Goal: Task Accomplishment & Management: Complete application form

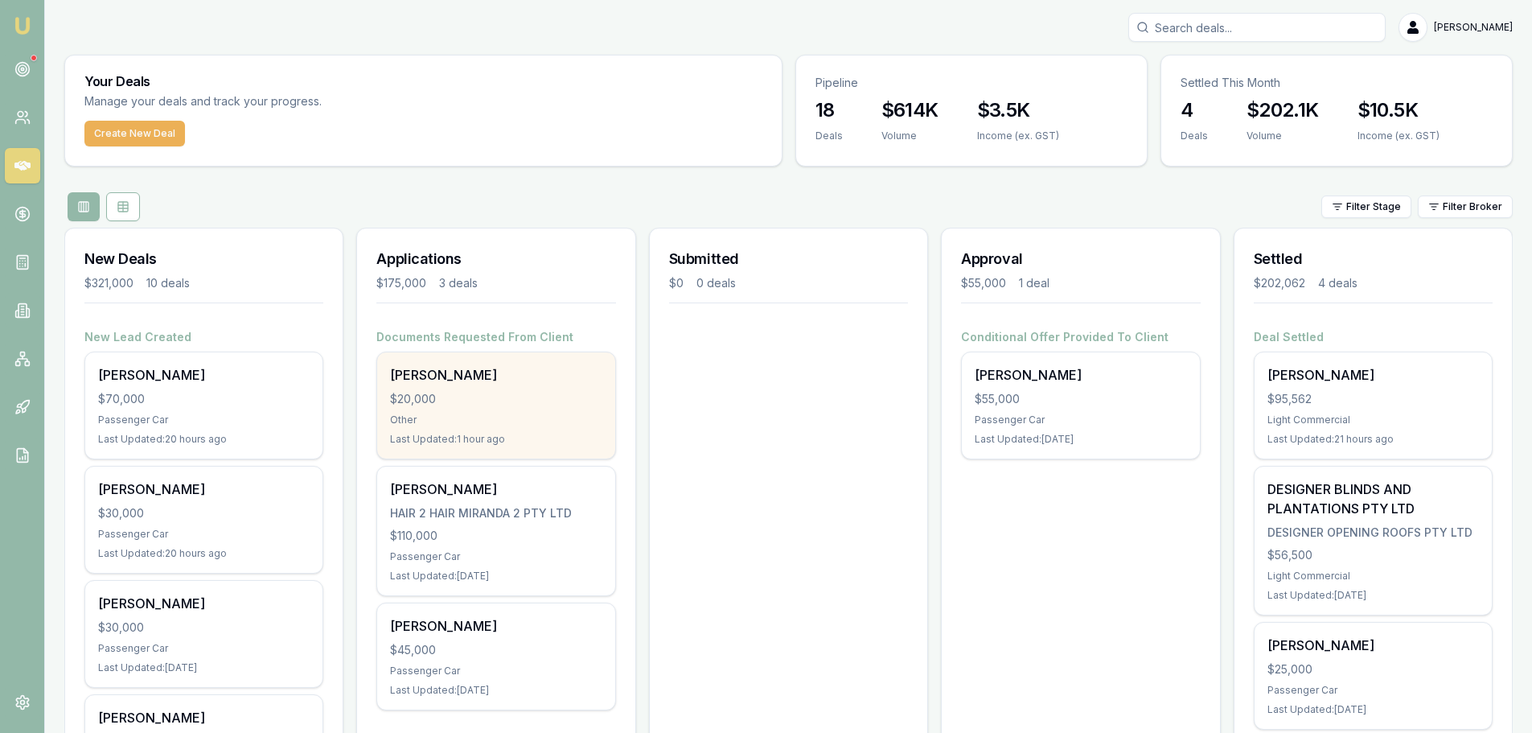
click at [476, 401] on div "$20,000" at bounding box center [496, 399] width 212 height 16
click at [497, 417] on div "Other" at bounding box center [496, 419] width 212 height 13
click at [509, 404] on div "$20,000" at bounding box center [496, 399] width 212 height 16
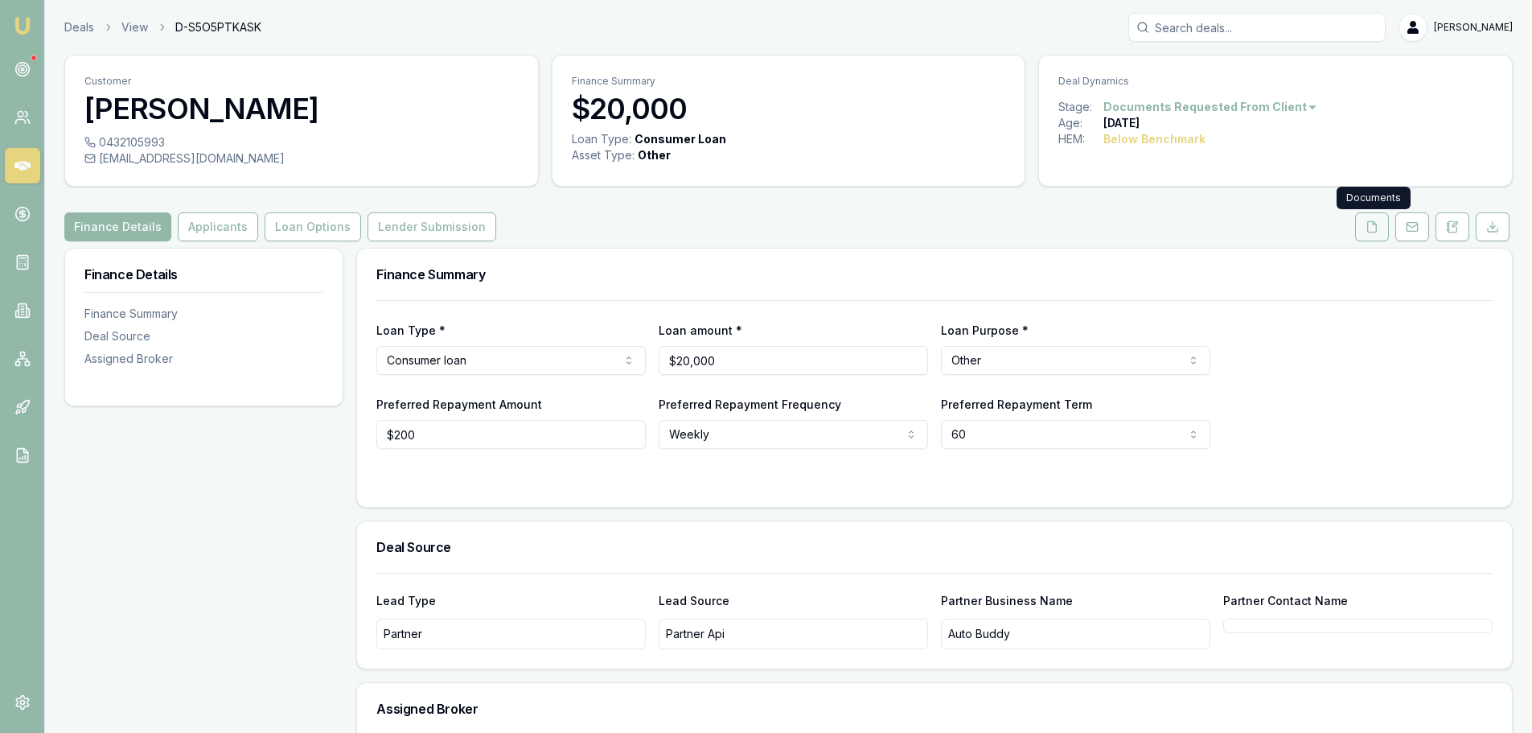
click at [1368, 229] on icon at bounding box center [1372, 226] width 9 height 10
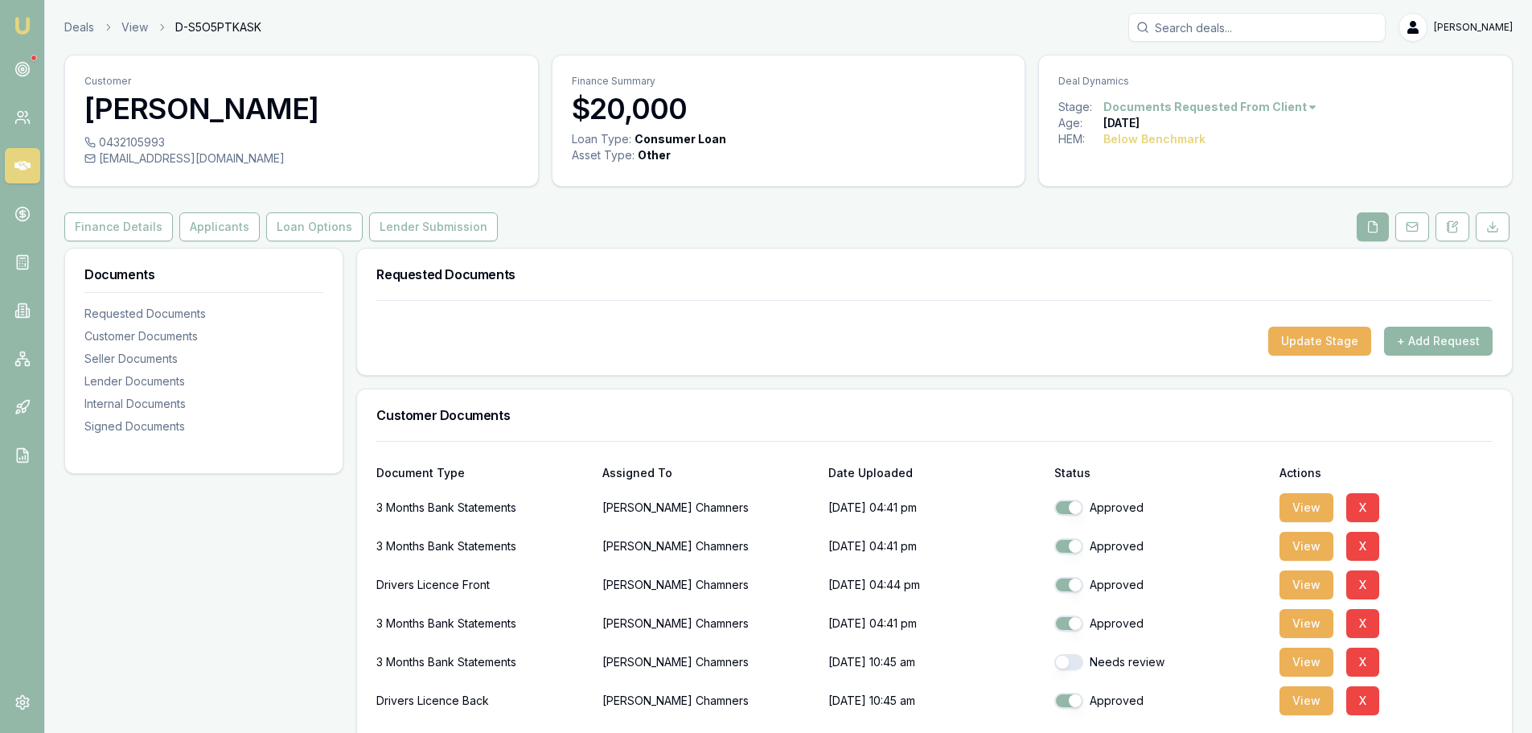
click at [1431, 342] on button "+ Add Request" at bounding box center [1438, 341] width 109 height 29
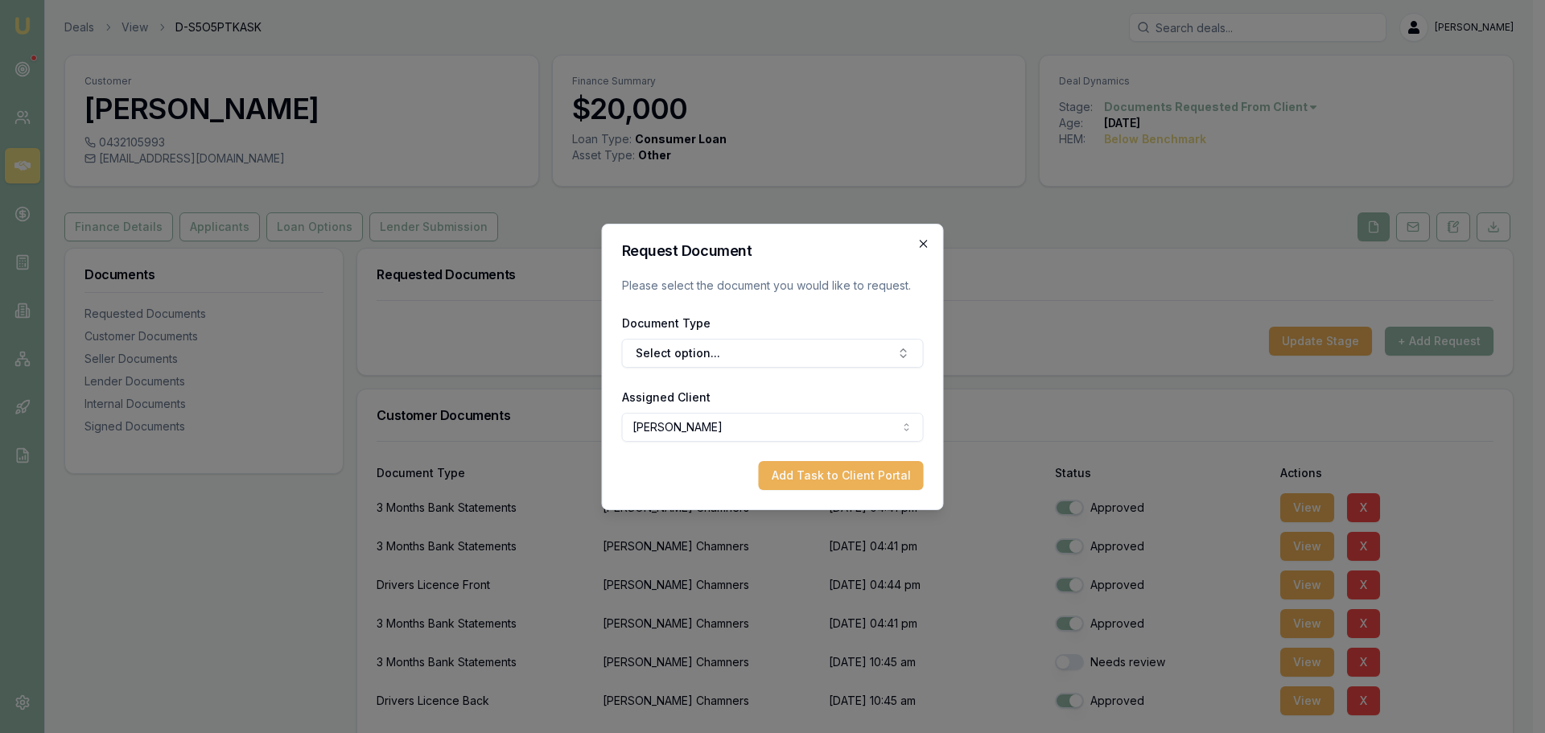
click at [922, 241] on icon "button" at bounding box center [923, 243] width 13 height 13
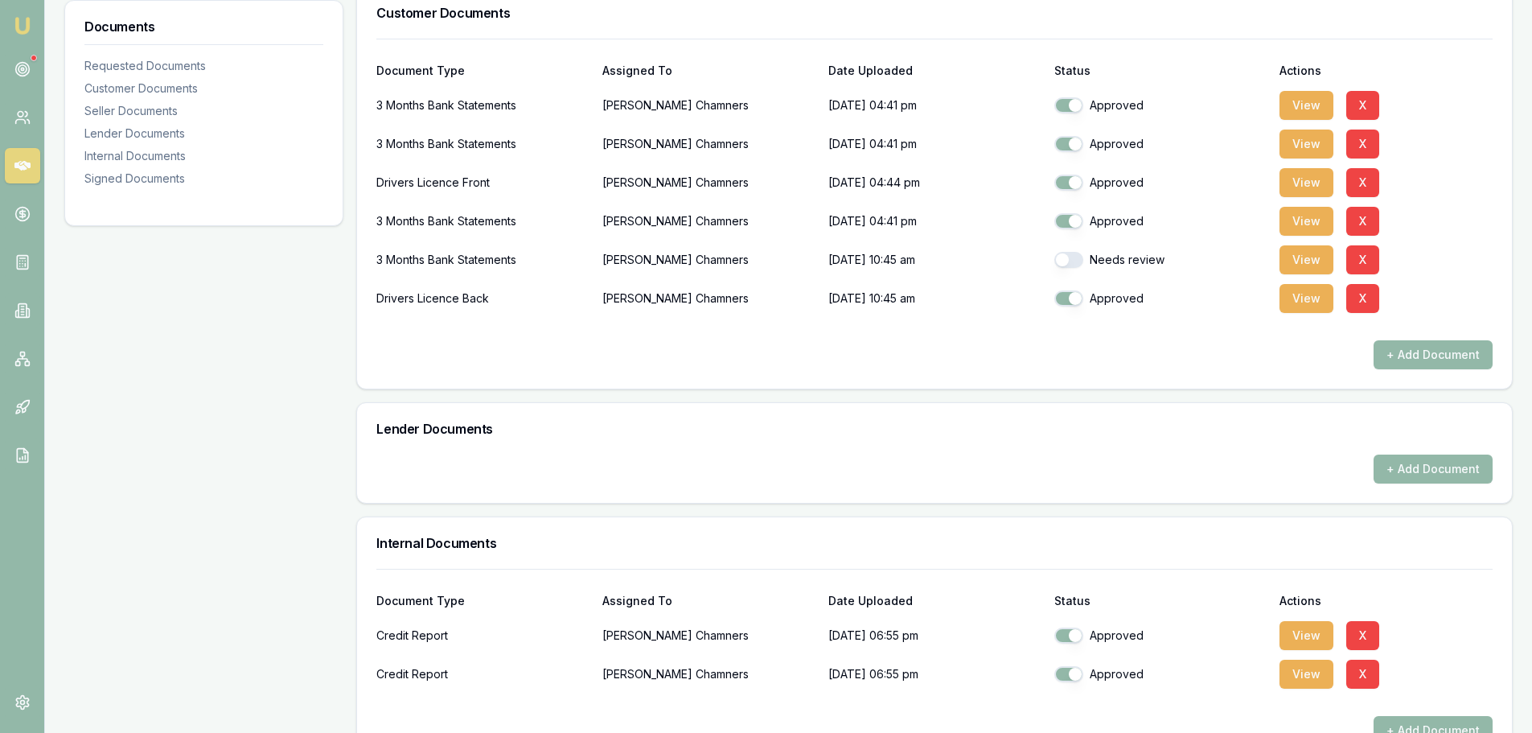
scroll to position [563, 0]
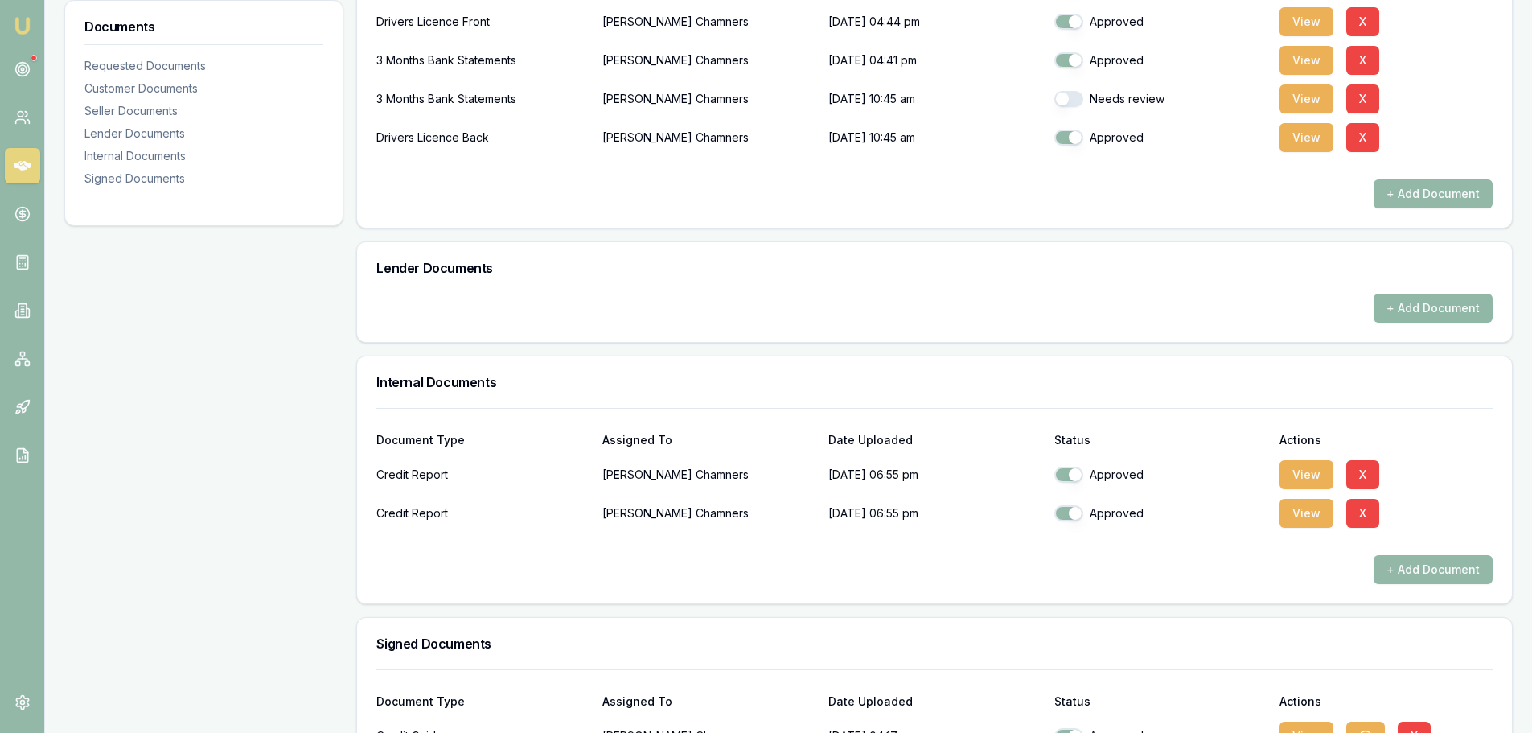
click at [1413, 308] on button "+ Add Document" at bounding box center [1433, 308] width 119 height 29
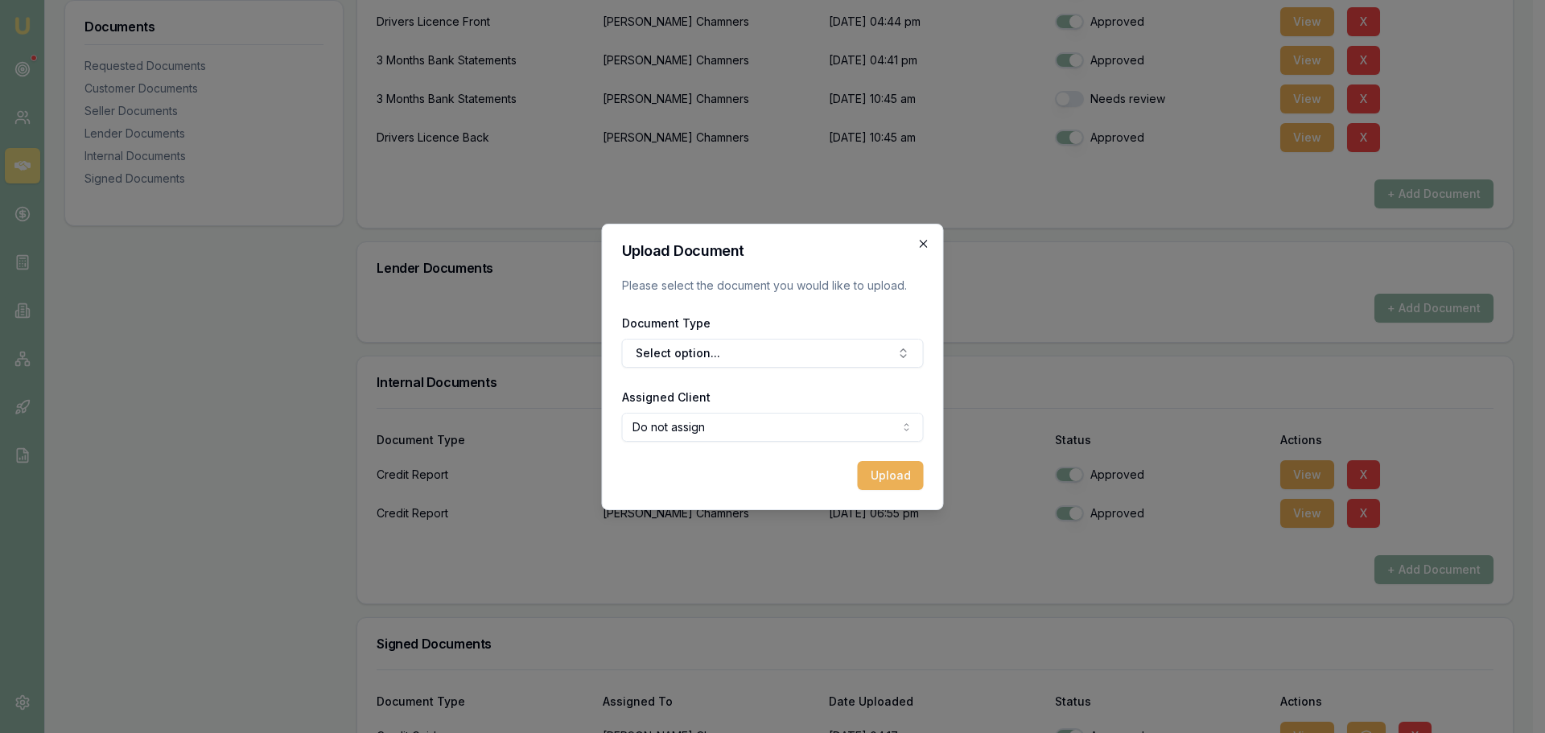
click at [923, 245] on icon "button" at bounding box center [923, 243] width 13 height 13
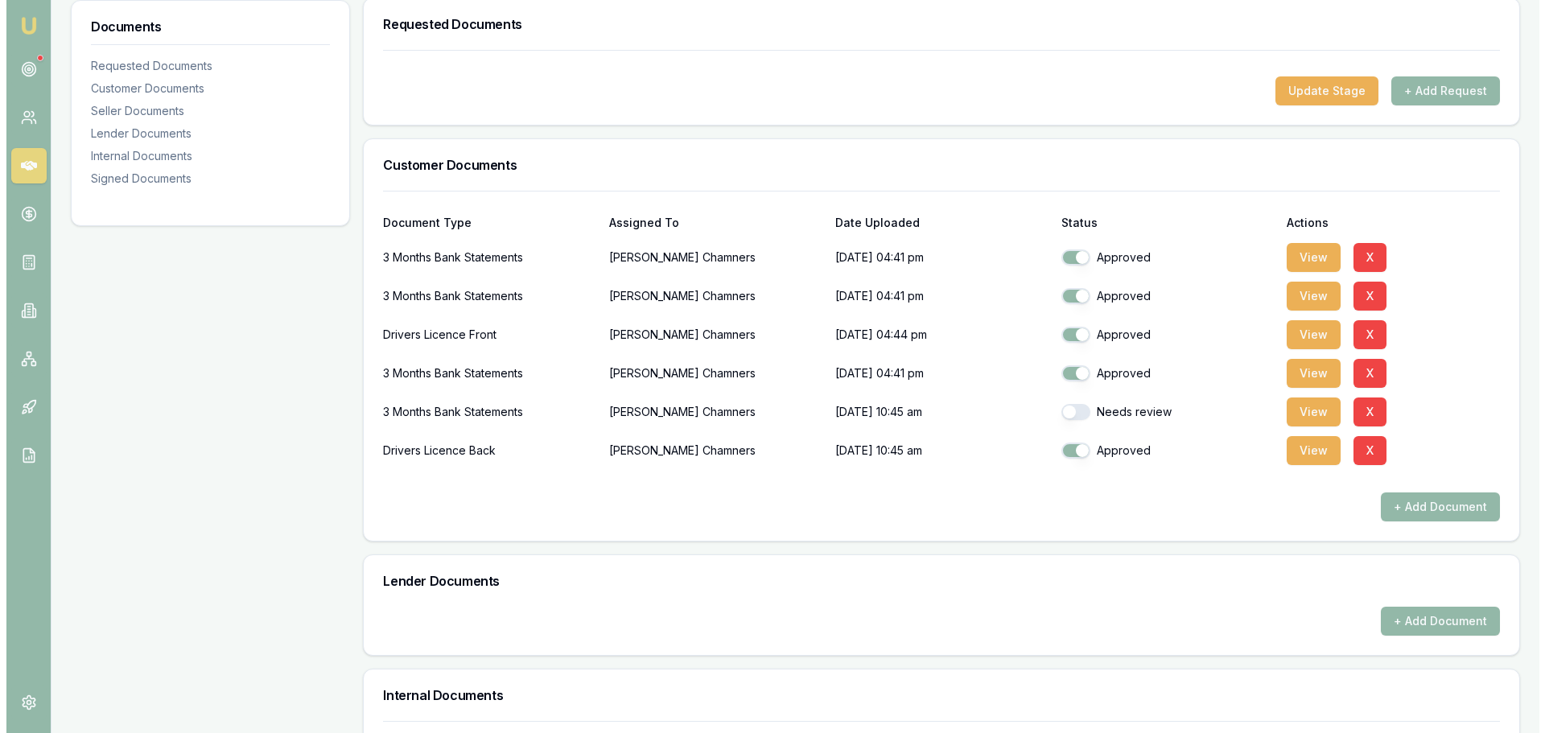
scroll to position [322, 0]
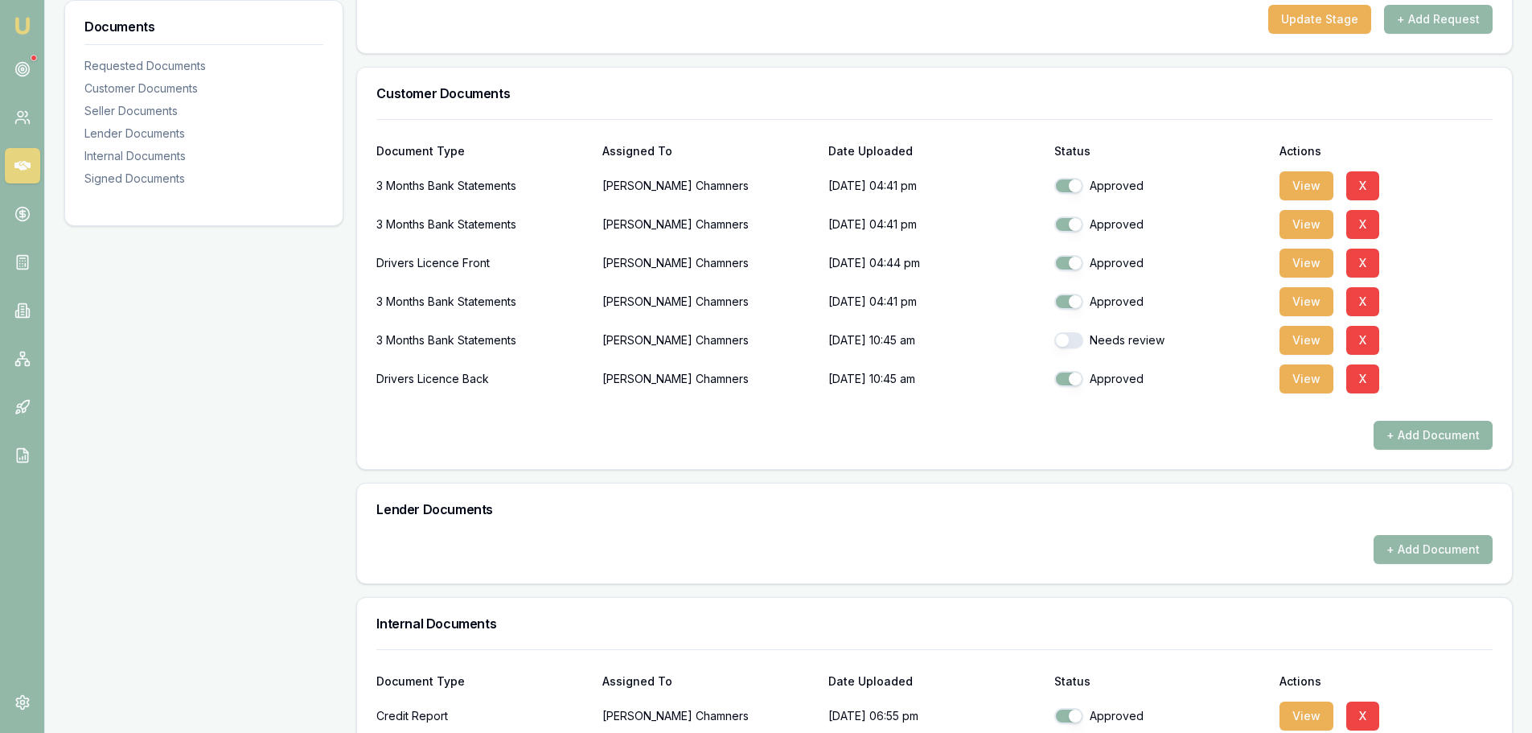
click at [1405, 436] on button "+ Add Document" at bounding box center [1433, 435] width 119 height 29
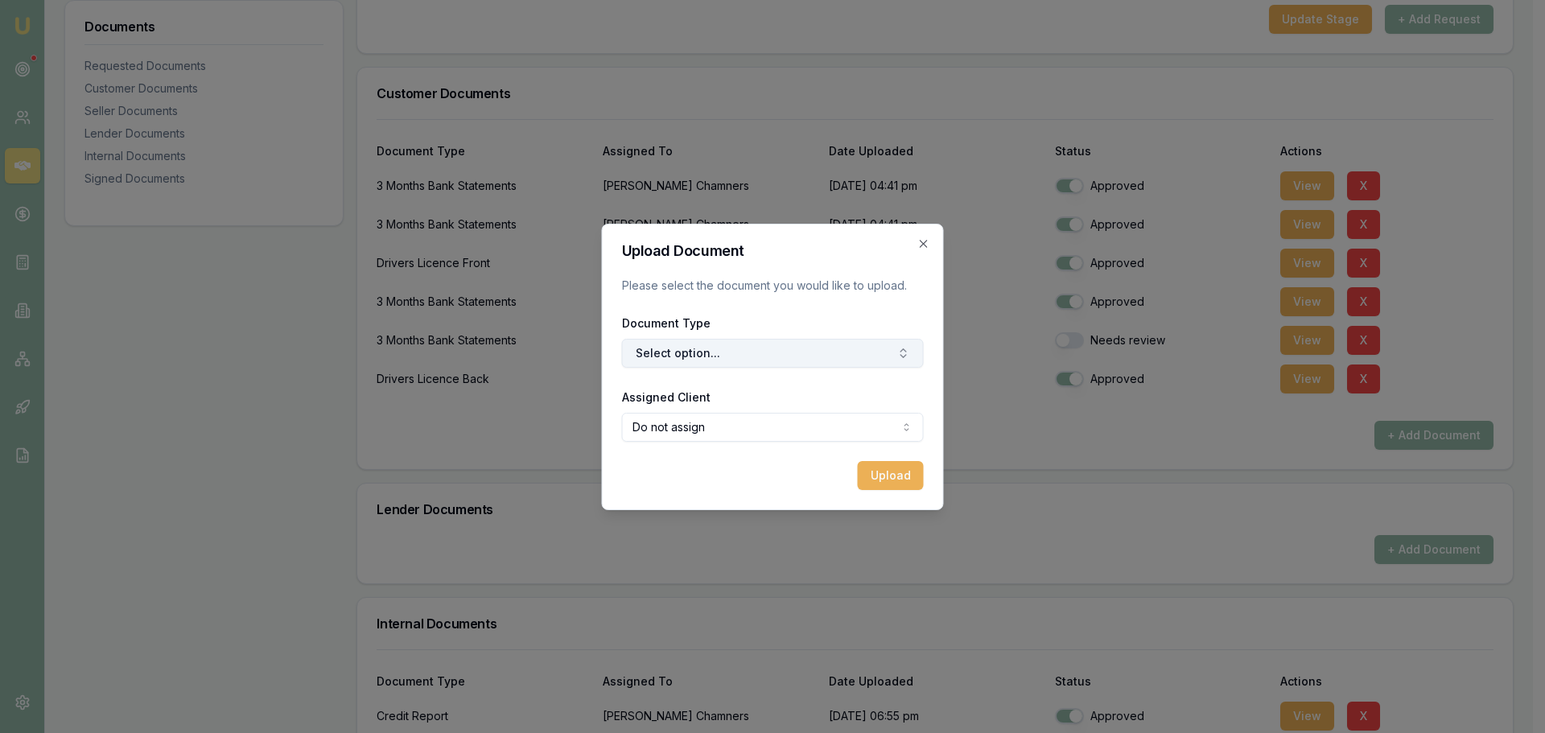
click at [691, 357] on button "Select option..." at bounding box center [773, 353] width 302 height 29
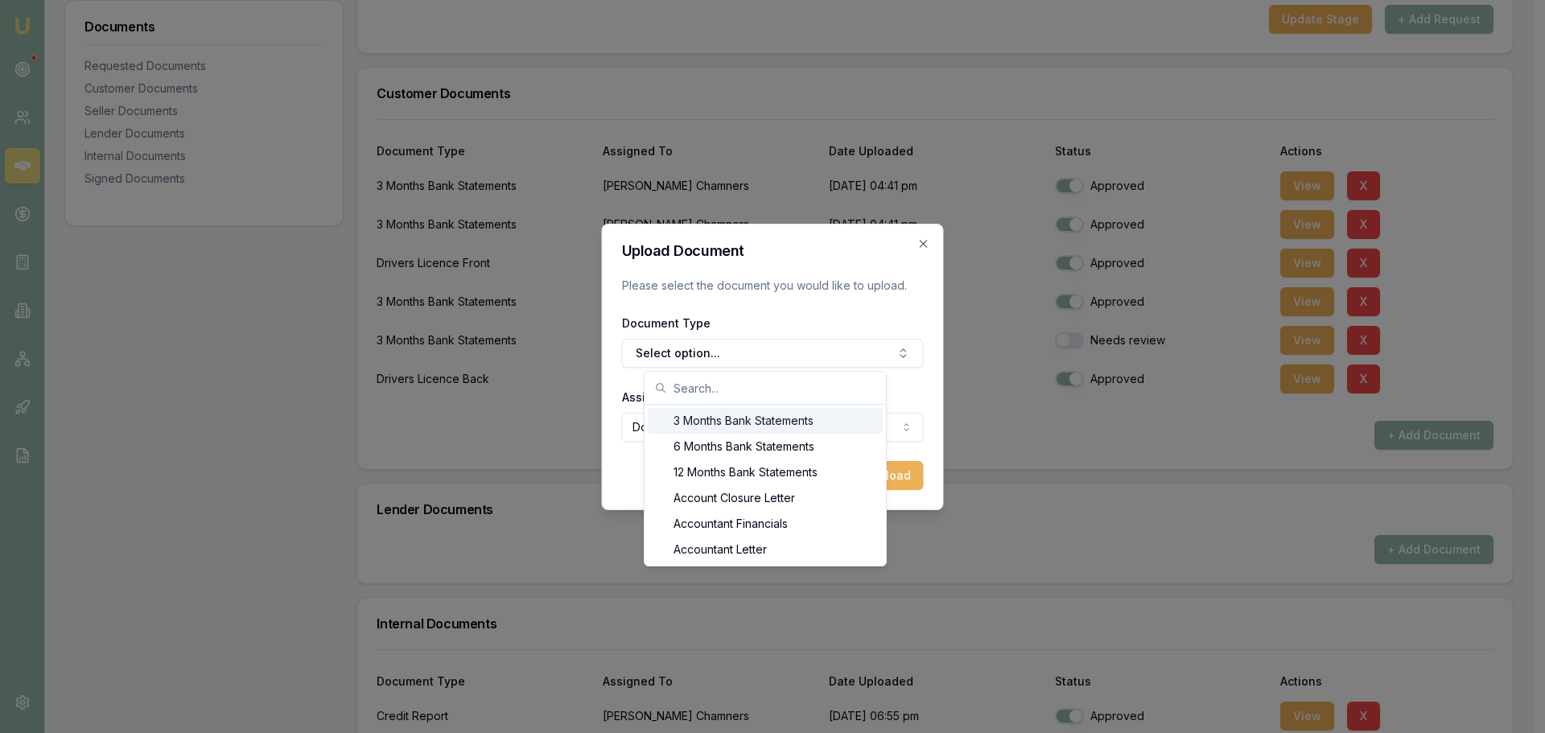
click at [689, 389] on input "text" at bounding box center [774, 388] width 203 height 32
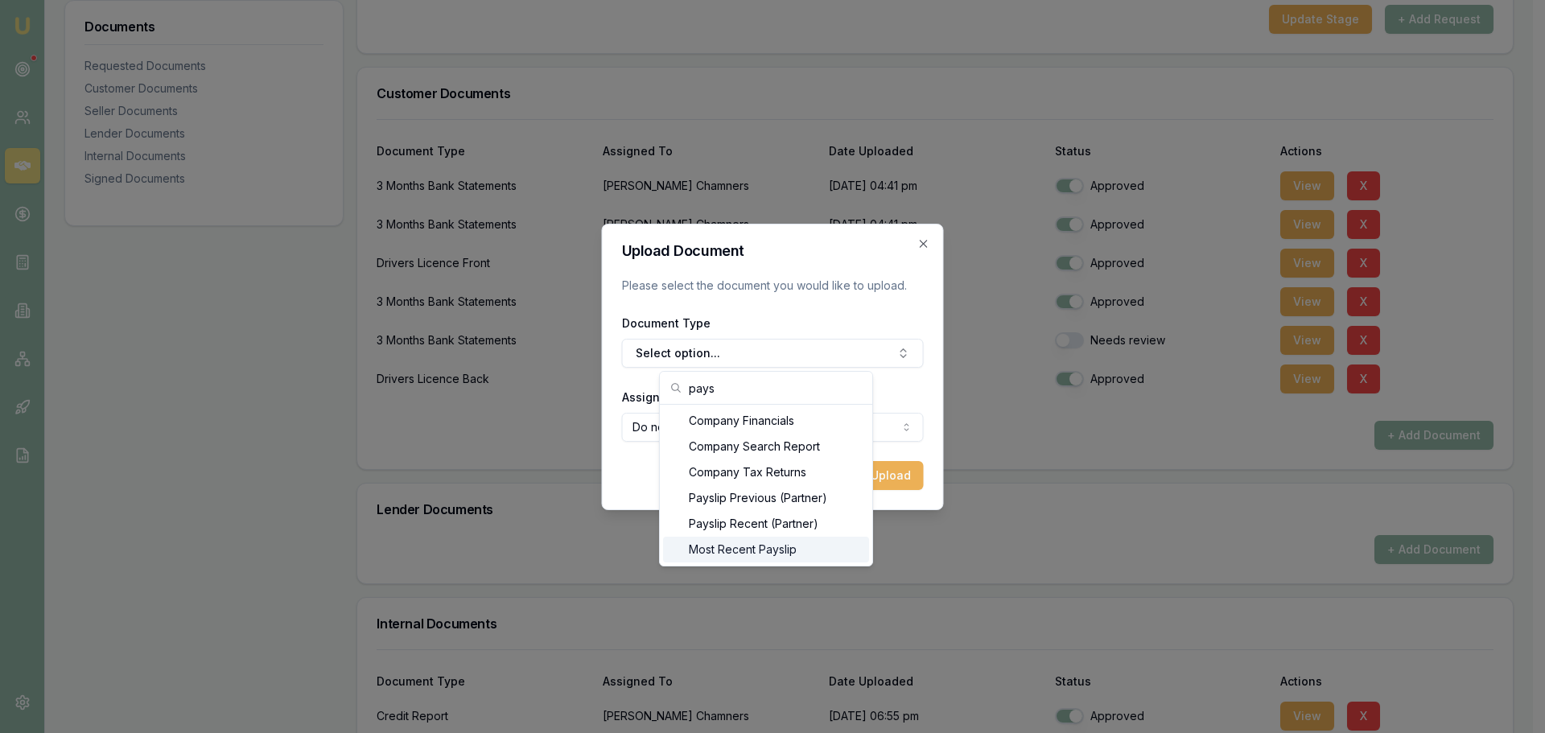
type input "pays"
click at [724, 552] on div "Most Recent Payslip" at bounding box center [766, 550] width 206 height 26
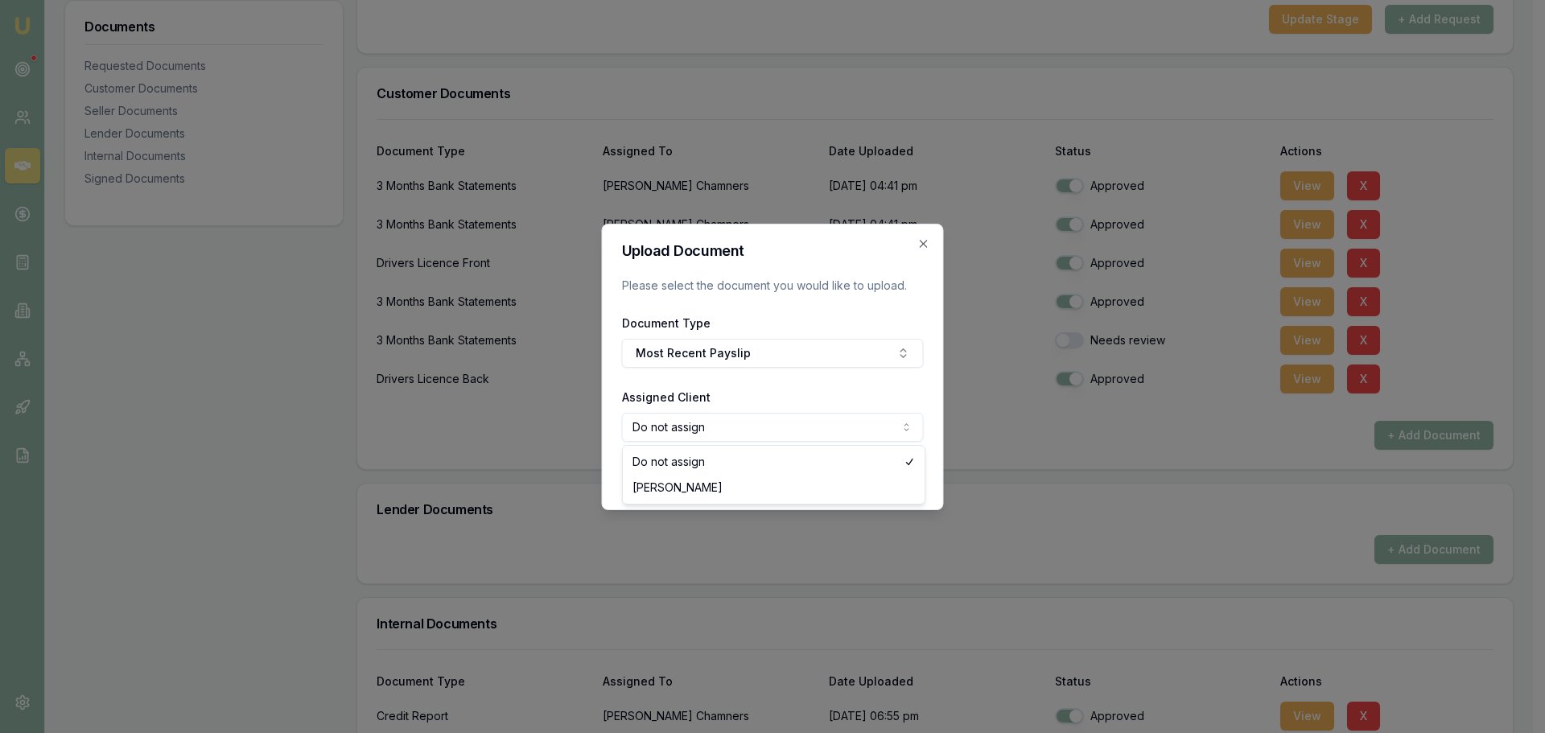
click at [676, 411] on body "Emu Broker Deals View D-S5O5PTKASK Evette Abdo Toggle Menu Customer Tyler Chamn…" at bounding box center [766, 44] width 1532 height 733
select select "U-J3BI9DBYEM"
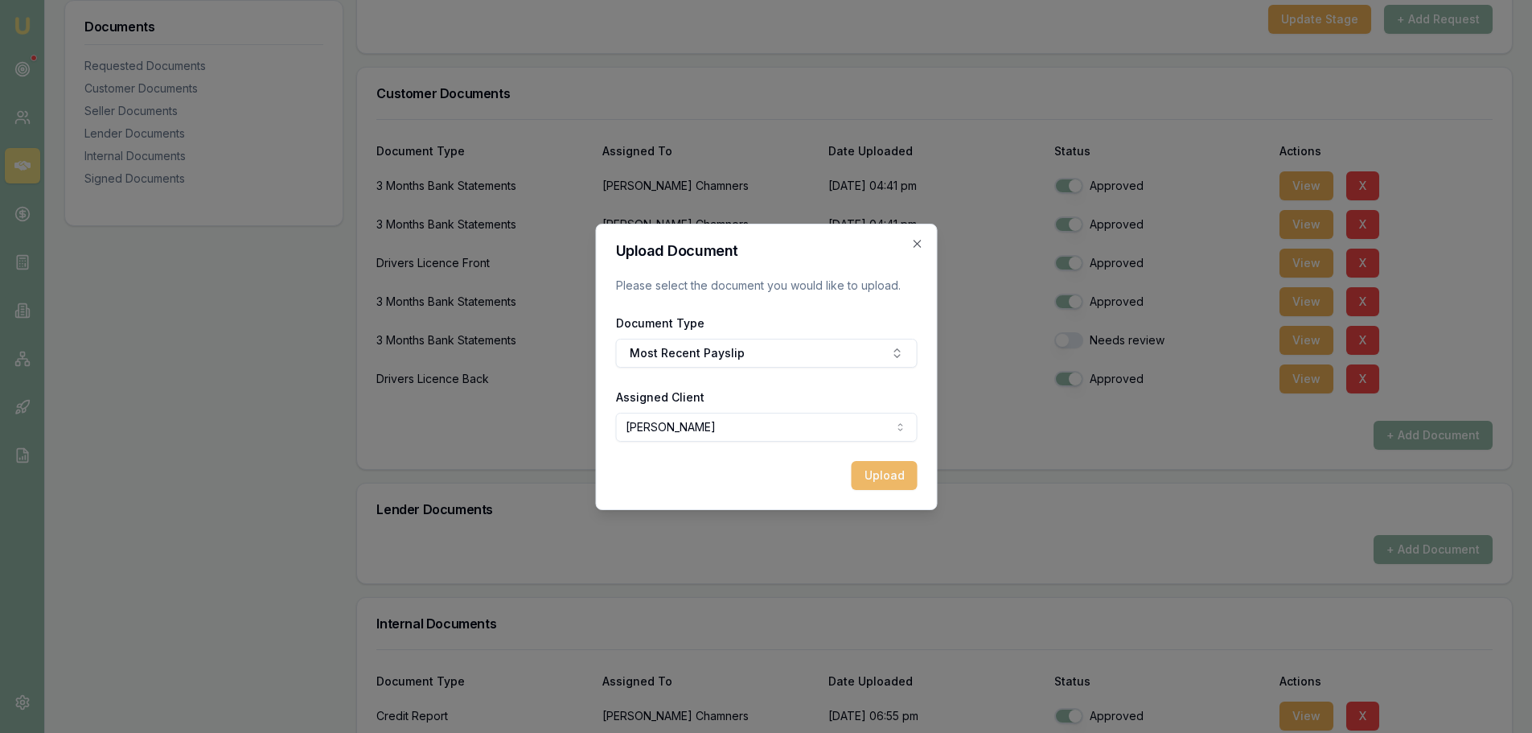
click at [889, 468] on button "Upload" at bounding box center [884, 475] width 66 height 29
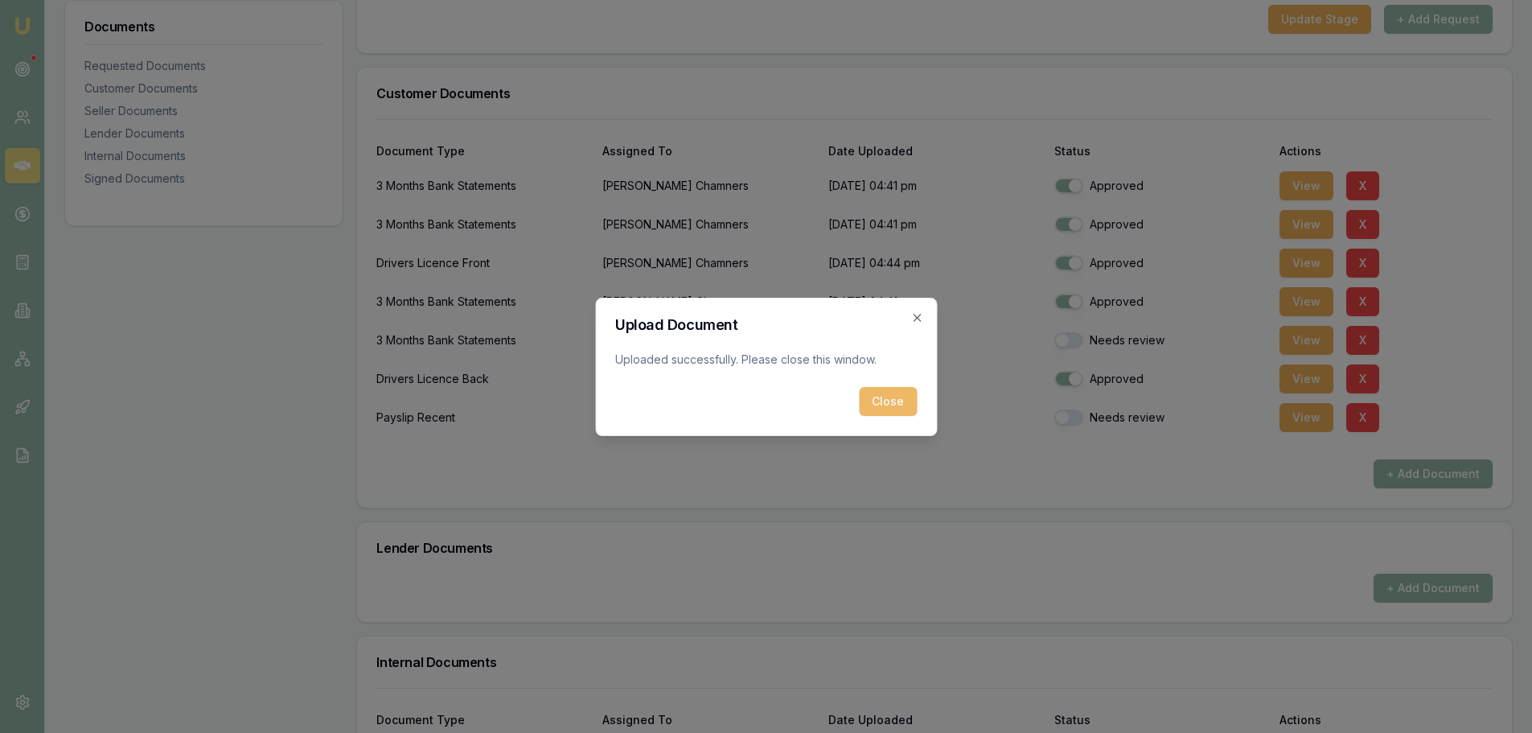
click at [878, 397] on button "Close" at bounding box center [888, 401] width 58 height 29
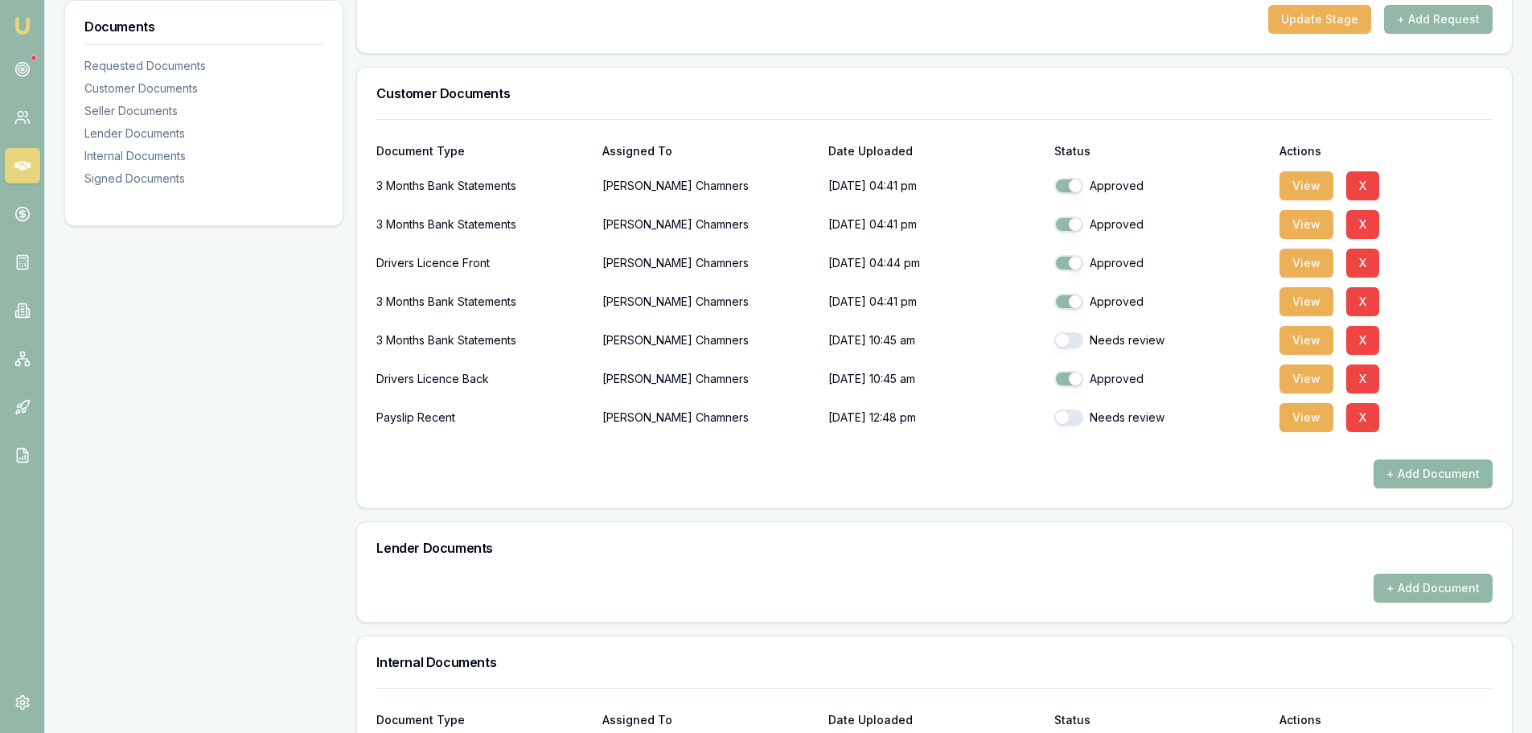
click at [1446, 471] on button "+ Add Document" at bounding box center [1433, 473] width 119 height 29
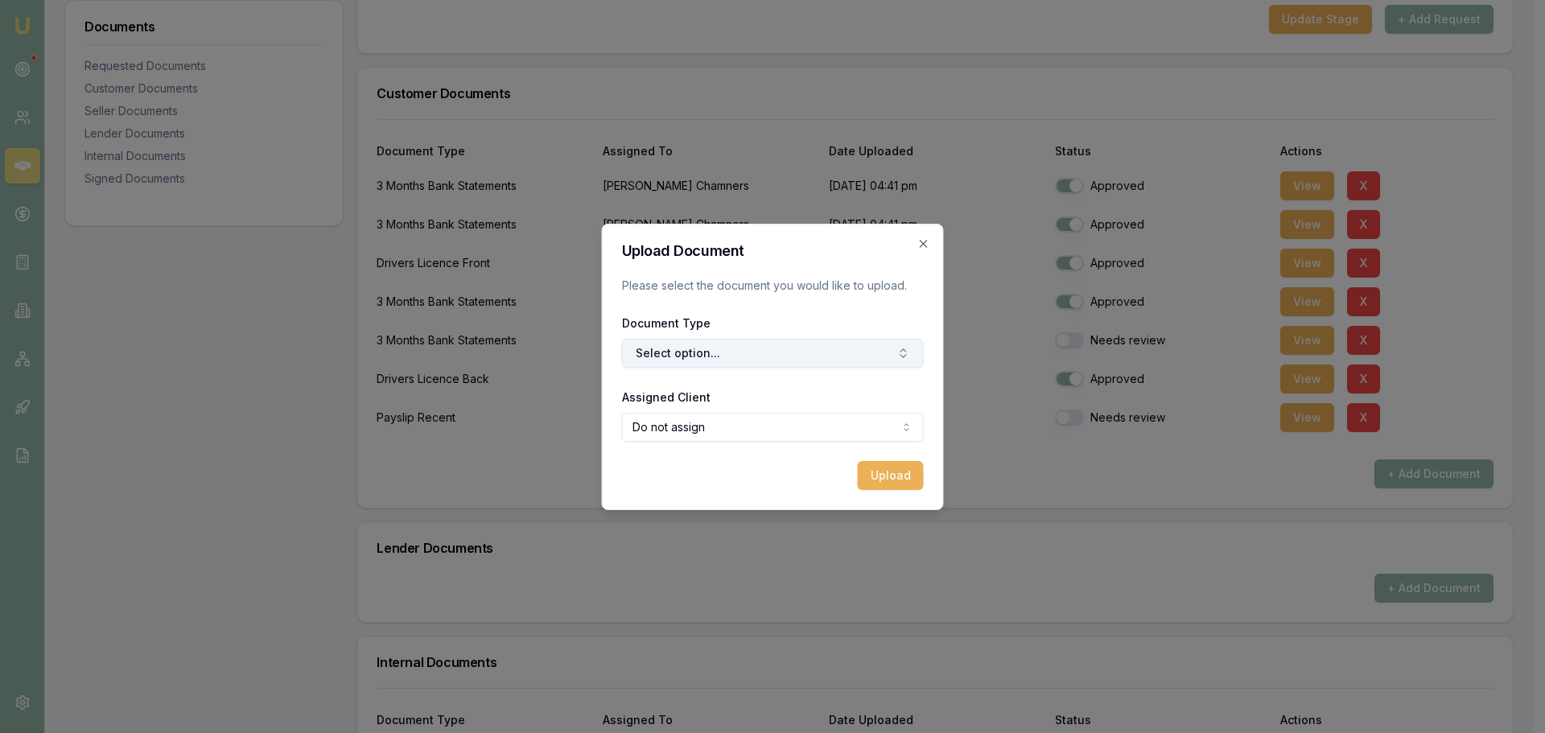
click at [678, 359] on button "Select option..." at bounding box center [773, 353] width 302 height 29
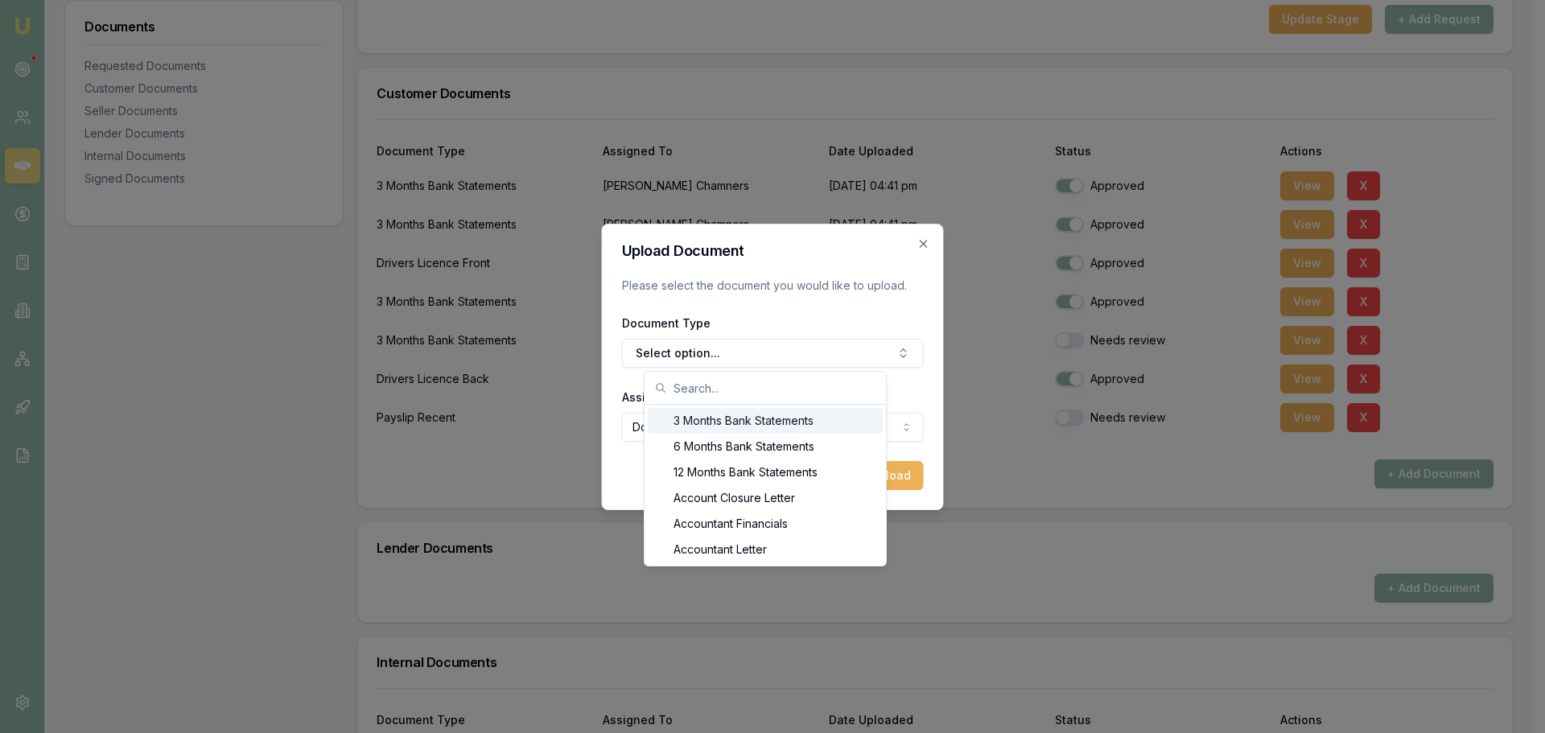
click at [693, 385] on input "text" at bounding box center [774, 388] width 203 height 32
type input "pays"
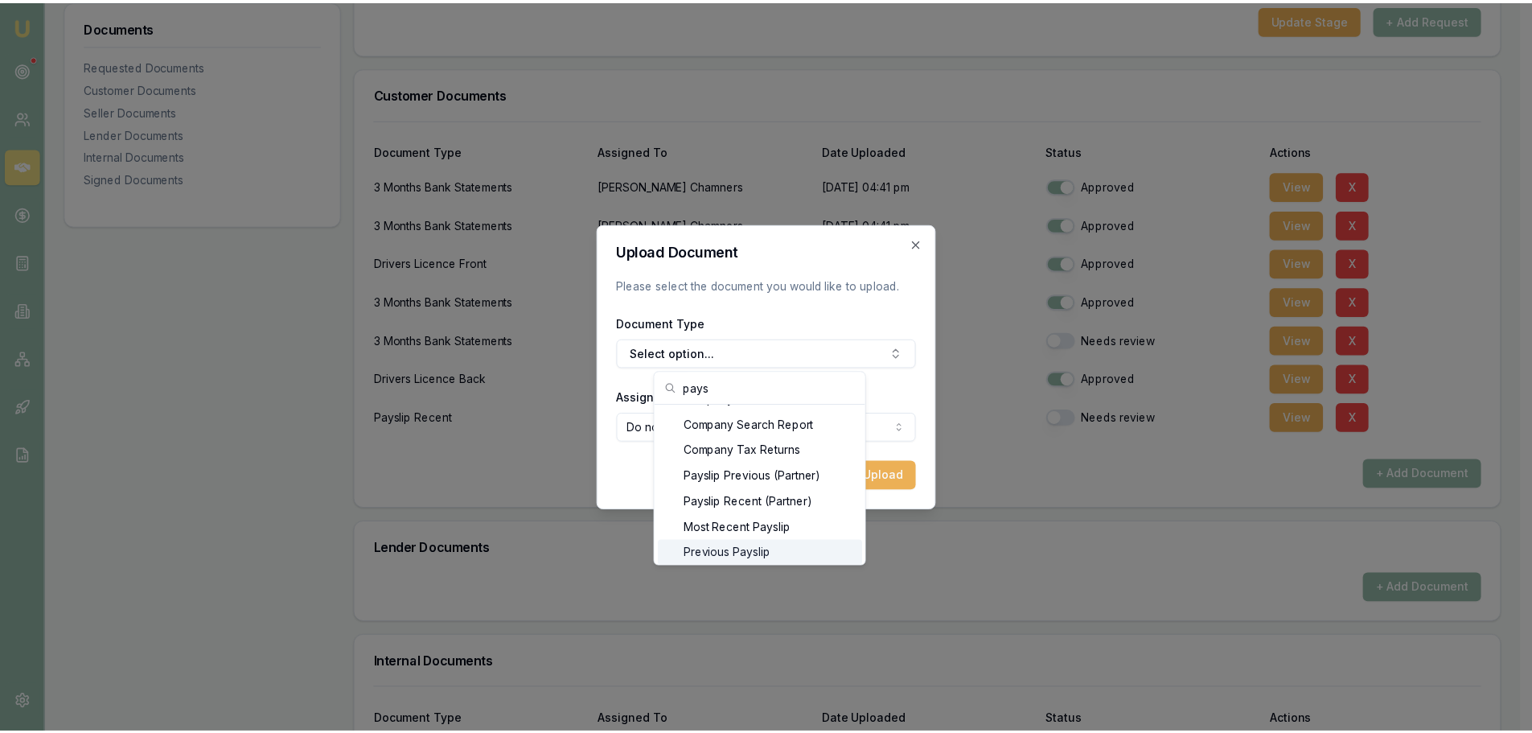
scroll to position [32, 0]
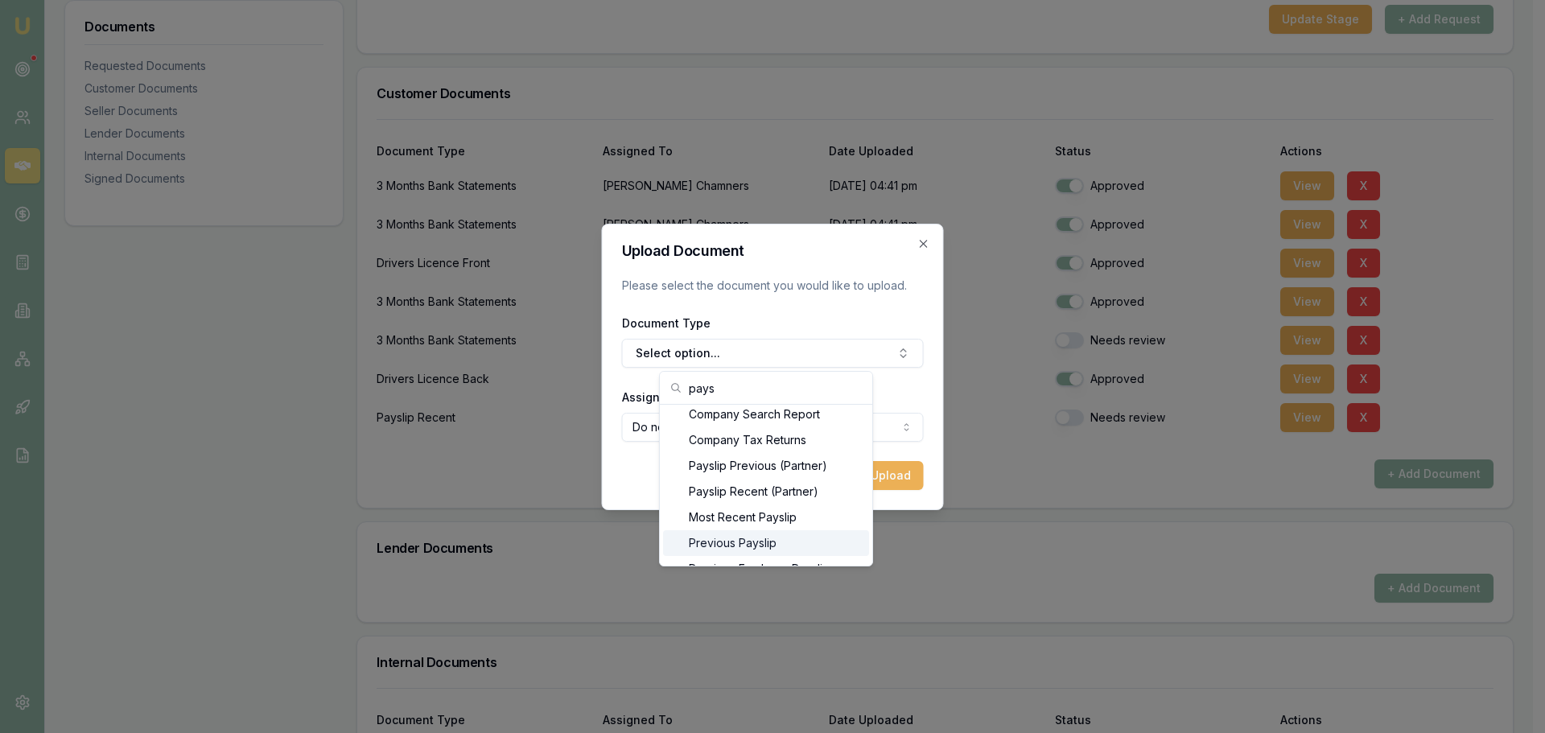
click at [734, 539] on div "Previous Payslip" at bounding box center [766, 543] width 206 height 26
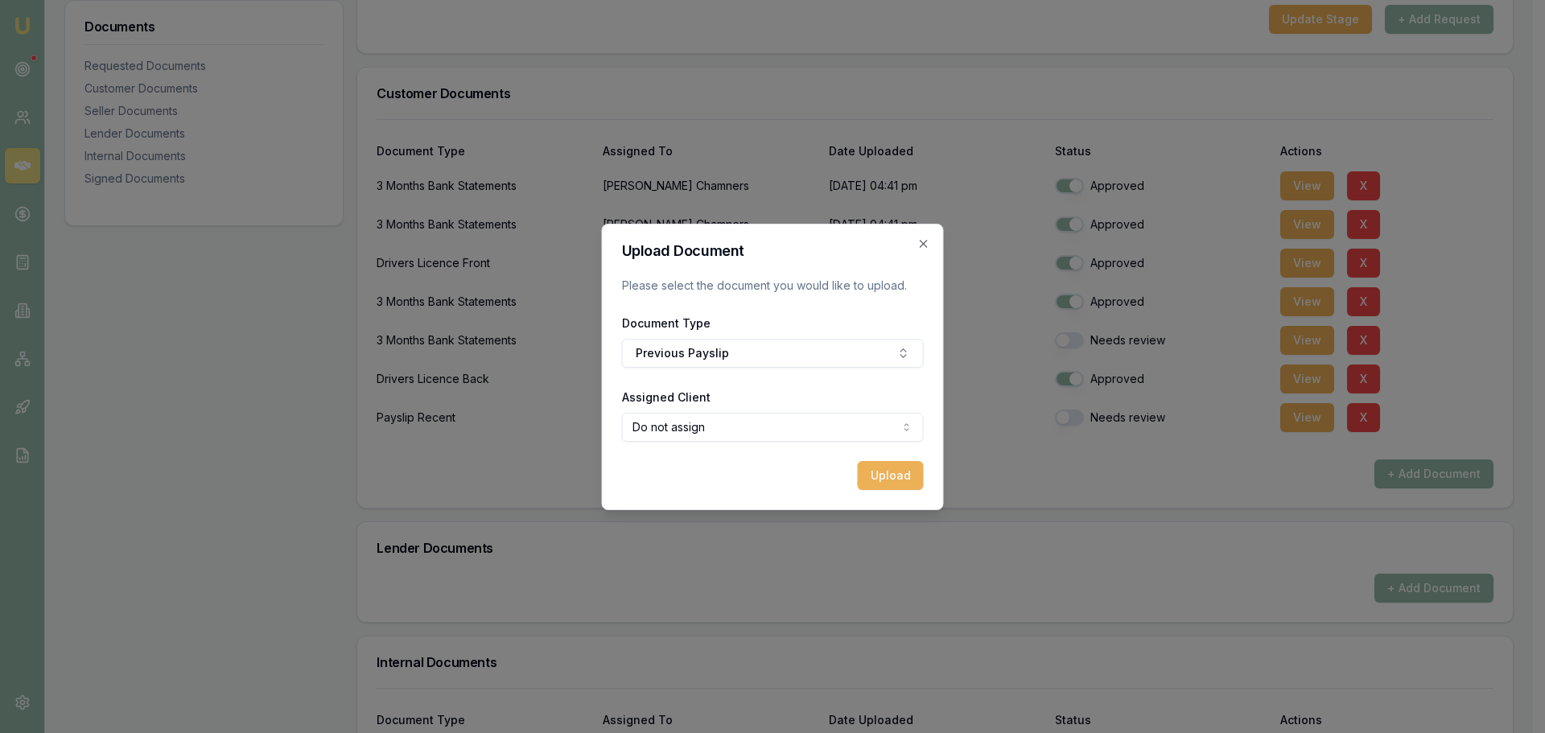
click at [691, 411] on body "Emu Broker Deals View D-S5O5PTKASK Evette Abdo Toggle Menu Customer Tyler Chamn…" at bounding box center [766, 44] width 1532 height 733
select select "U-J3BI9DBYEM"
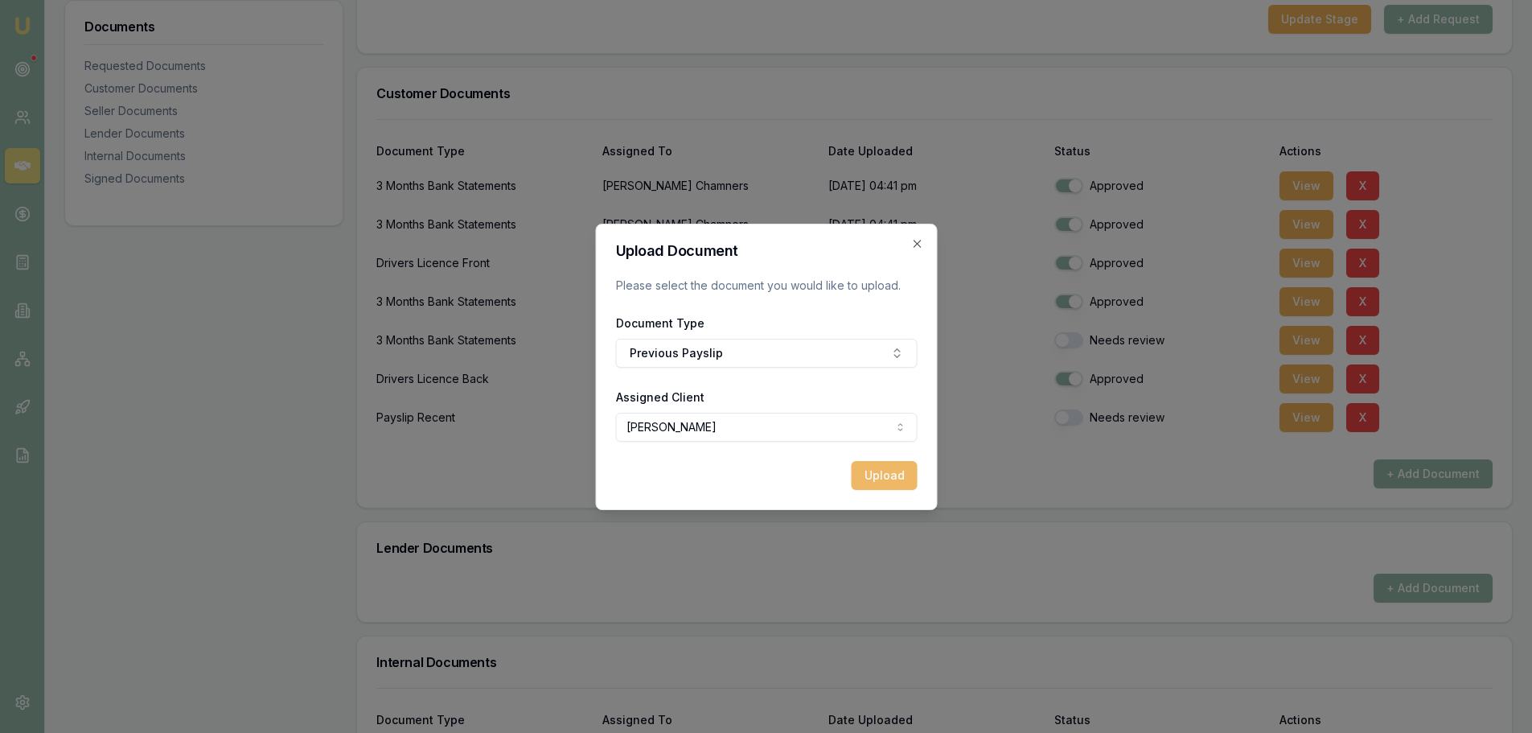
click at [882, 481] on button "Upload" at bounding box center [884, 475] width 66 height 29
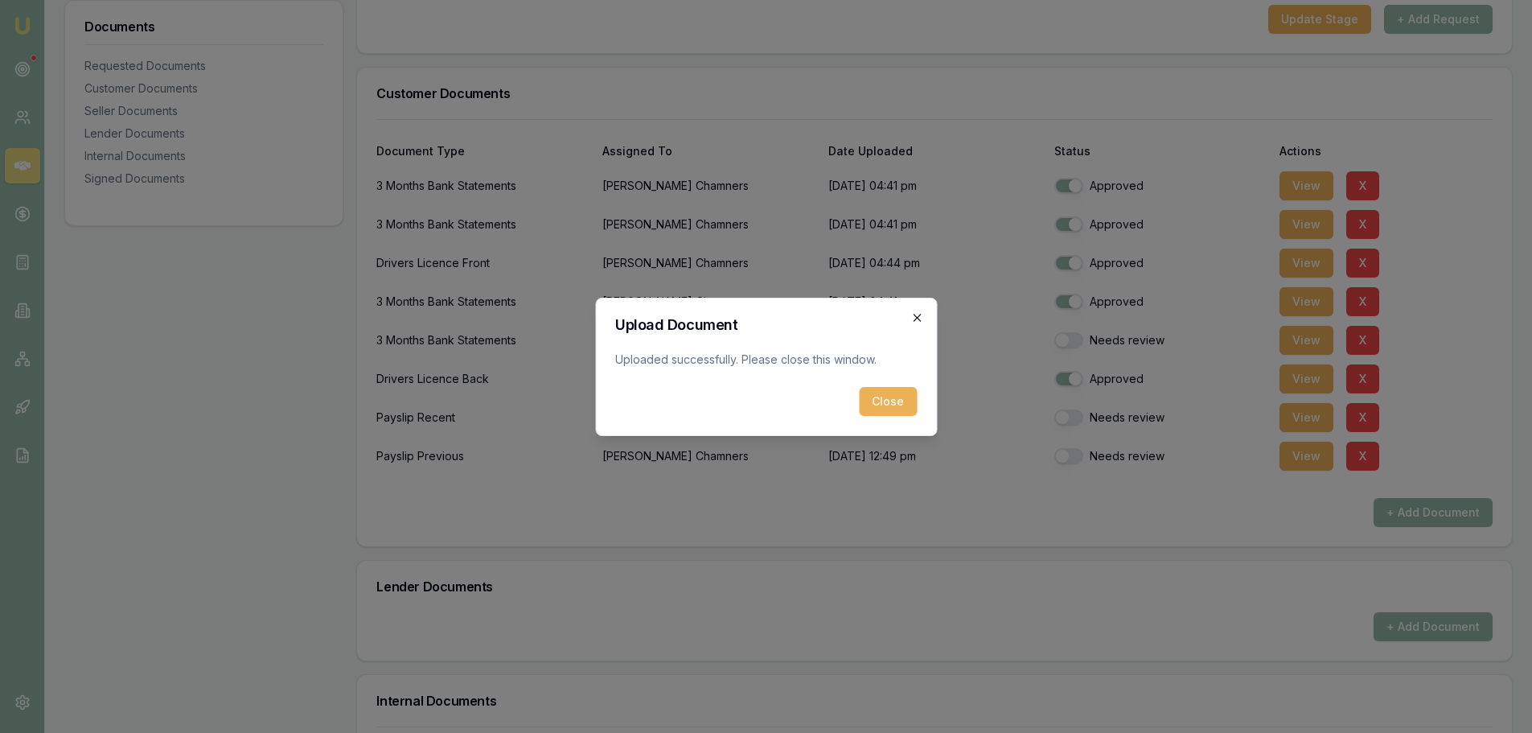
click at [912, 311] on icon "button" at bounding box center [917, 317] width 13 height 13
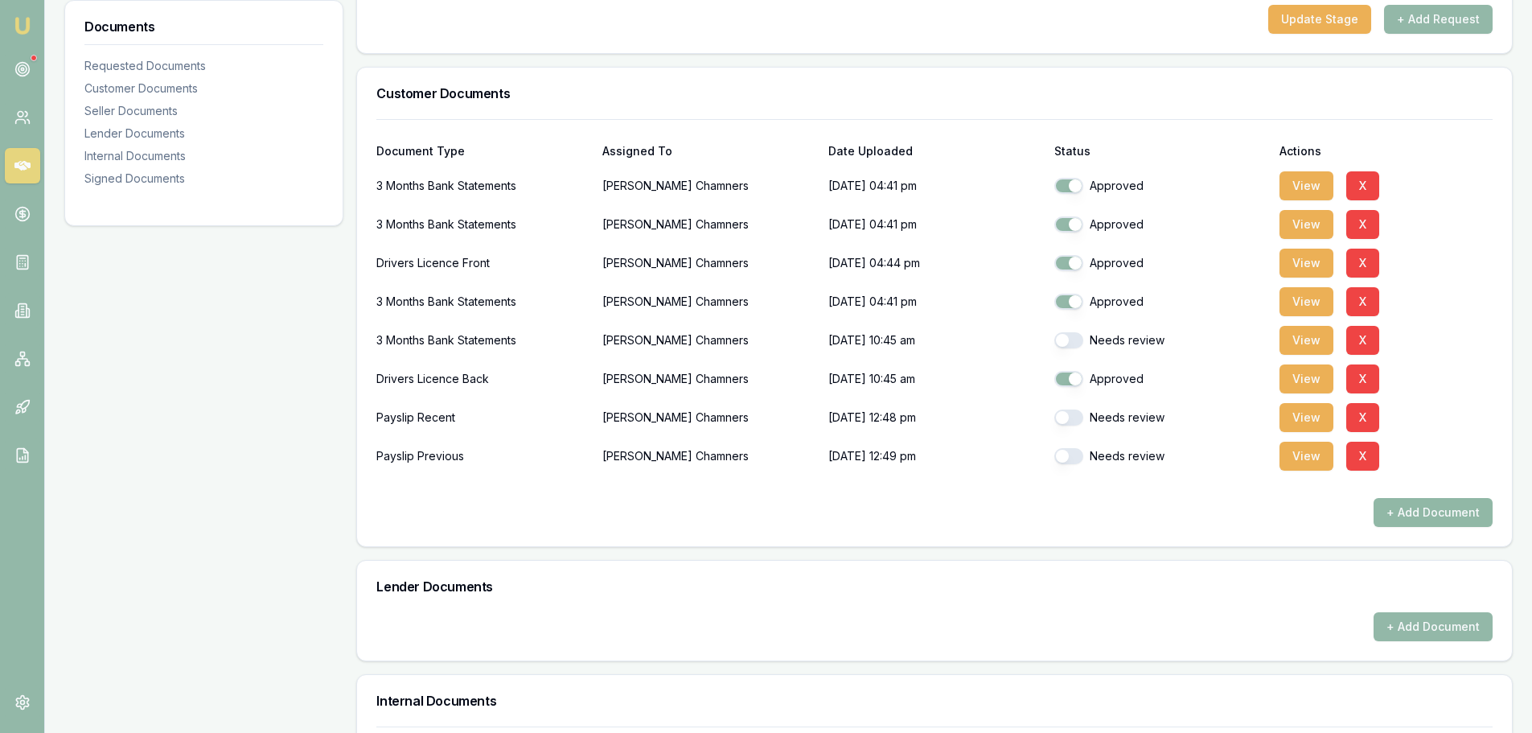
click at [1427, 508] on button "+ Add Document" at bounding box center [1433, 512] width 119 height 29
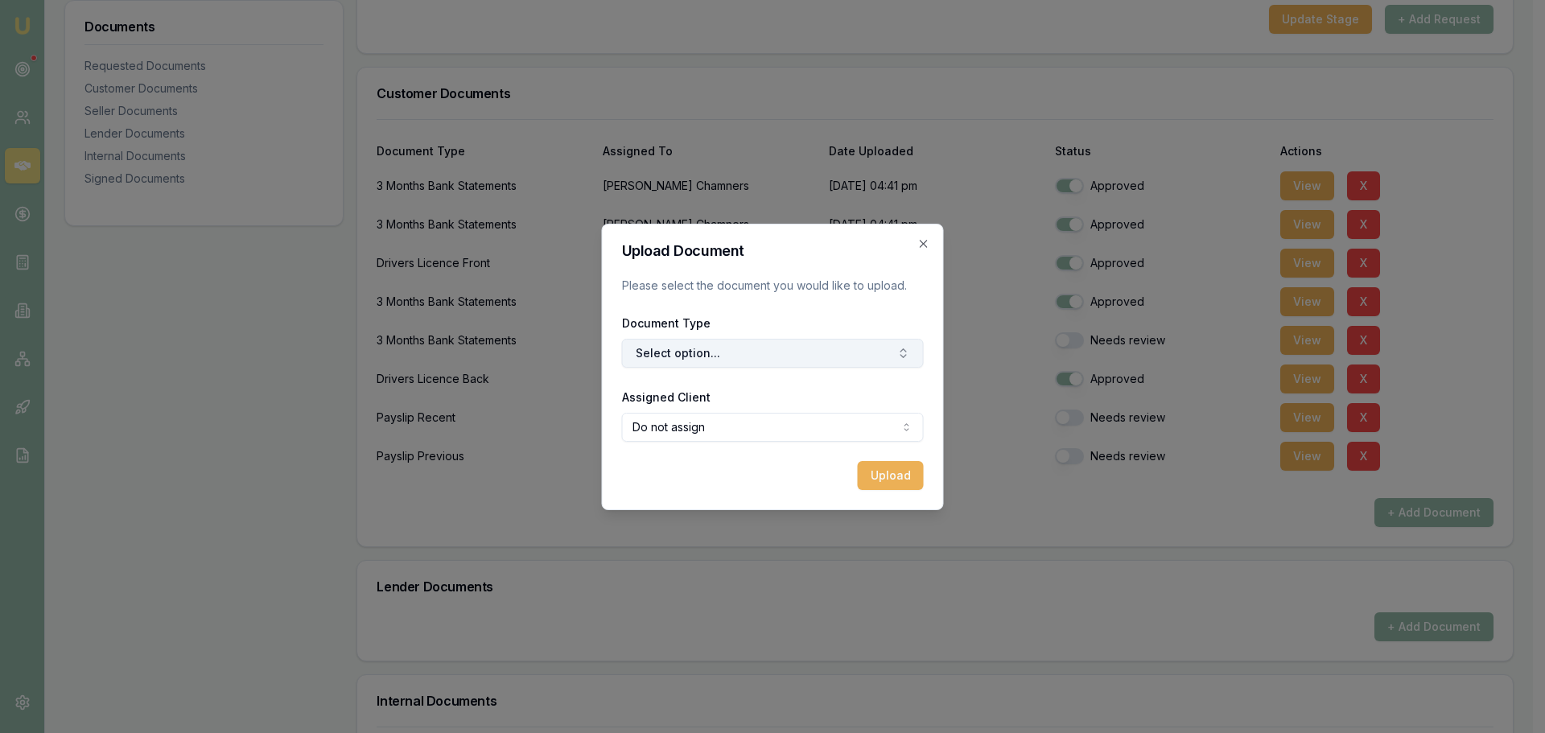
click at [692, 356] on button "Select option..." at bounding box center [773, 353] width 302 height 29
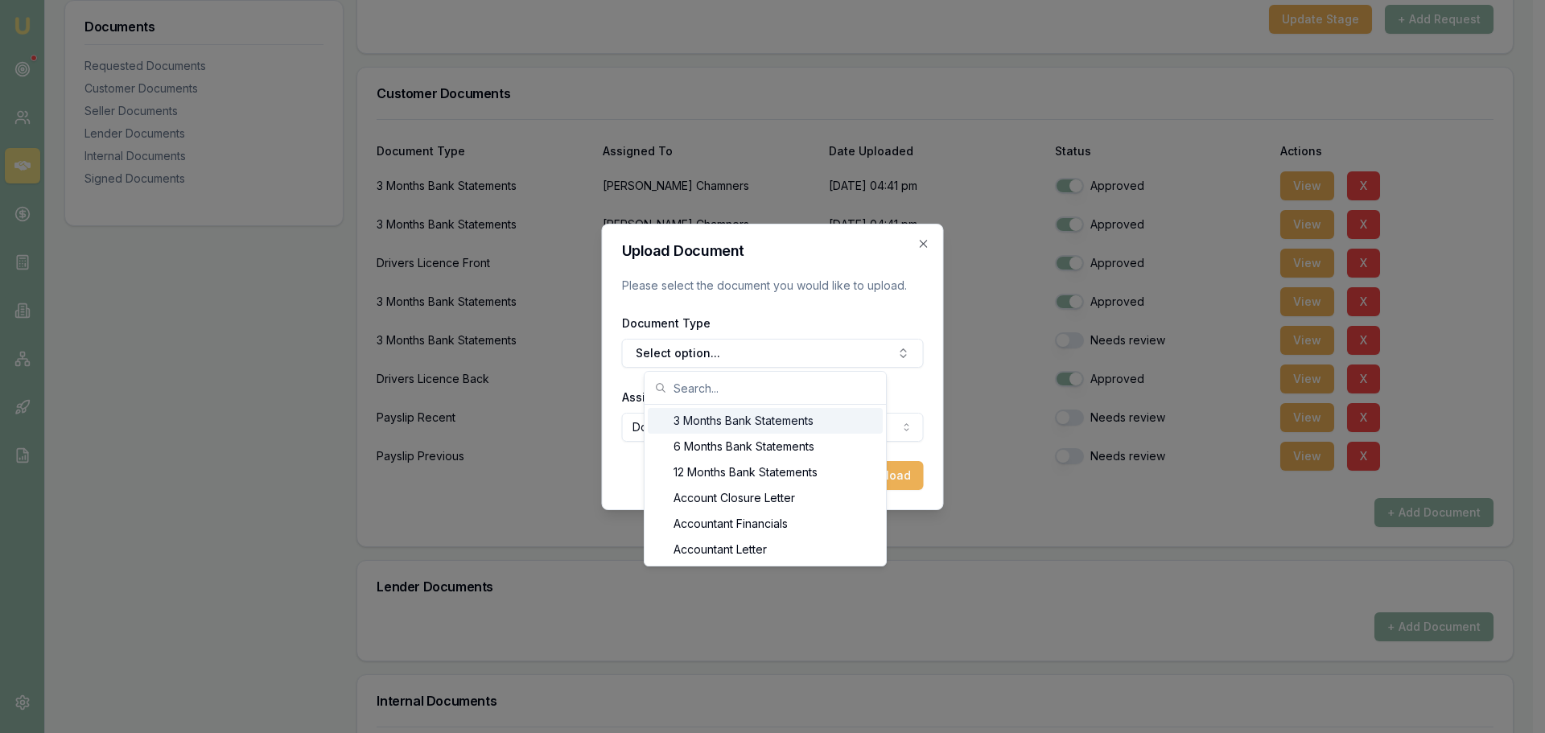
click at [693, 388] on input "text" at bounding box center [774, 388] width 203 height 32
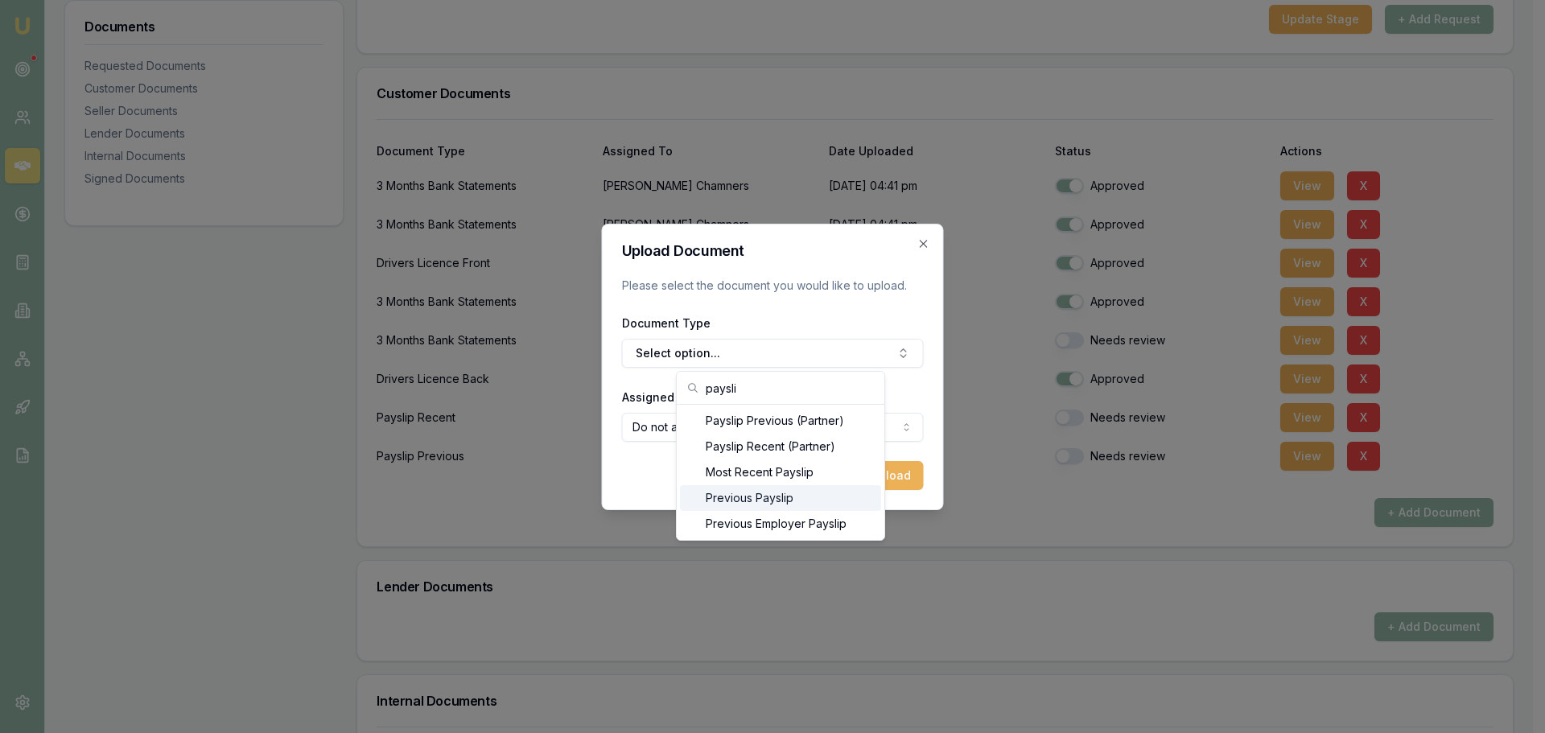
type input "paysli"
click at [734, 497] on div "Previous Payslip" at bounding box center [780, 498] width 201 height 26
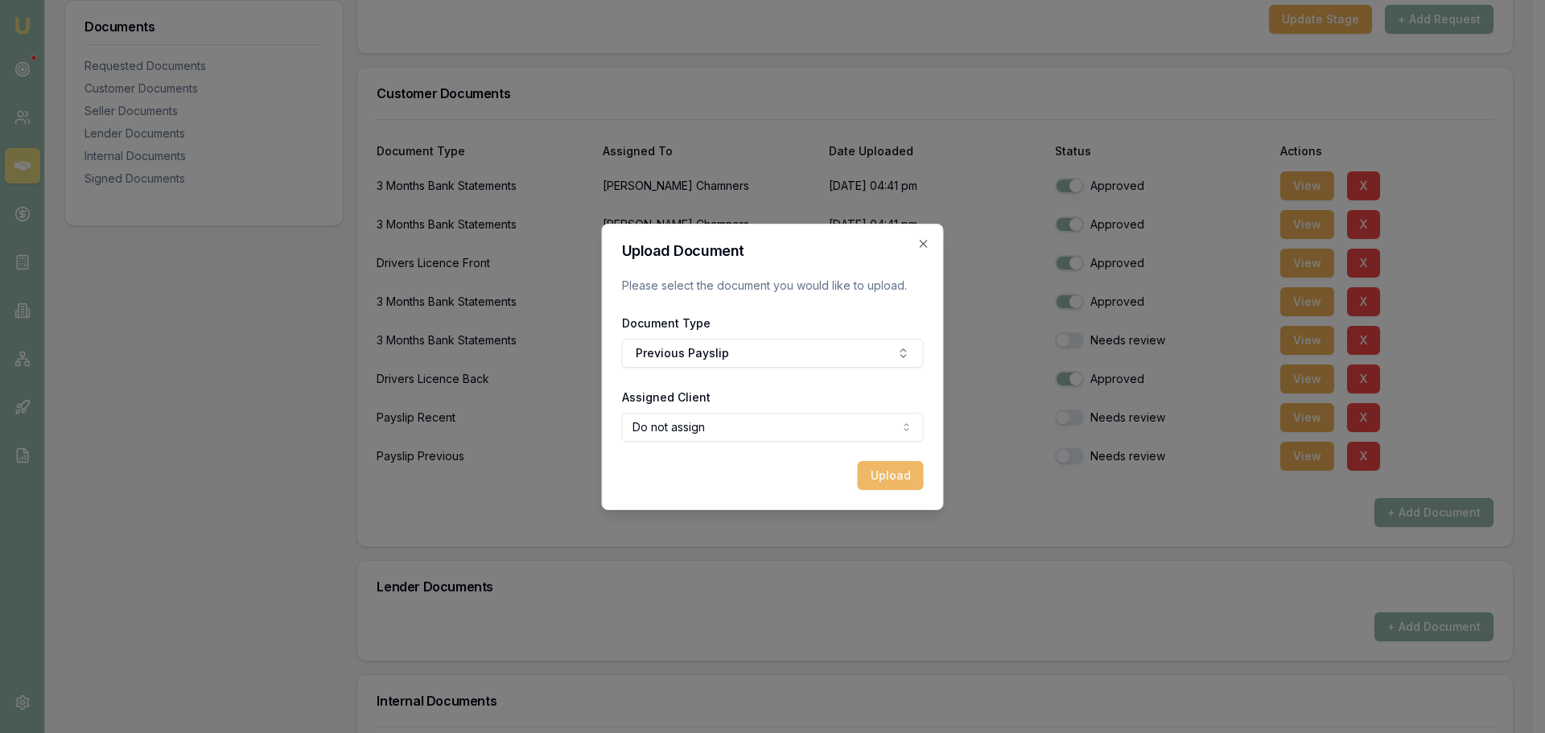
click at [886, 480] on button "Upload" at bounding box center [891, 475] width 66 height 29
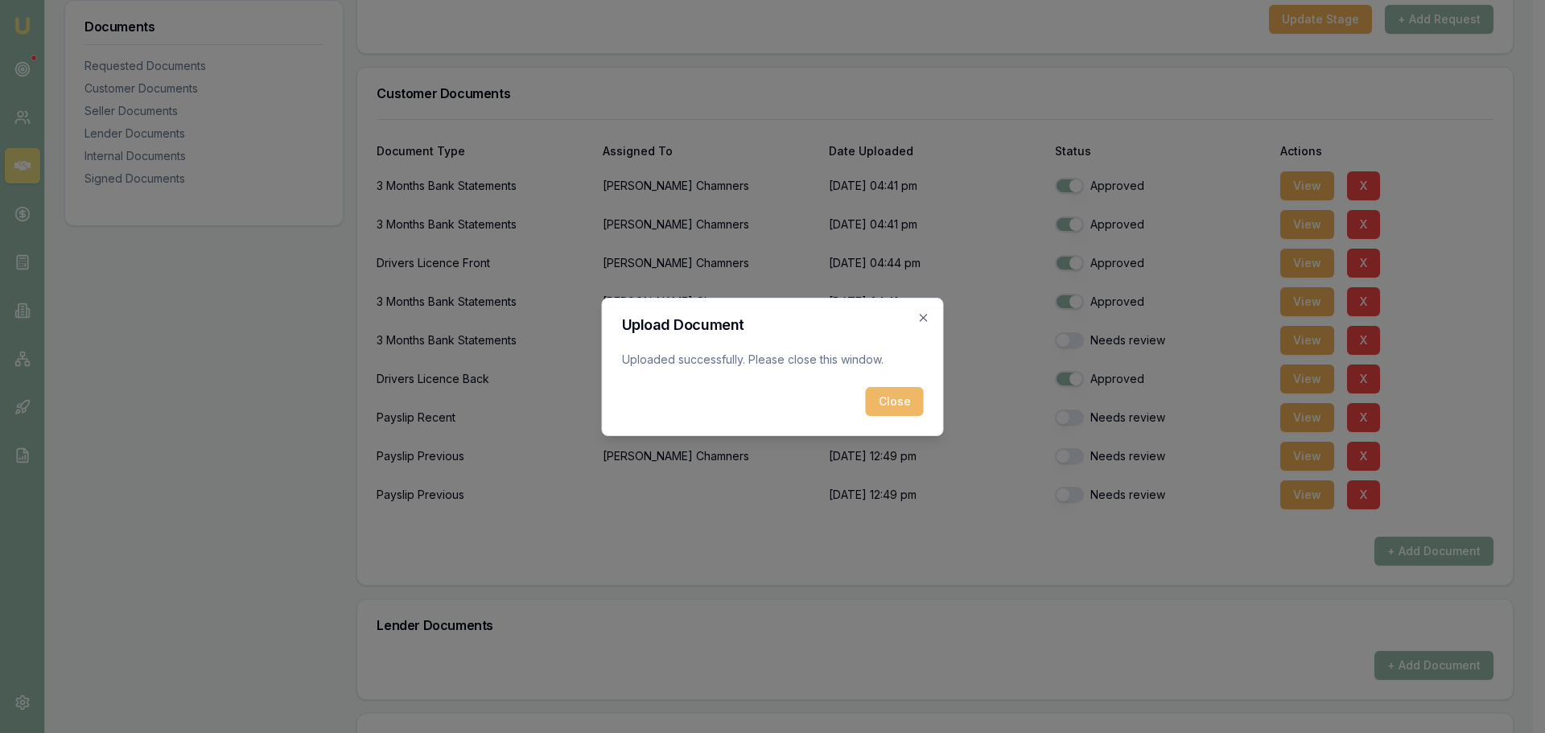
click at [893, 402] on button "Close" at bounding box center [895, 401] width 58 height 29
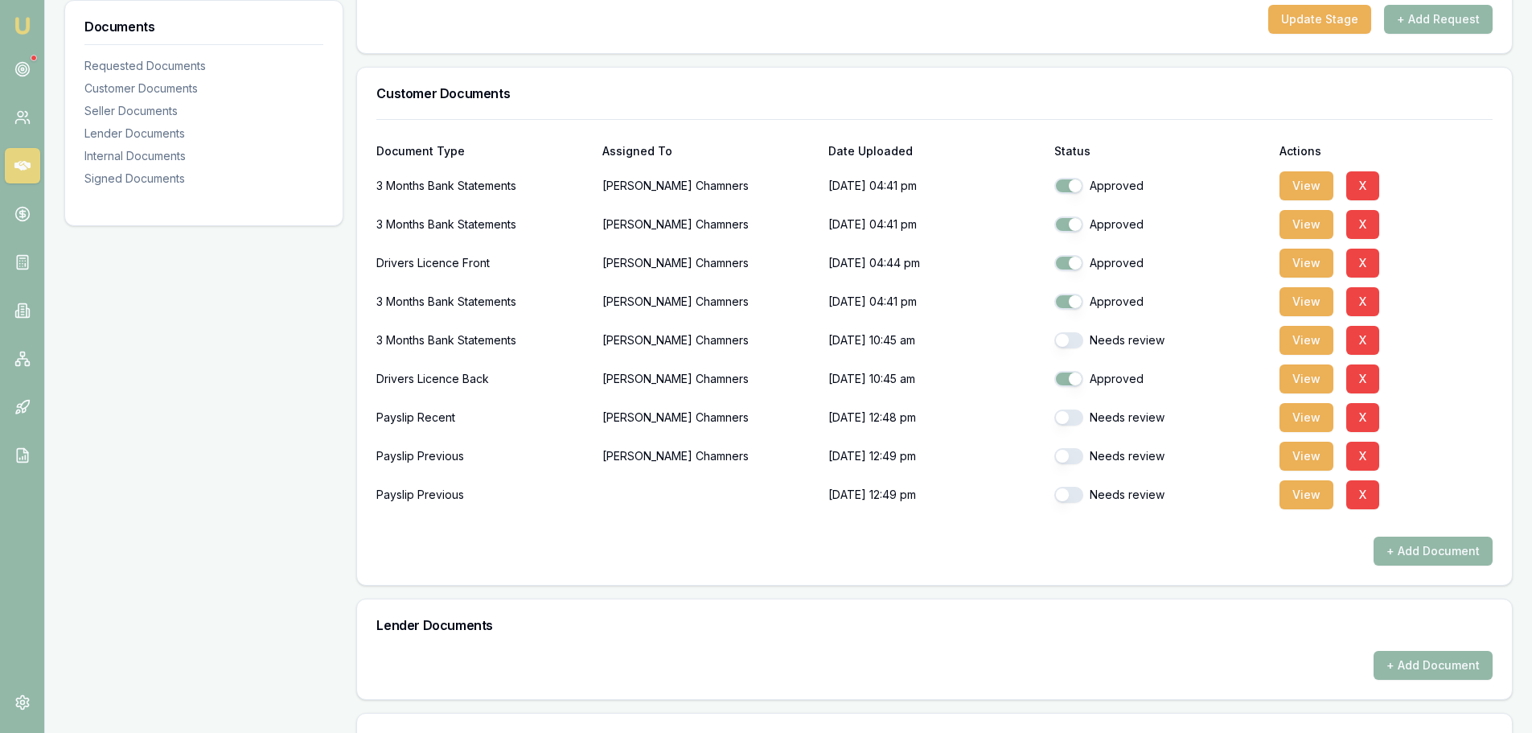
click at [1062, 409] on div "Needs review" at bounding box center [1161, 417] width 213 height 32
click at [1059, 454] on button "button" at bounding box center [1069, 456] width 29 height 16
checkbox input "true"
click at [1067, 497] on button "button" at bounding box center [1069, 495] width 29 height 16
checkbox input "true"
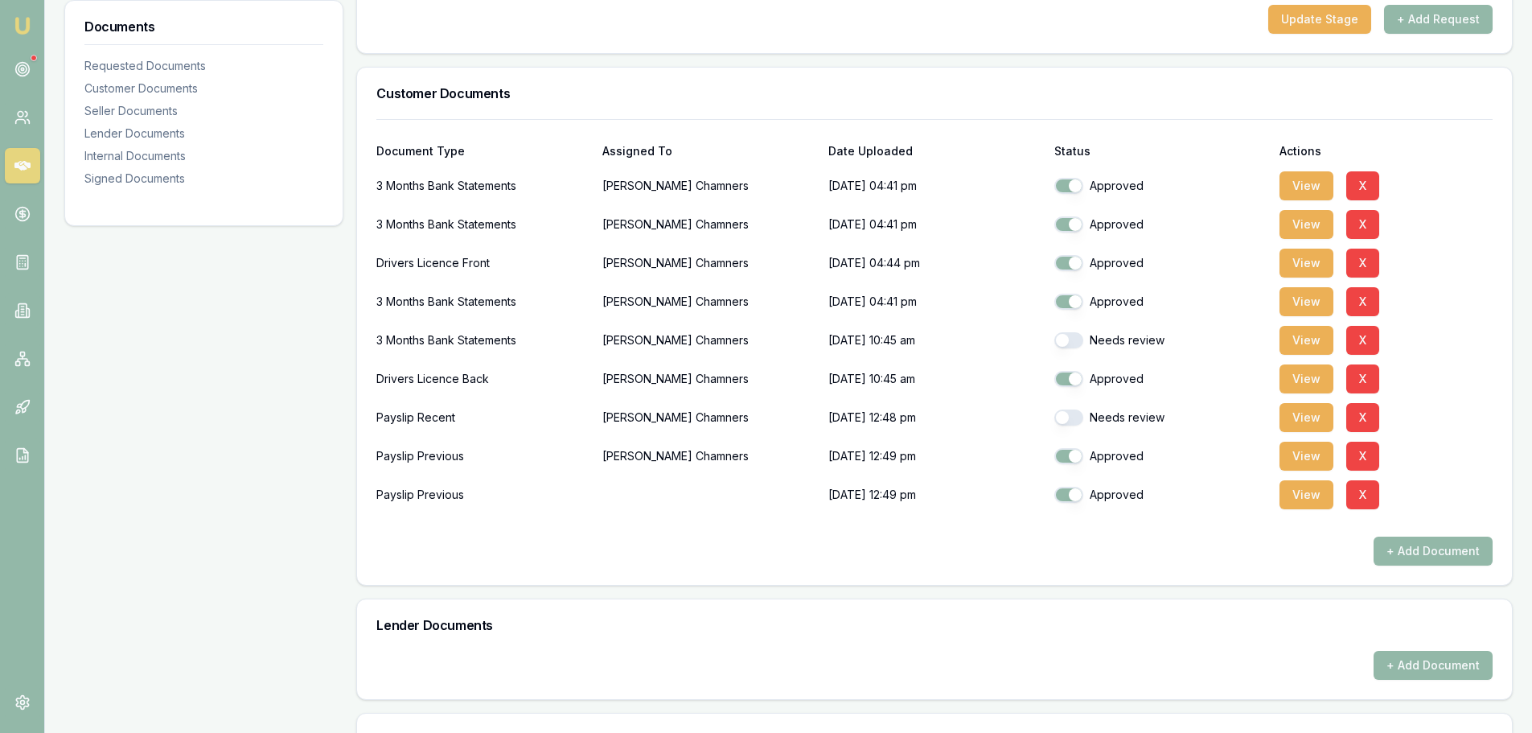
click at [1065, 336] on button "button" at bounding box center [1069, 340] width 29 height 16
checkbox input "true"
checkbox input "false"
click at [1064, 423] on button "button" at bounding box center [1069, 417] width 29 height 16
checkbox input "false"
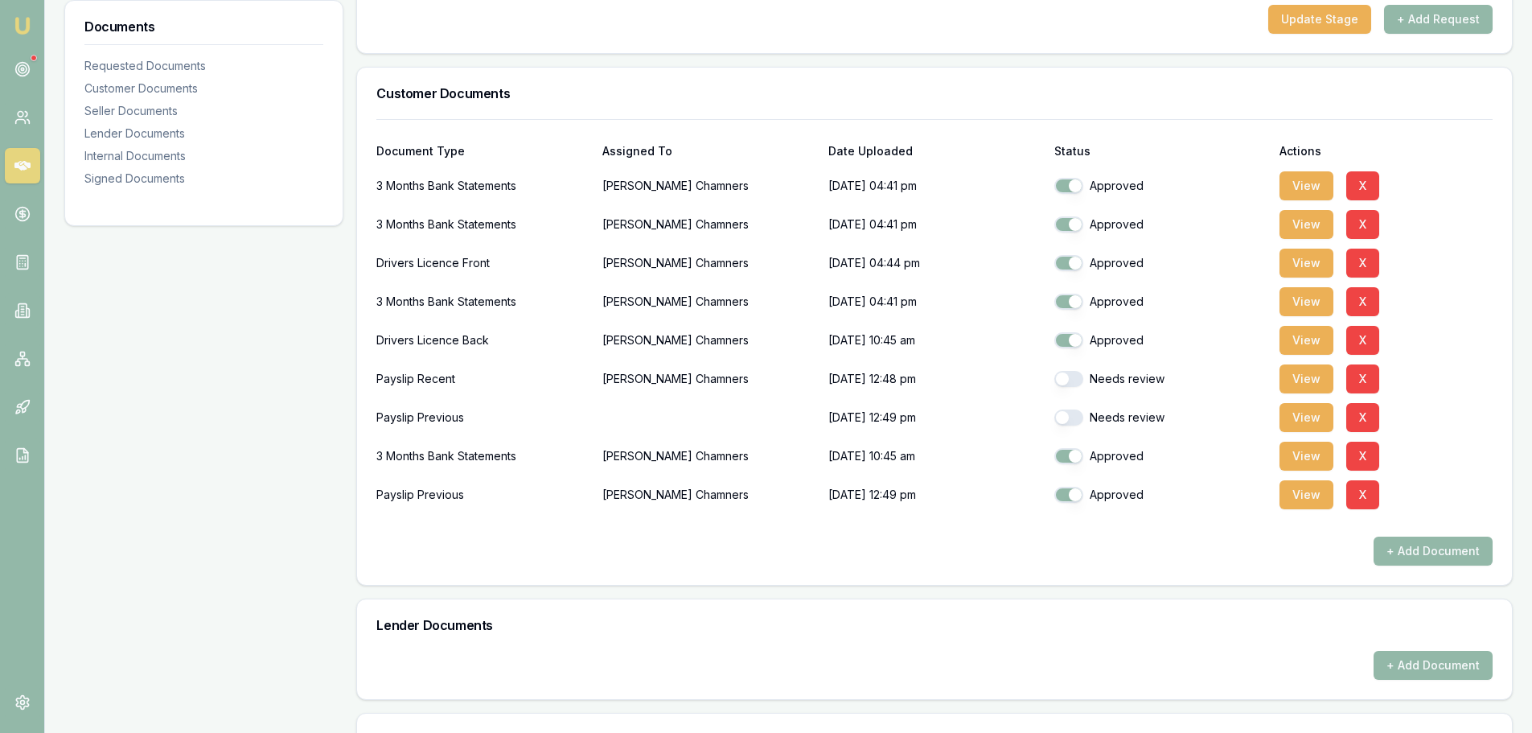
click at [1067, 380] on button "button" at bounding box center [1069, 379] width 29 height 16
checkbox input "true"
click at [1067, 419] on button "button" at bounding box center [1069, 417] width 29 height 16
checkbox input "true"
click at [1075, 541] on div "+ Add Document" at bounding box center [934, 551] width 1117 height 29
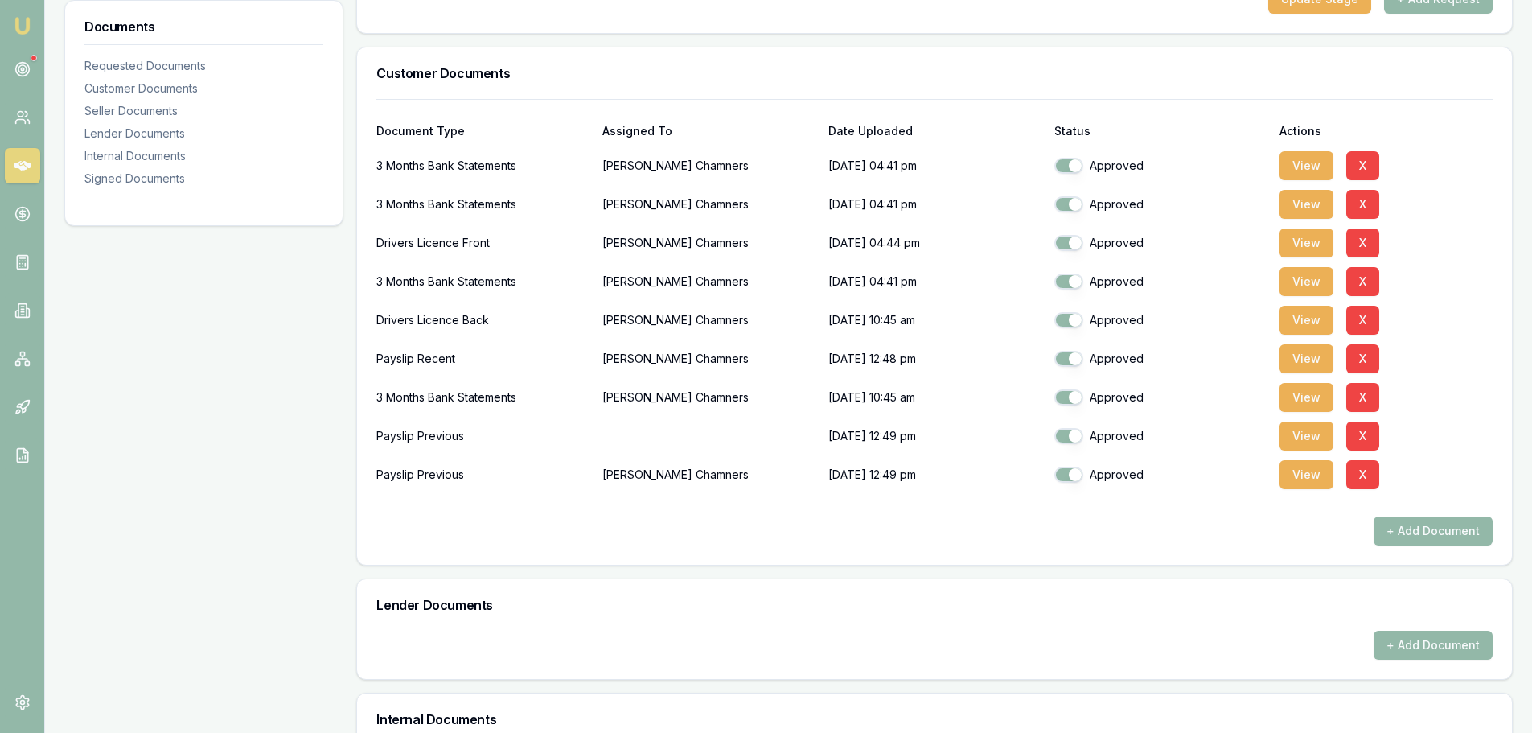
scroll to position [0, 0]
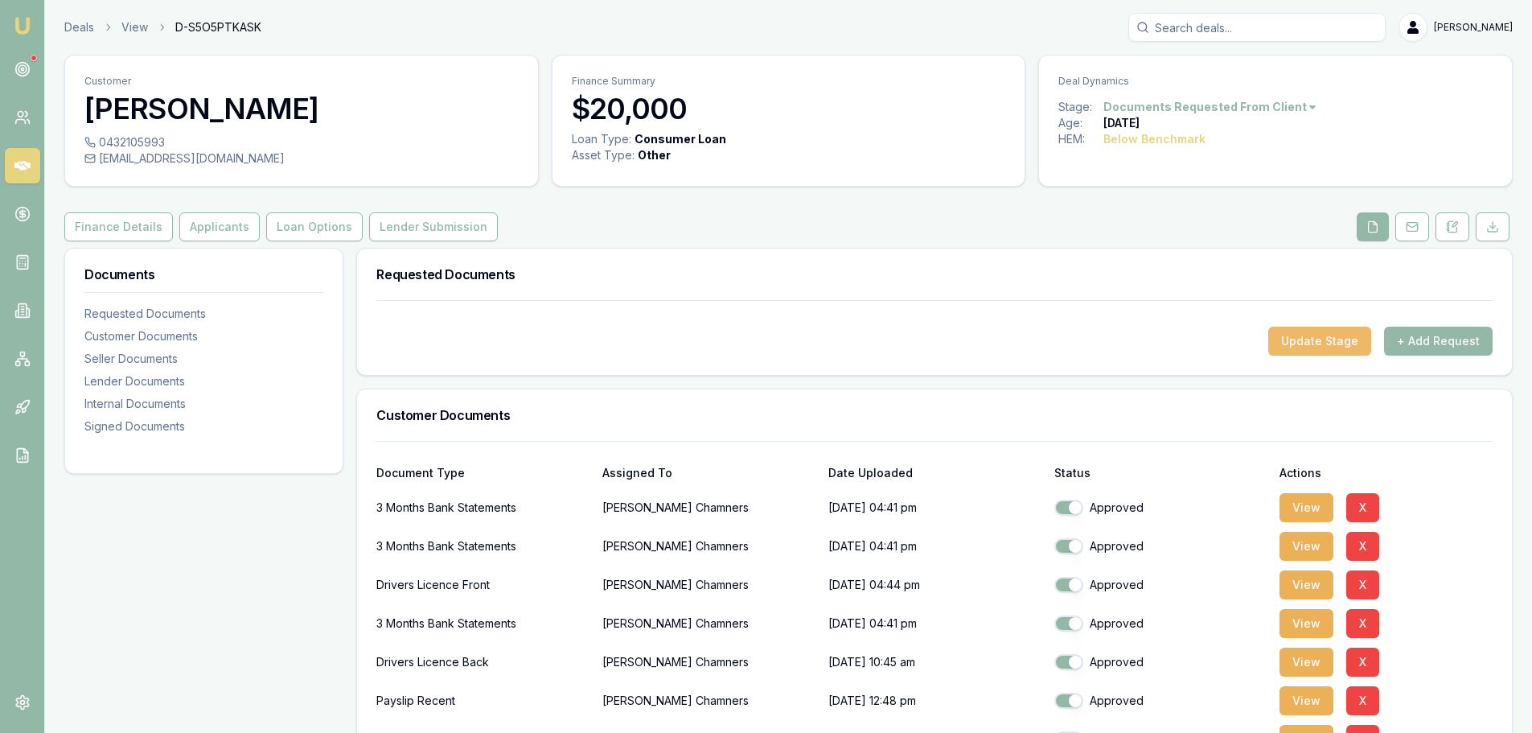
click at [1314, 345] on button "Update Stage" at bounding box center [1320, 341] width 103 height 29
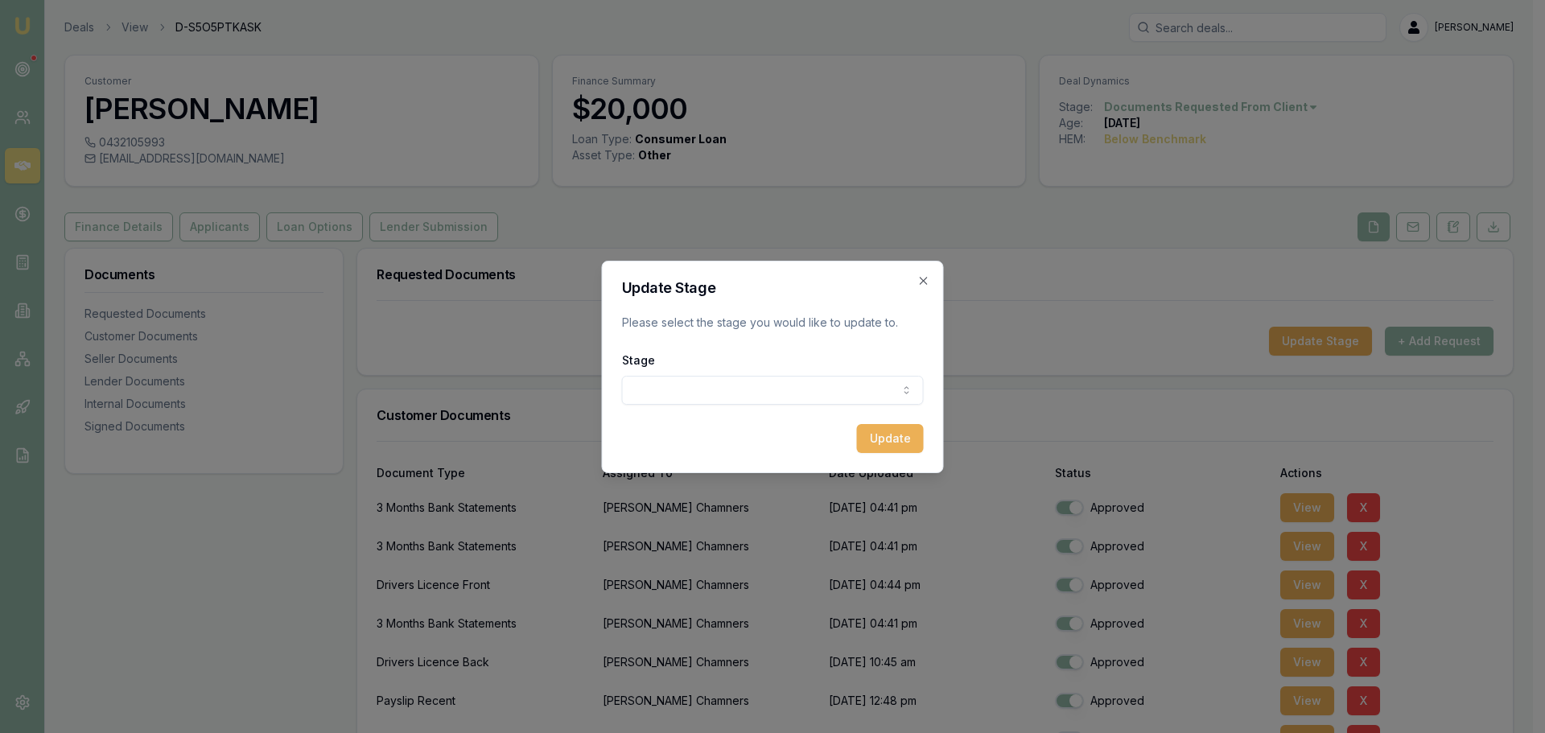
click at [746, 385] on body "Emu Broker Deals View D-S5O5PTKASK Evette Abdo Toggle Menu Customer Tyler Chamn…" at bounding box center [766, 366] width 1532 height 733
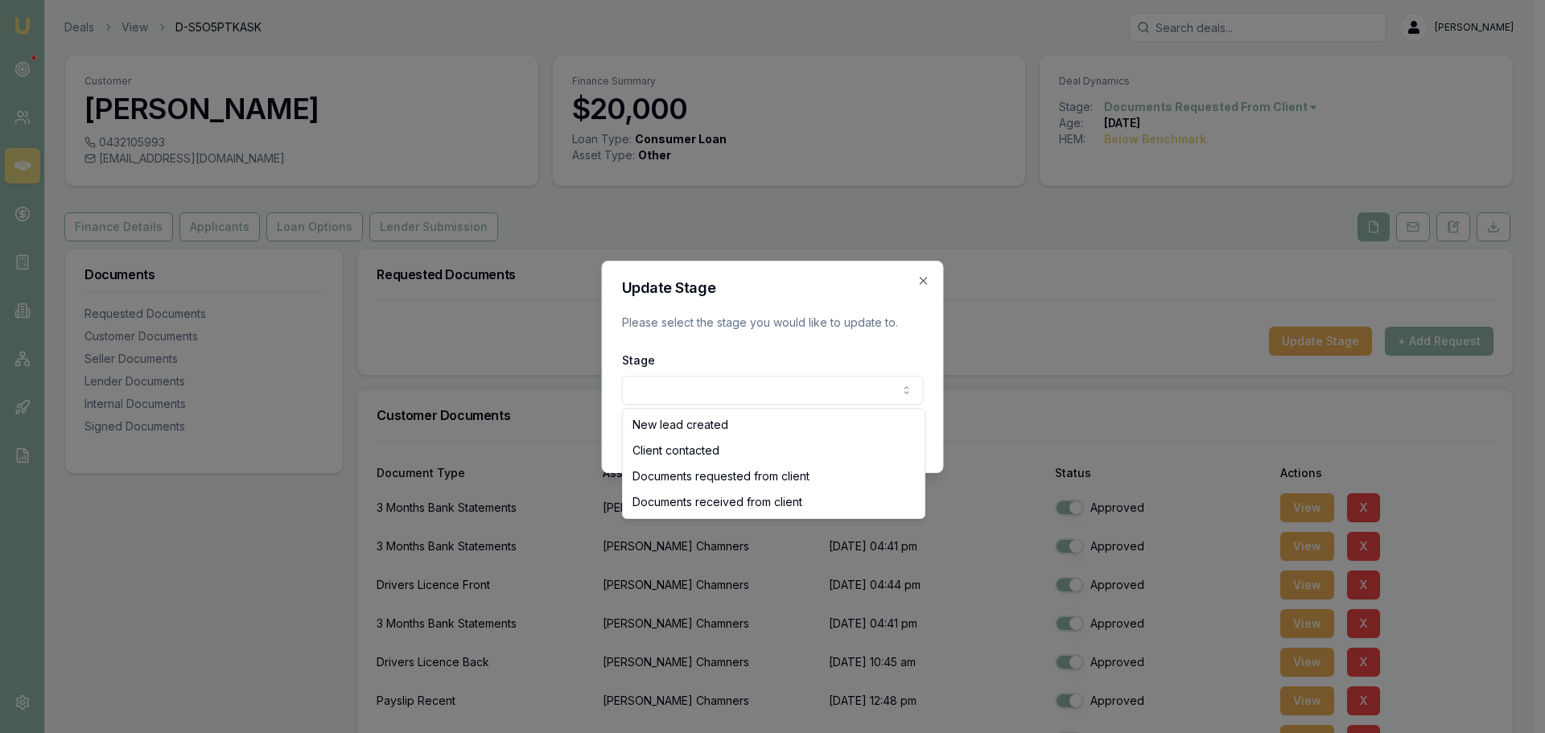
select select "DOCUMENTS_RECEIVED_FROM_CLIENT"
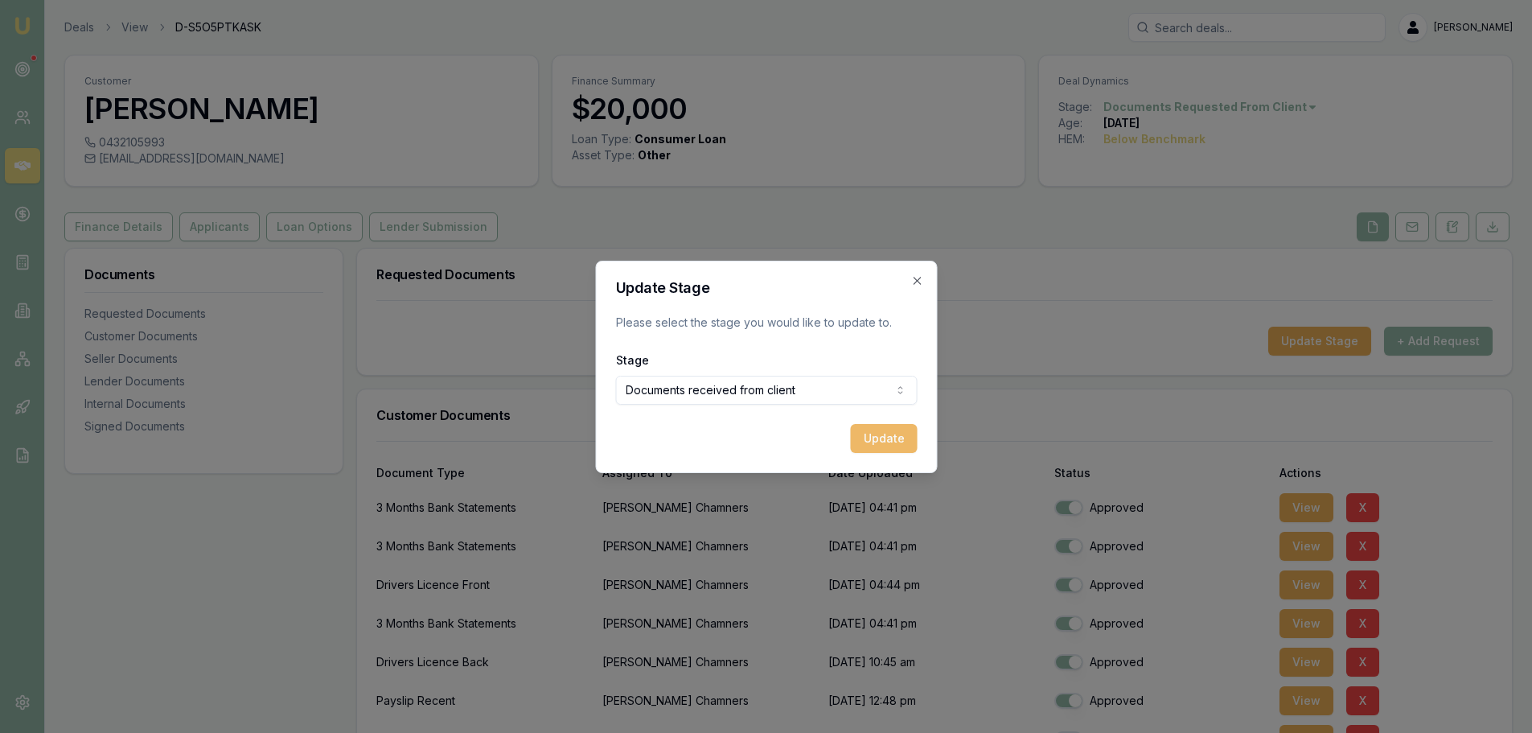
click at [865, 441] on button "Update" at bounding box center [883, 438] width 67 height 29
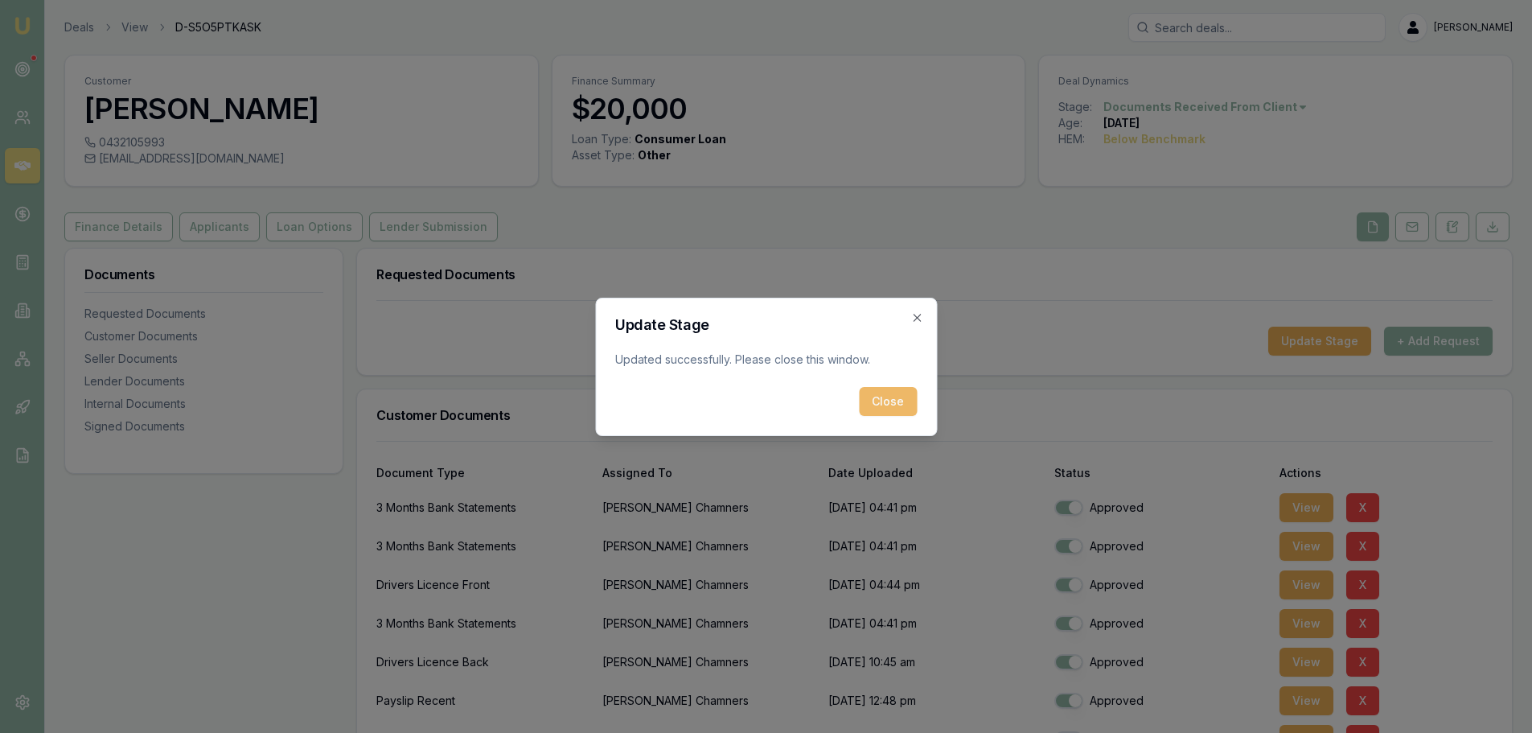
click at [882, 398] on button "Close" at bounding box center [888, 401] width 58 height 29
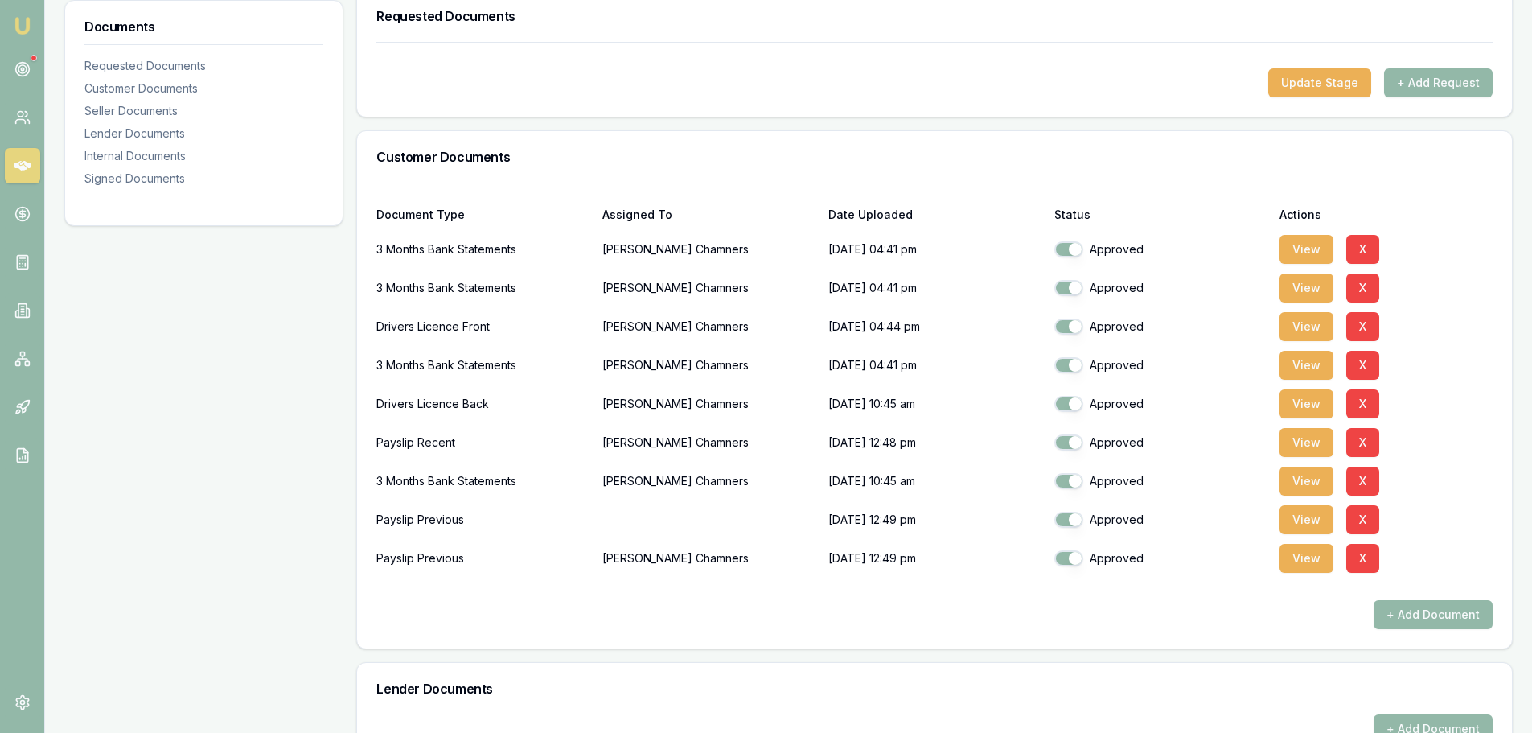
scroll to position [101, 0]
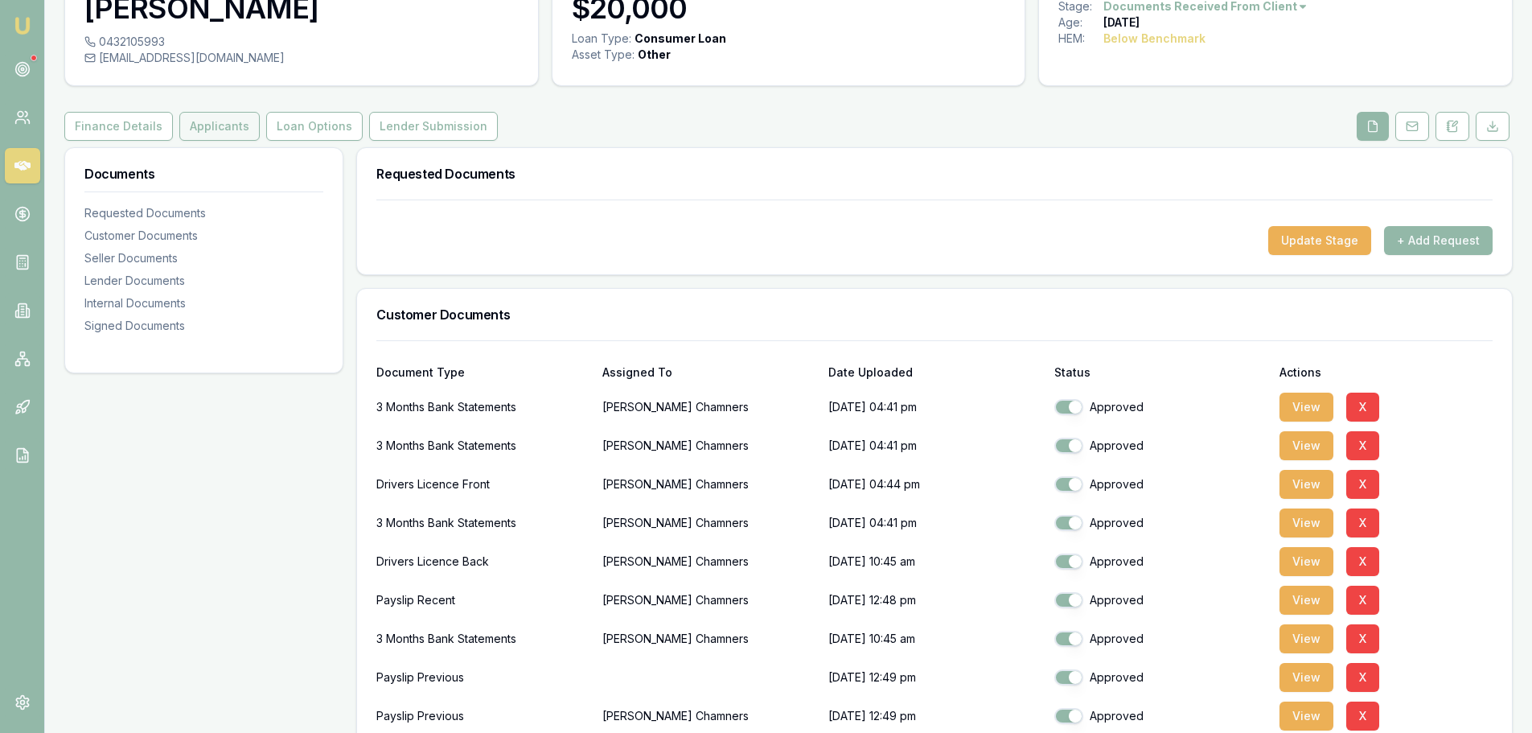
click at [206, 130] on button "Applicants" at bounding box center [219, 126] width 80 height 29
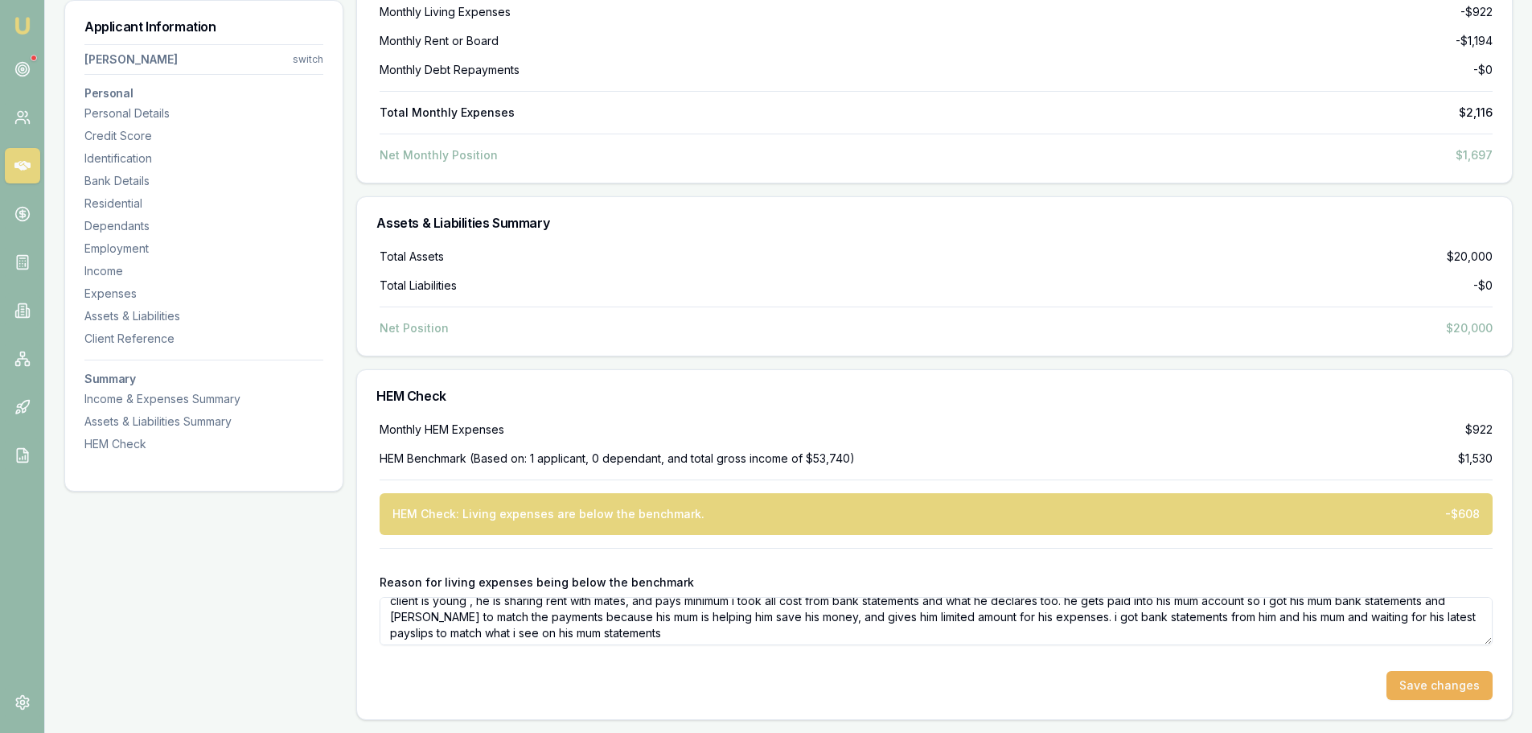
scroll to position [14, 0]
click at [682, 635] on textarea "client is young , he is sharing rent with mates, and pays minimum i took all co…" at bounding box center [936, 621] width 1113 height 48
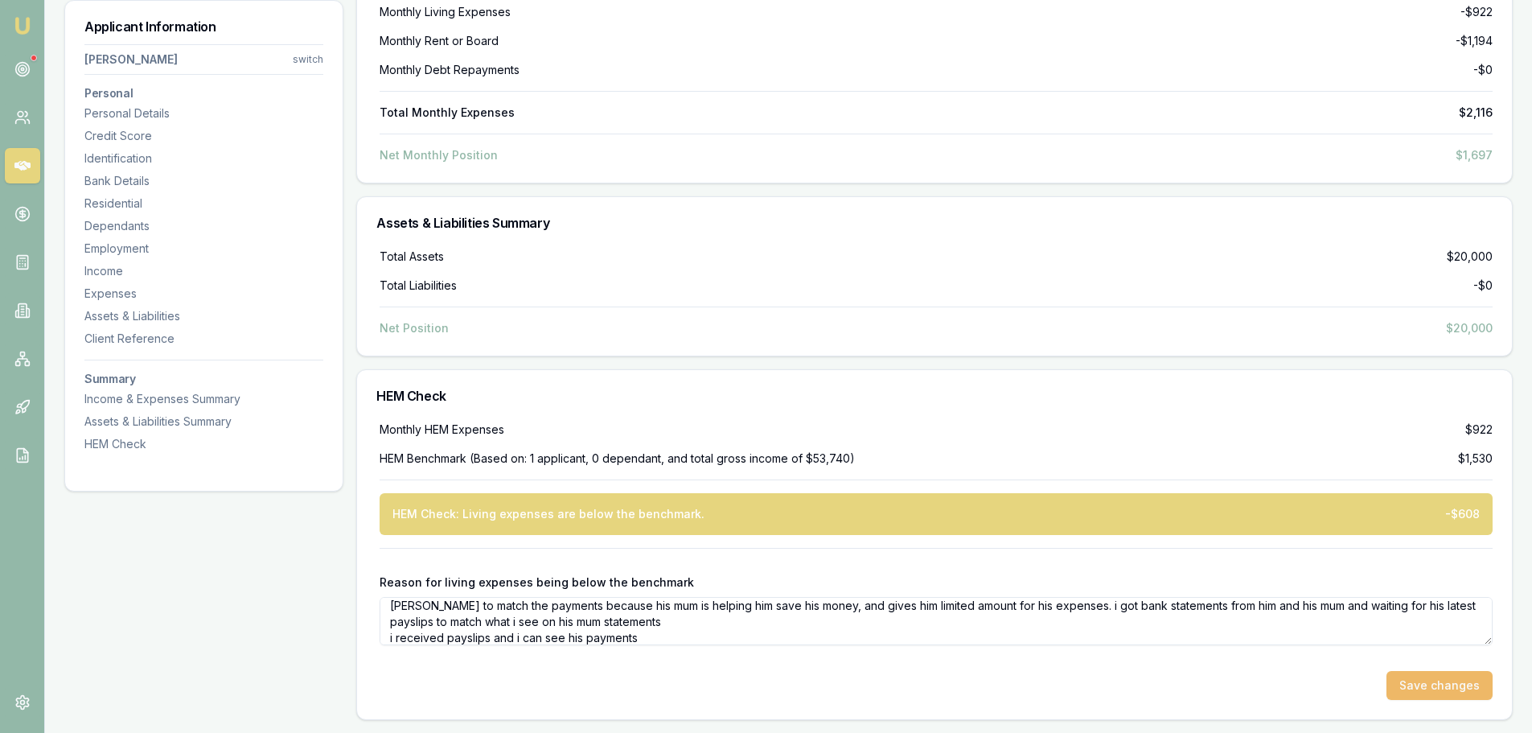
type textarea "client is young , he is sharing rent with mates, and pays minimum i took all co…"
click at [1438, 689] on button "Save changes" at bounding box center [1440, 685] width 106 height 29
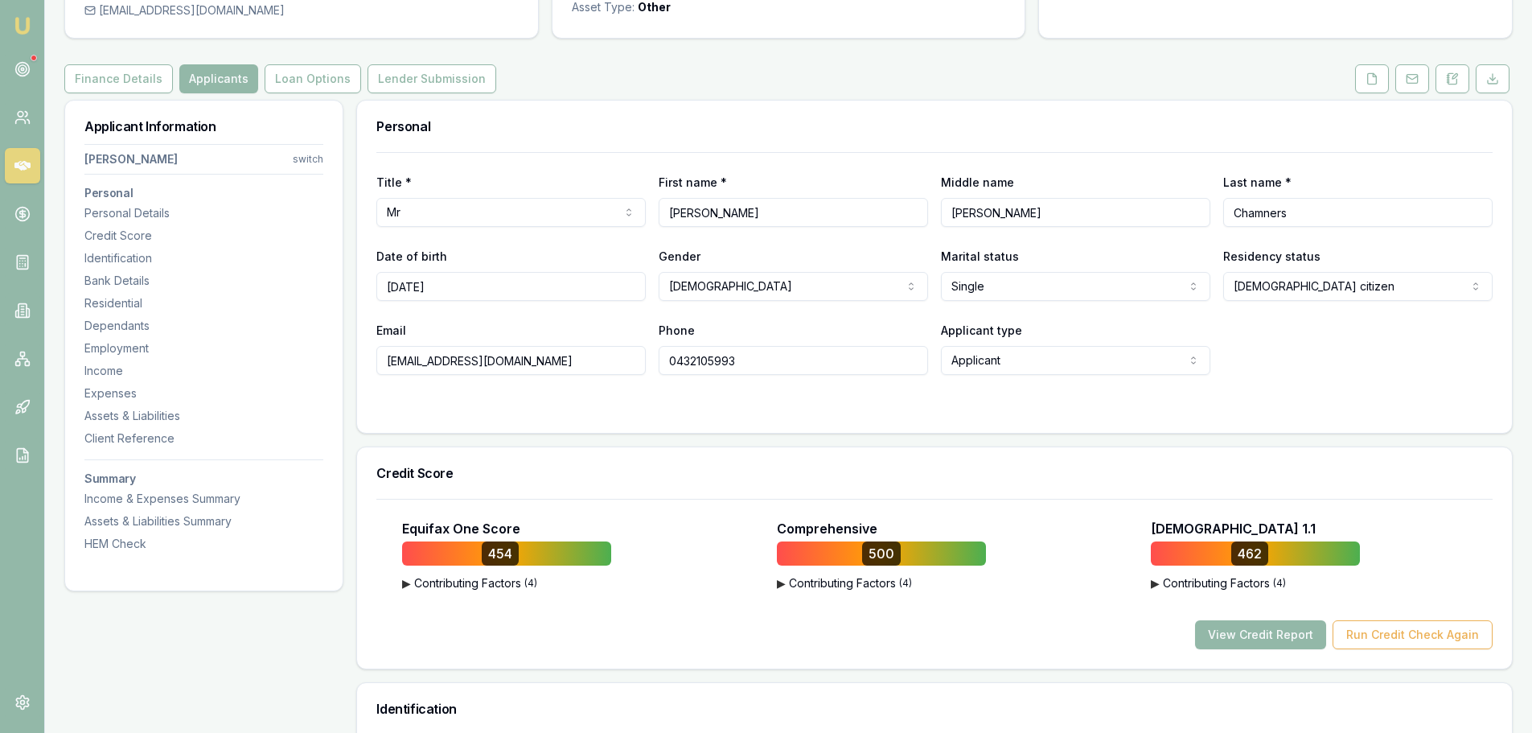
scroll to position [161, 0]
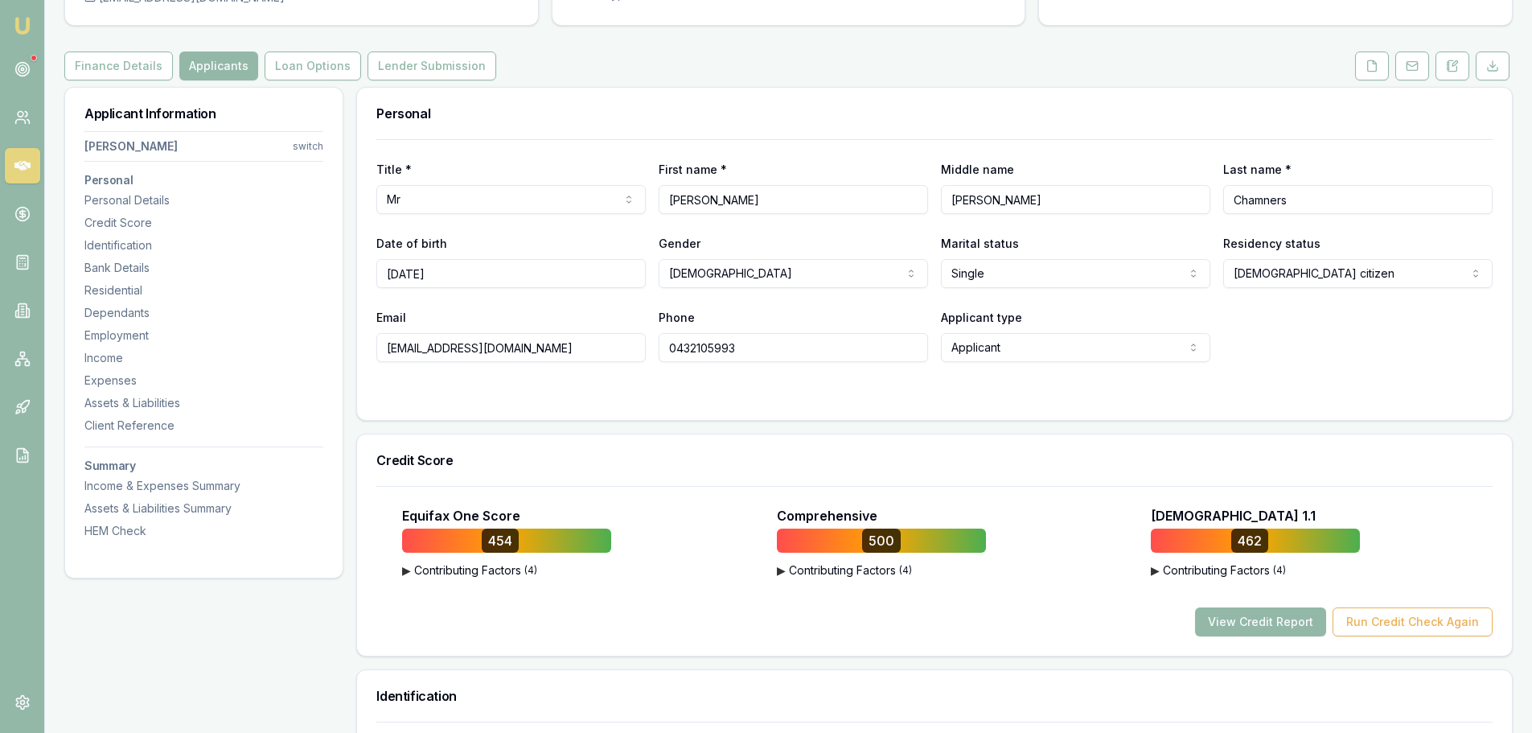
drag, startPoint x: 741, startPoint y: 205, endPoint x: 645, endPoint y: 204, distance: 95.7
click at [645, 204] on div "Title * Mr Mr Mrs Miss Ms Dr Prof First name * Tyler Middle name Michael Mccaar…" at bounding box center [934, 186] width 1117 height 55
drag, startPoint x: 1061, startPoint y: 200, endPoint x: 915, endPoint y: 208, distance: 145.8
click at [915, 208] on div "Title * Mr Mr Mrs Miss Ms Dr Prof First name * Tyler Middle name Michael Mccaar…" at bounding box center [934, 186] width 1117 height 55
drag, startPoint x: 1295, startPoint y: 204, endPoint x: 1215, endPoint y: 212, distance: 80.8
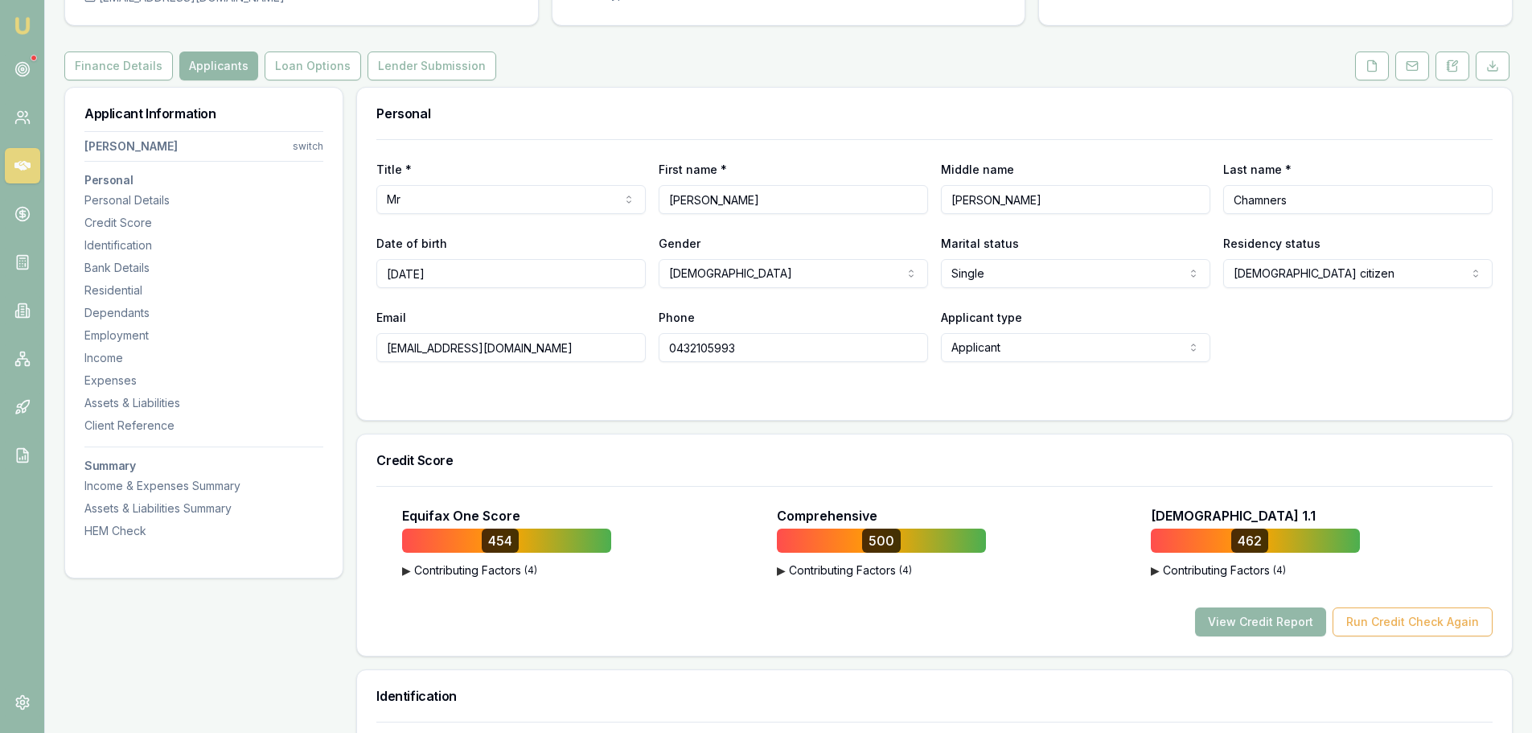
click at [1215, 212] on div "Title * Mr Mr Mrs Miss Ms Dr Prof First name * Tyler Middle name Michael Mccaar…" at bounding box center [934, 186] width 1117 height 55
drag, startPoint x: 459, startPoint y: 268, endPoint x: 355, endPoint y: 283, distance: 104.9
drag, startPoint x: 755, startPoint y: 347, endPoint x: 615, endPoint y: 365, distance: 141.2
click at [615, 365] on form "Title * Mr Mr Mrs Miss Ms Dr Prof First name * Tyler Middle name Michael Mccaar…" at bounding box center [934, 269] width 1117 height 261
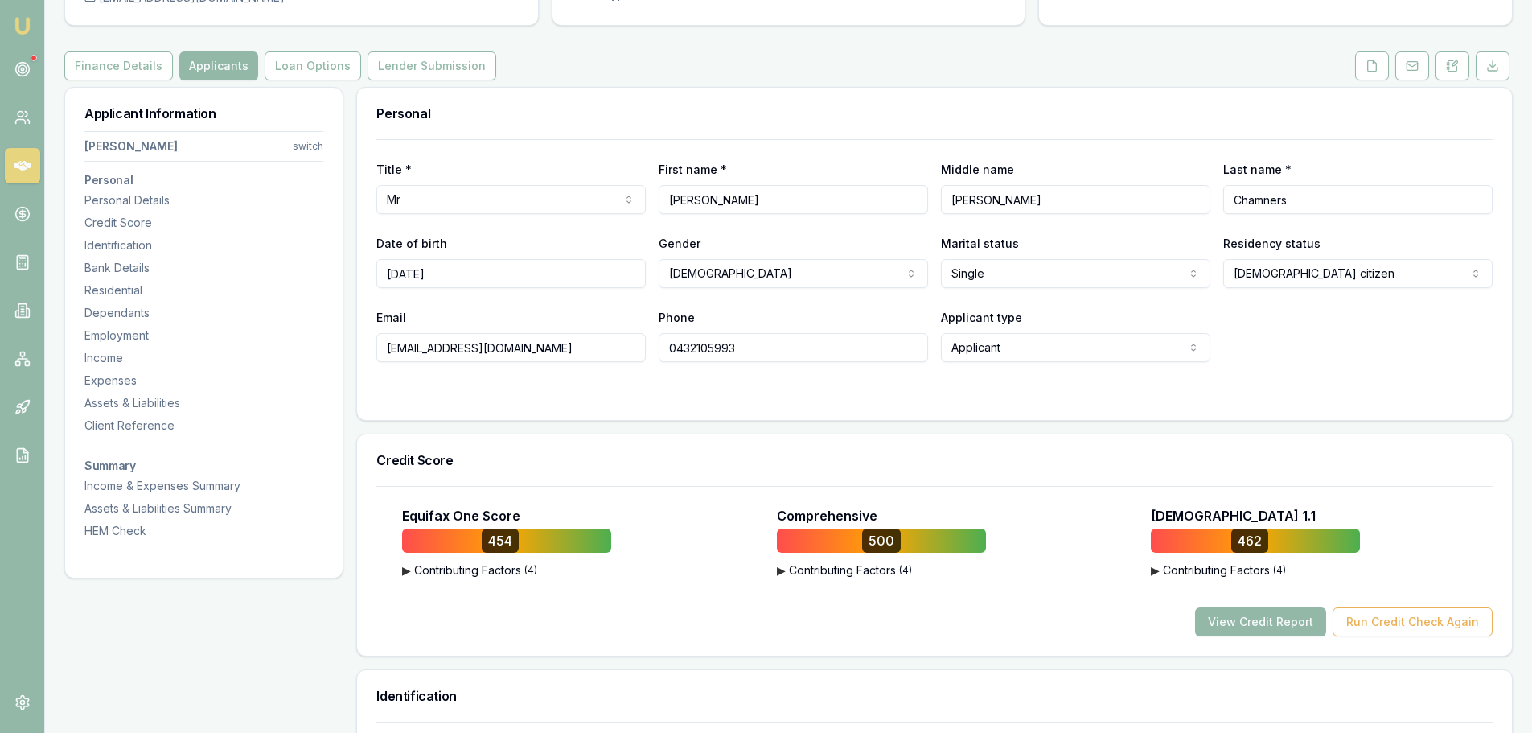
drag, startPoint x: 564, startPoint y: 347, endPoint x: 368, endPoint y: 352, distance: 196.4
click at [368, 352] on div "Title * Mr Mr Mrs Miss Ms Dr Prof First name * Tyler Middle name Michael Mccaar…" at bounding box center [934, 279] width 1155 height 281
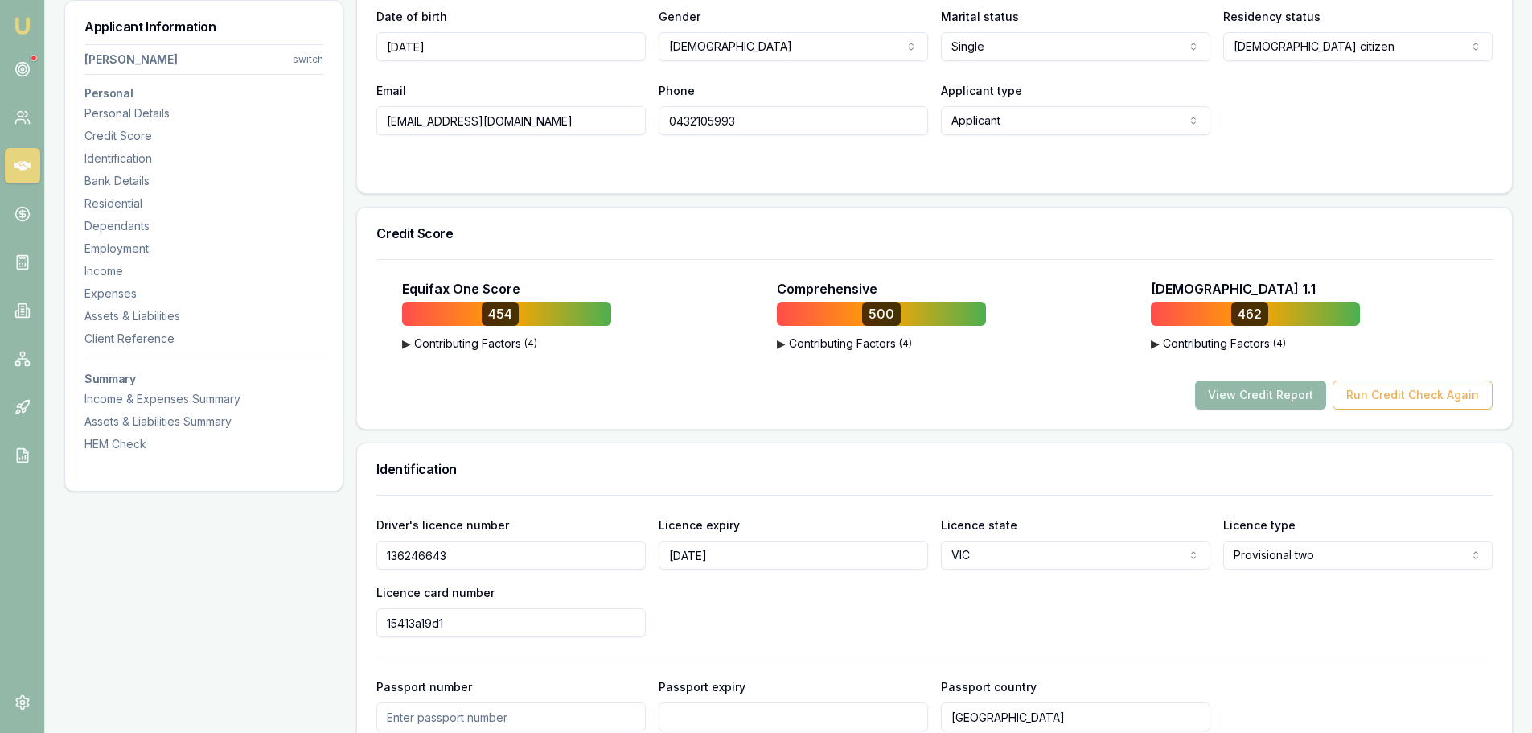
scroll to position [402, 0]
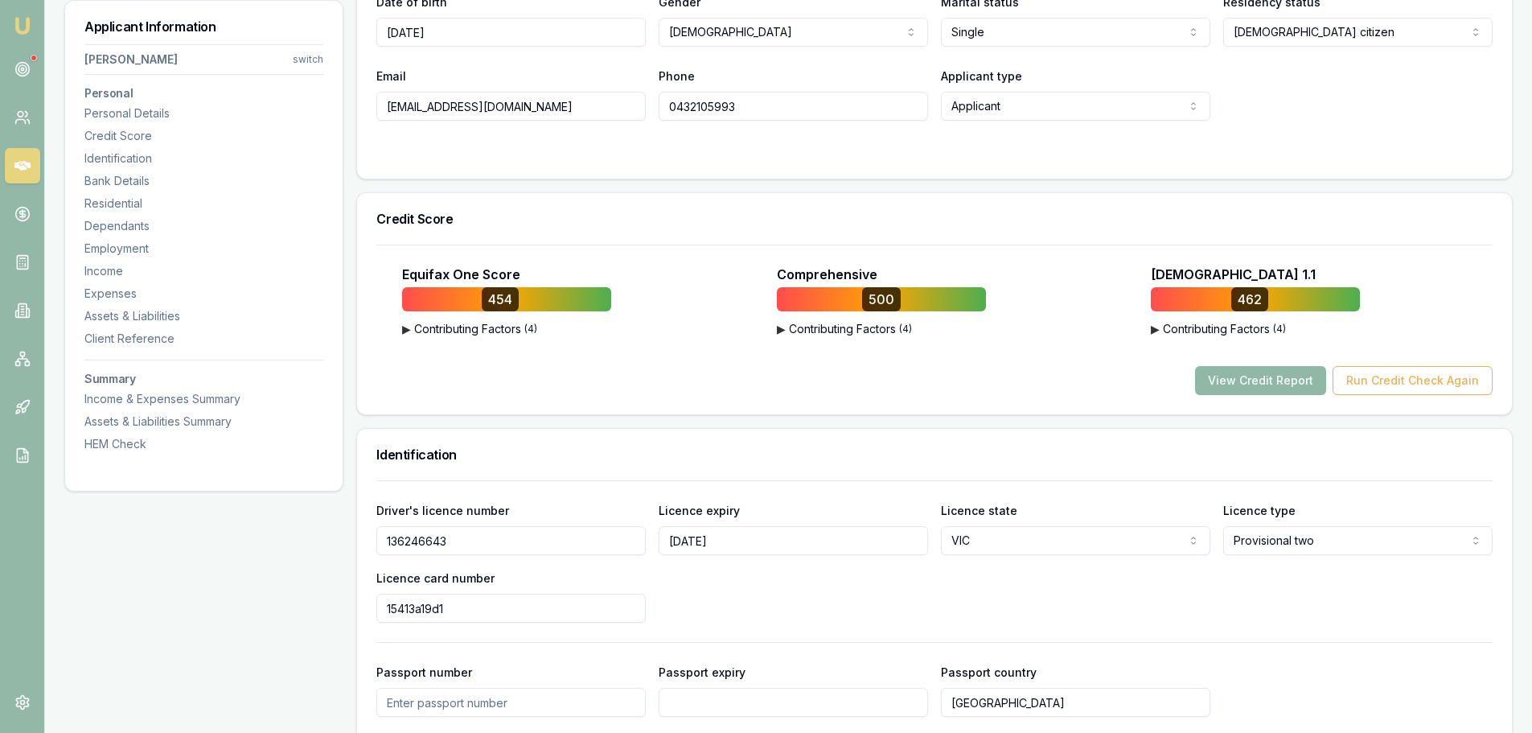
click at [1283, 380] on button "View Credit Report" at bounding box center [1260, 380] width 131 height 29
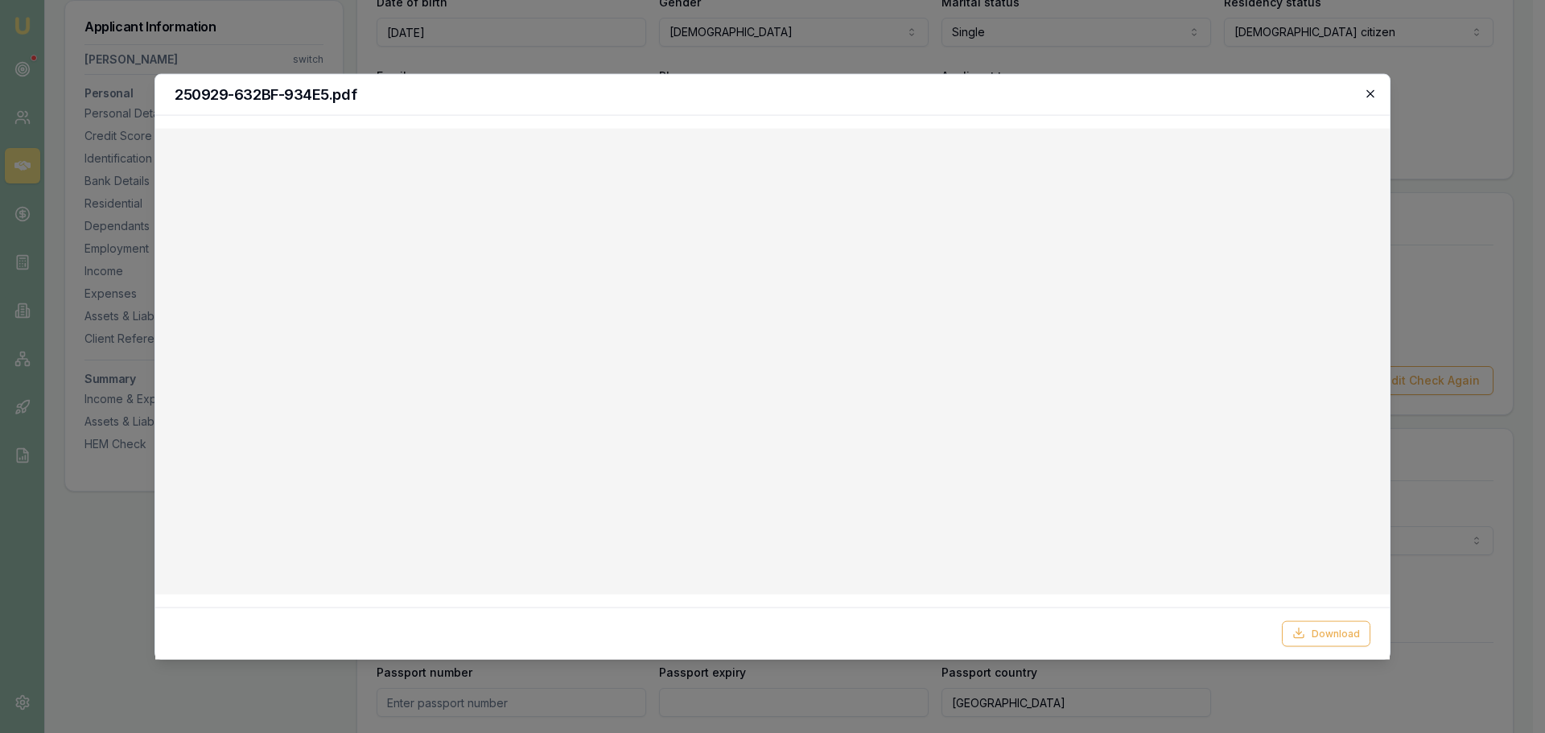
click at [1370, 95] on icon "button" at bounding box center [1370, 93] width 13 height 13
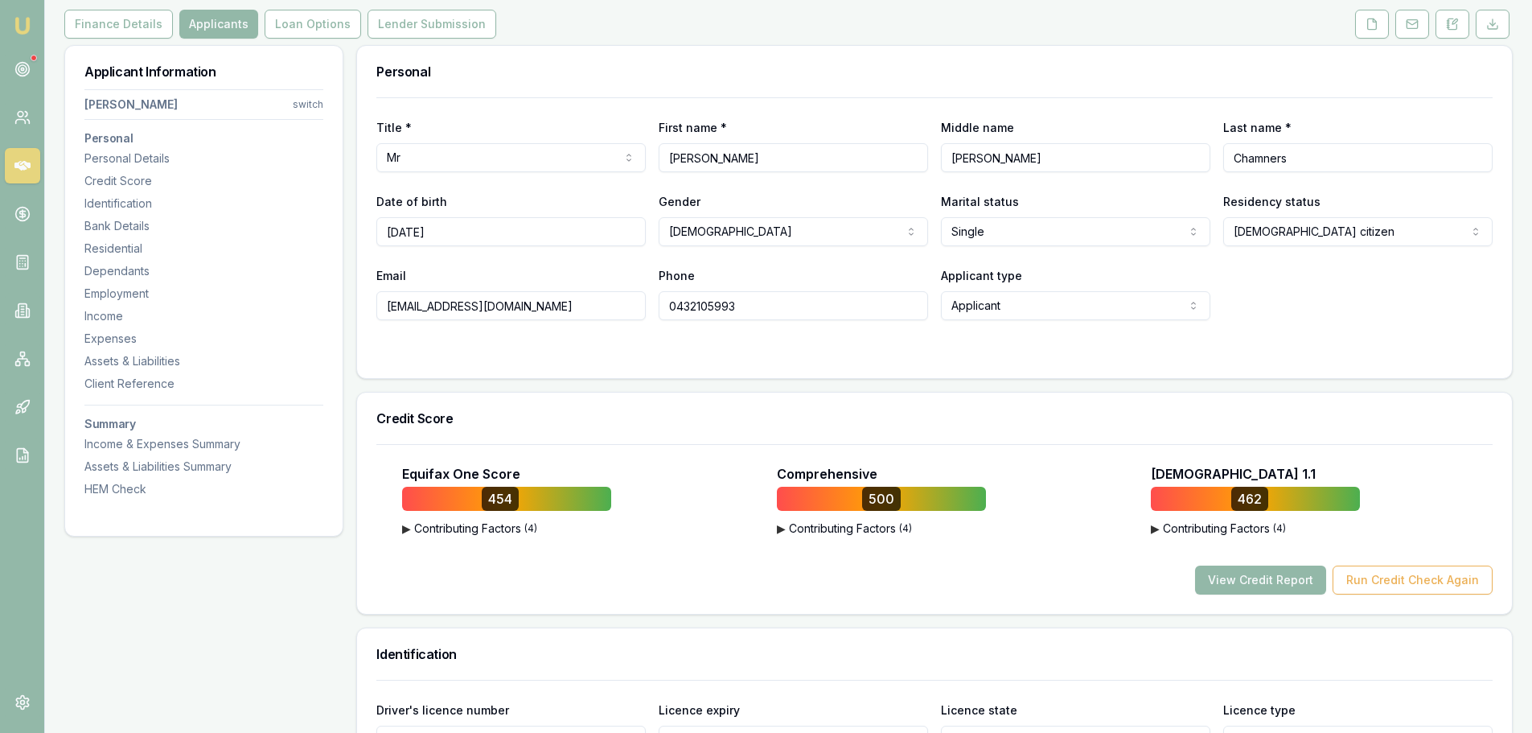
scroll to position [0, 0]
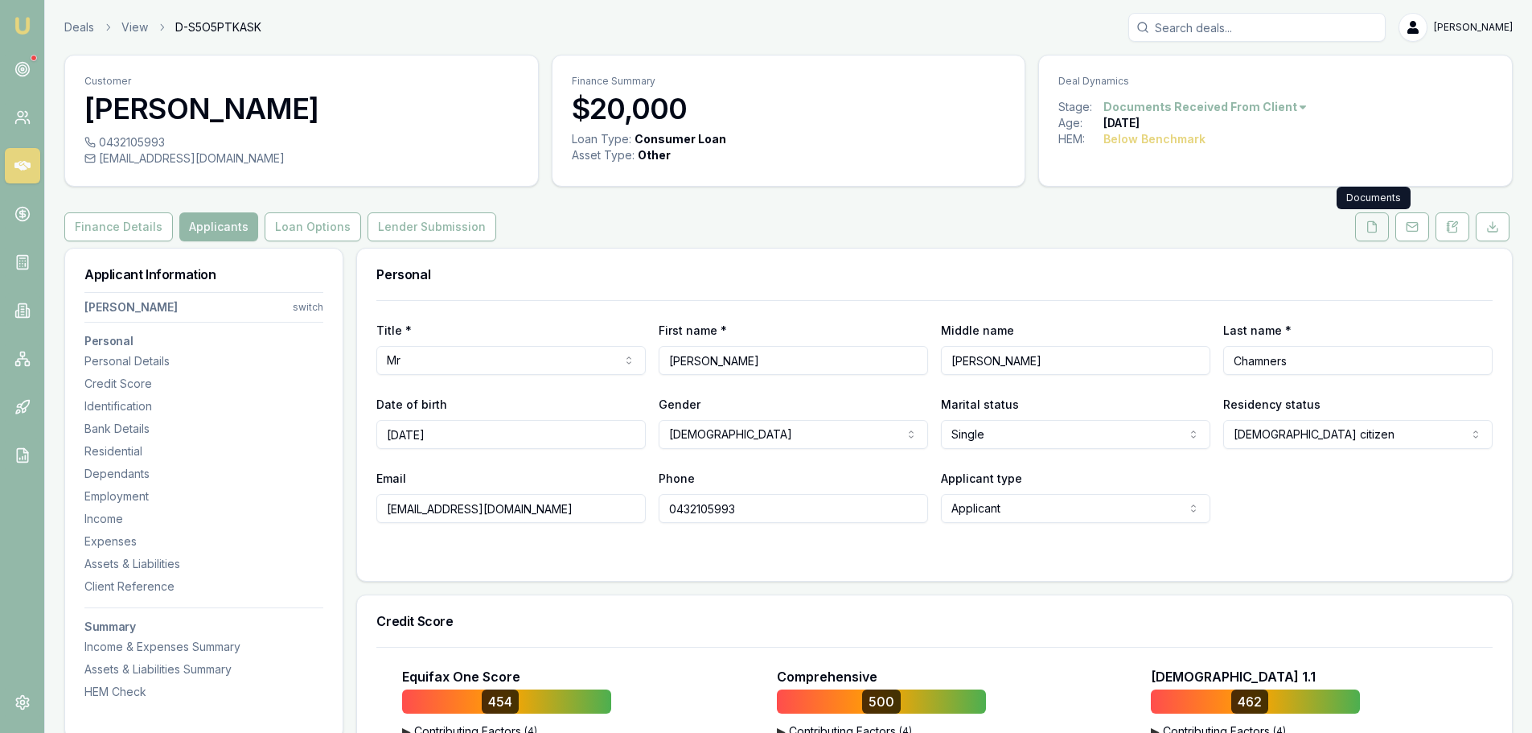
click at [1368, 228] on icon at bounding box center [1372, 226] width 9 height 10
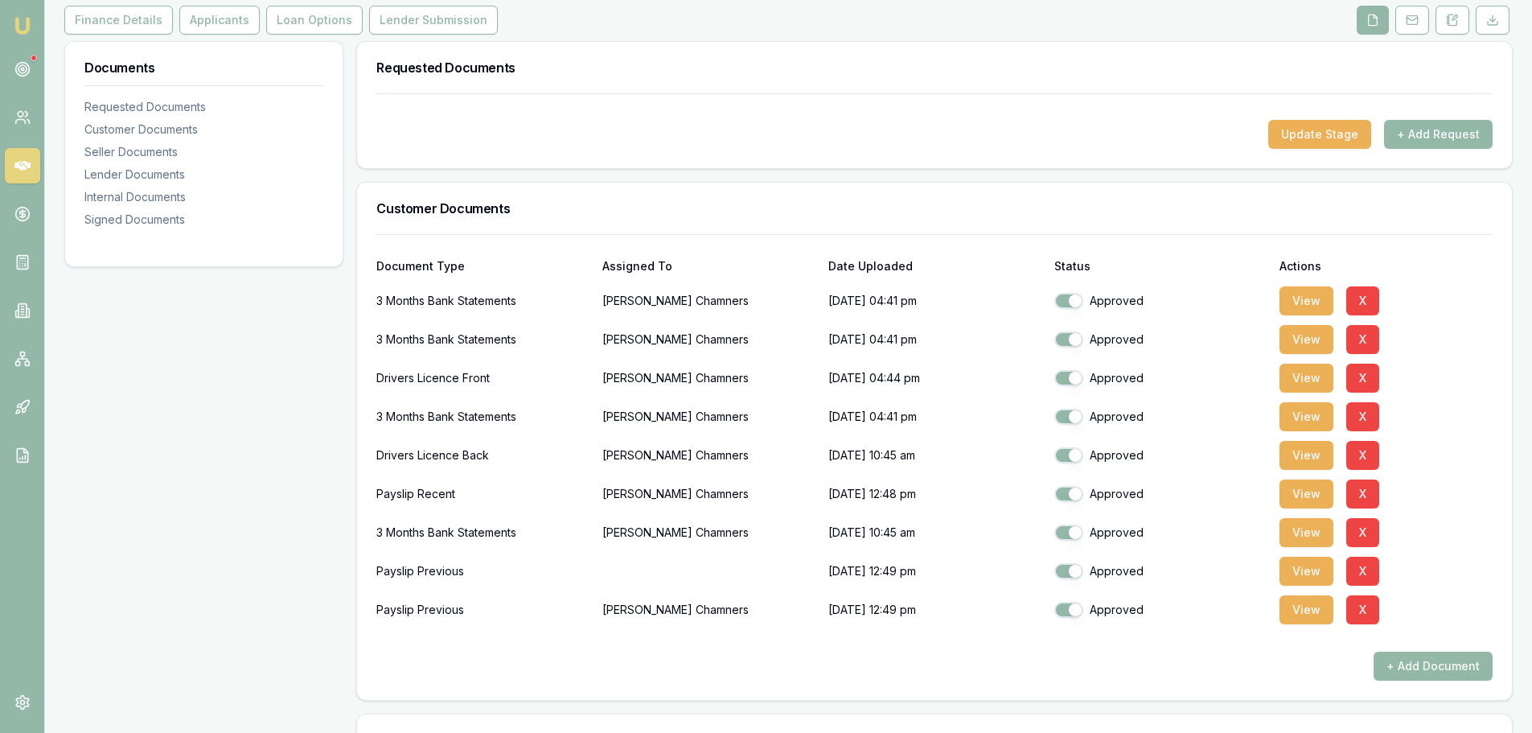
scroll to position [241, 0]
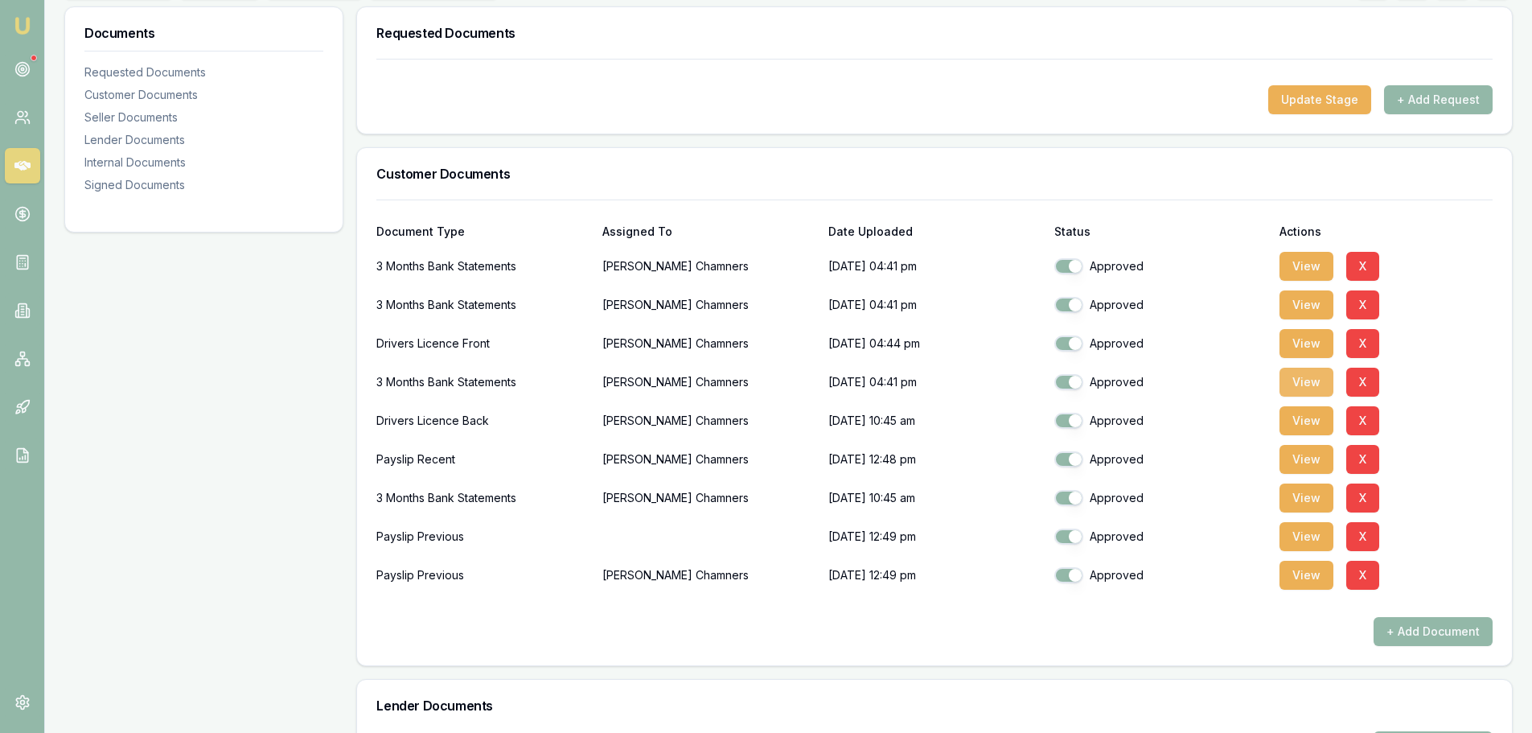
click at [1307, 379] on button "View" at bounding box center [1307, 382] width 54 height 29
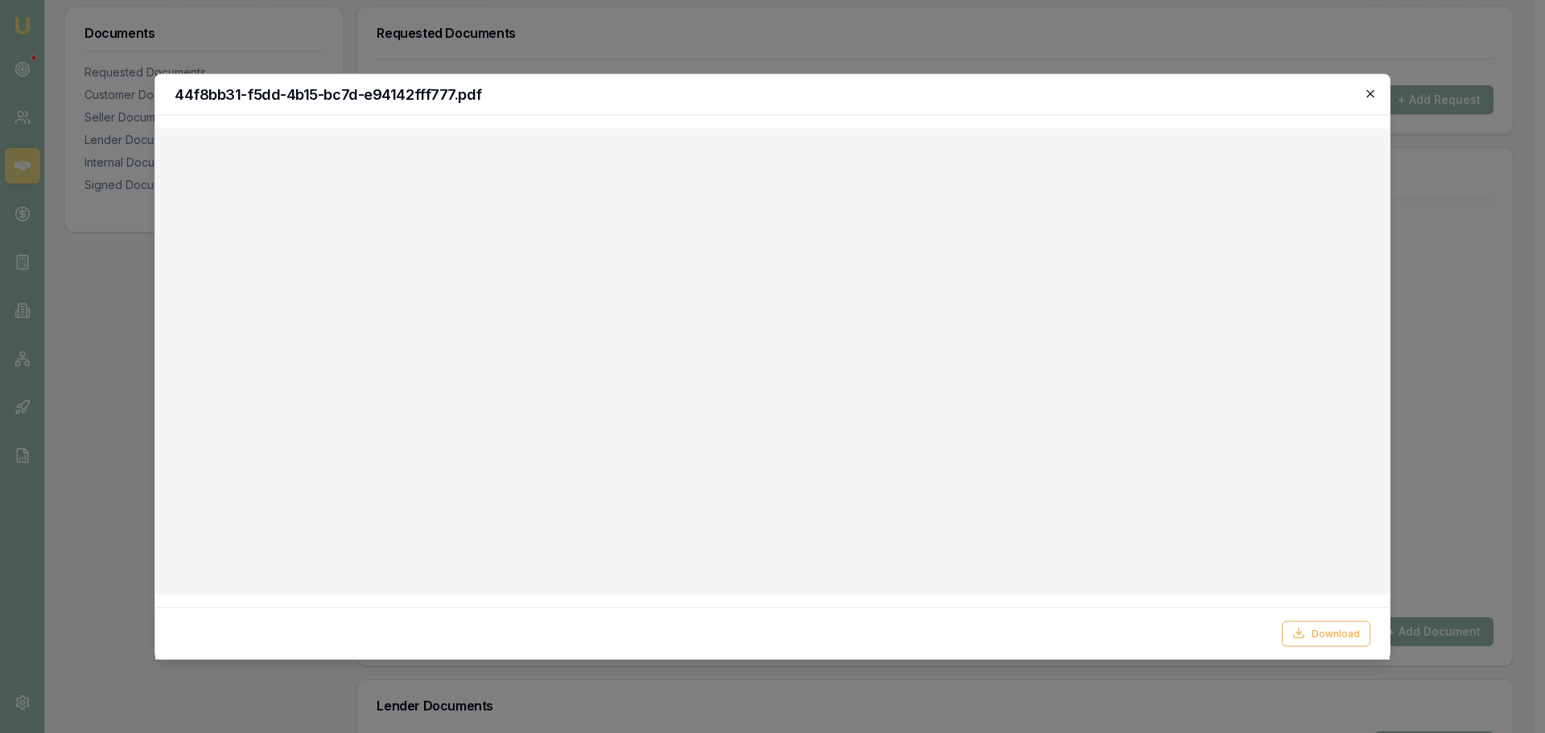
click at [1372, 93] on icon "button" at bounding box center [1370, 93] width 13 height 13
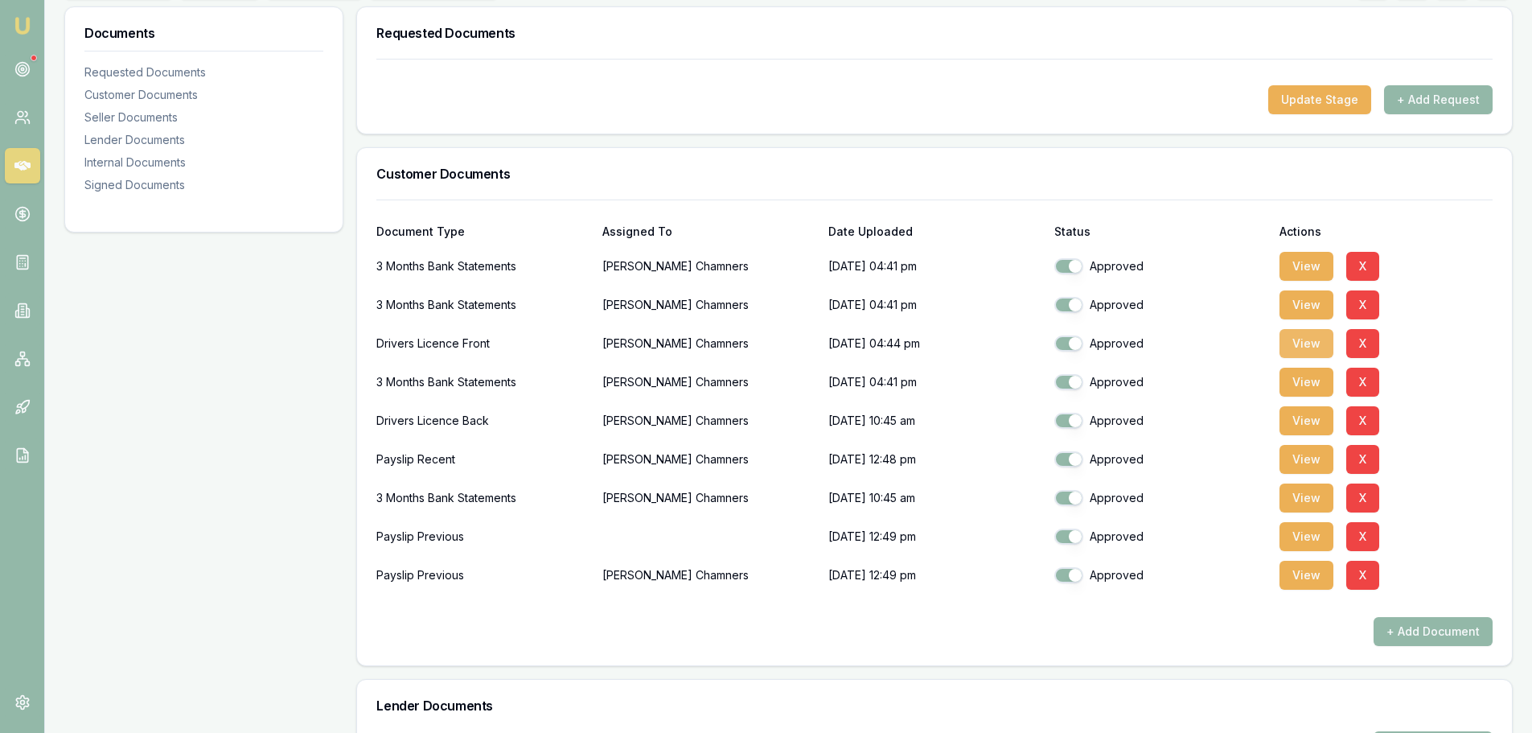
click at [1306, 348] on button "View" at bounding box center [1307, 343] width 54 height 29
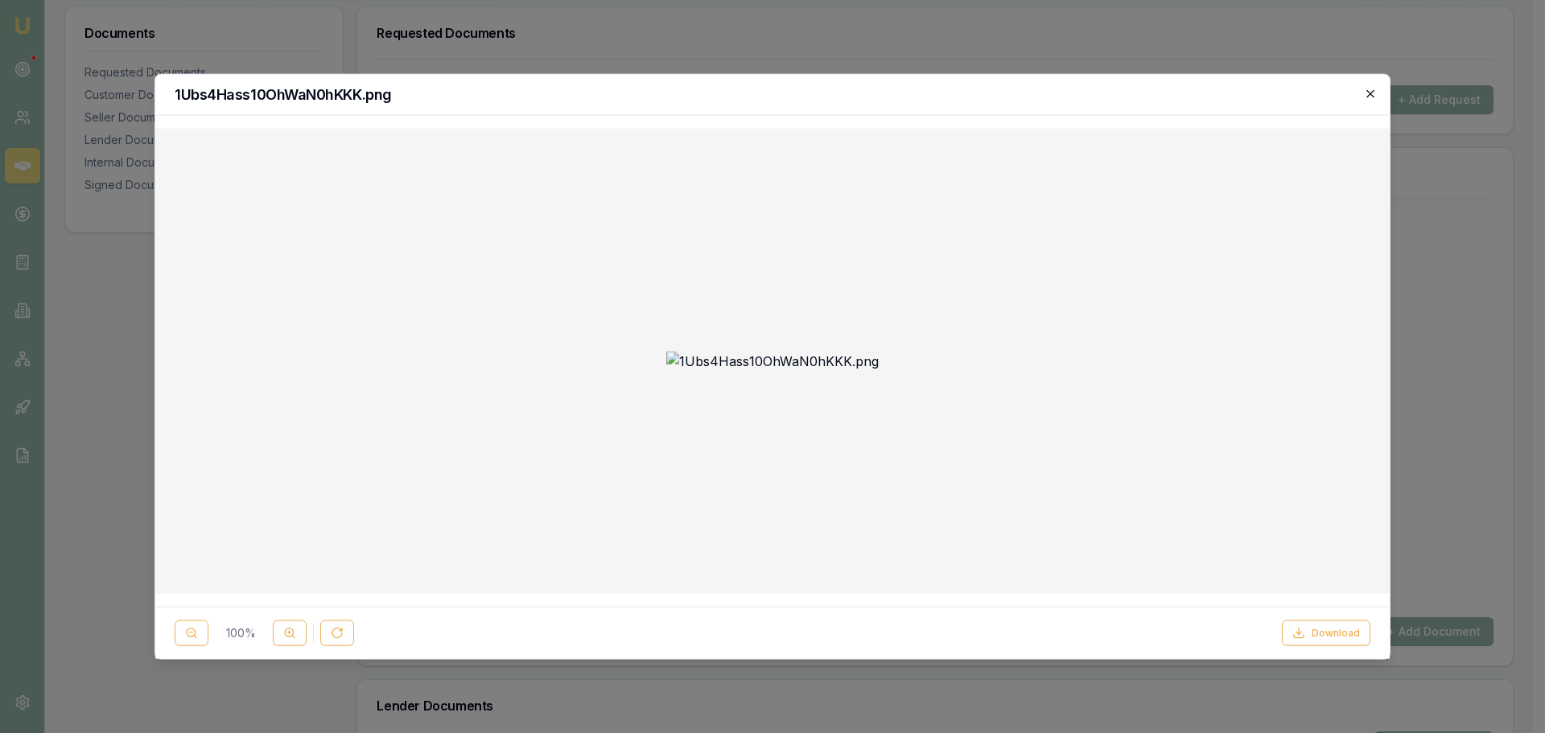
click at [1368, 93] on icon "button" at bounding box center [1370, 93] width 13 height 13
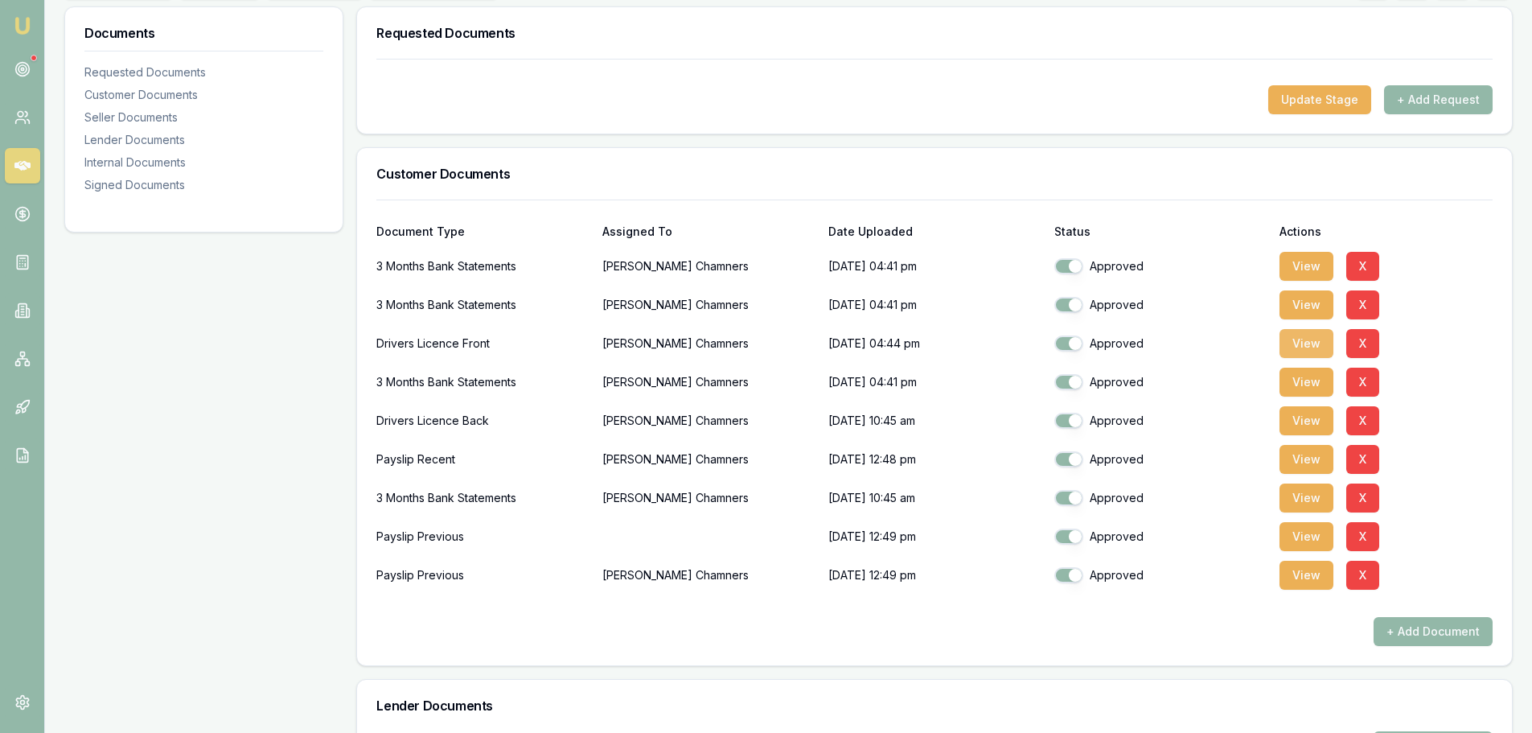
click at [1302, 351] on button "View" at bounding box center [1307, 343] width 54 height 29
click at [1302, 343] on button "View" at bounding box center [1307, 343] width 54 height 29
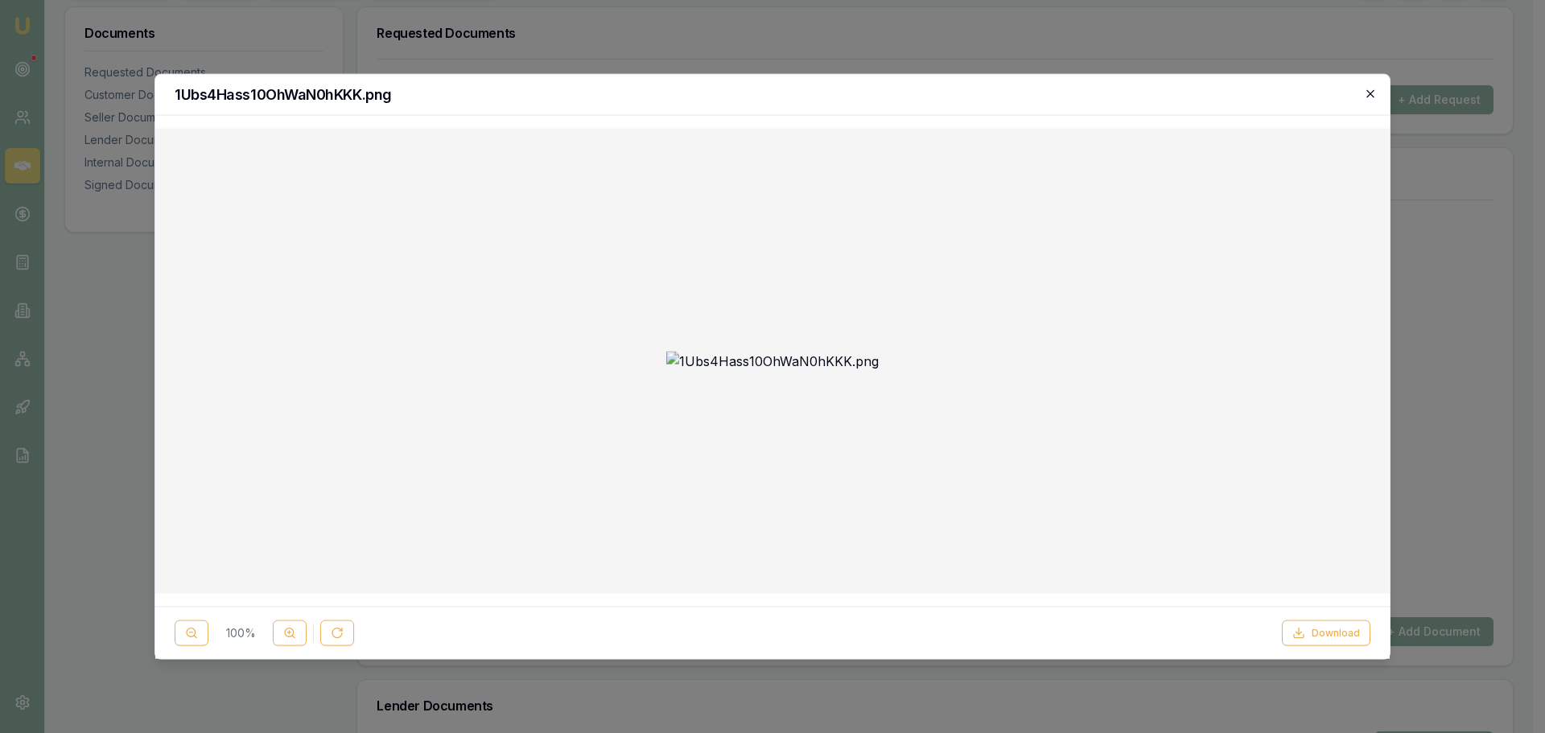
click at [1372, 91] on icon "button" at bounding box center [1370, 93] width 13 height 13
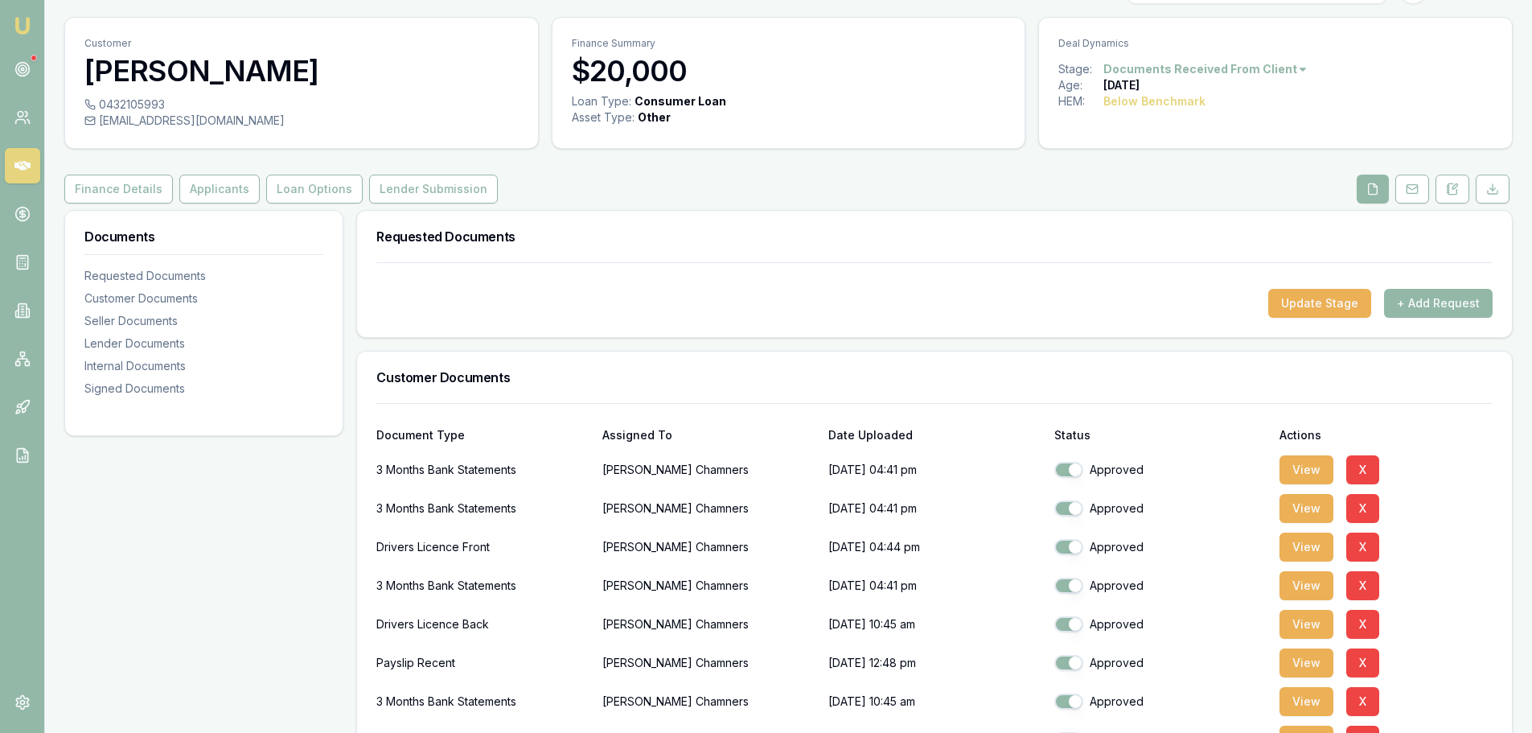
scroll to position [0, 0]
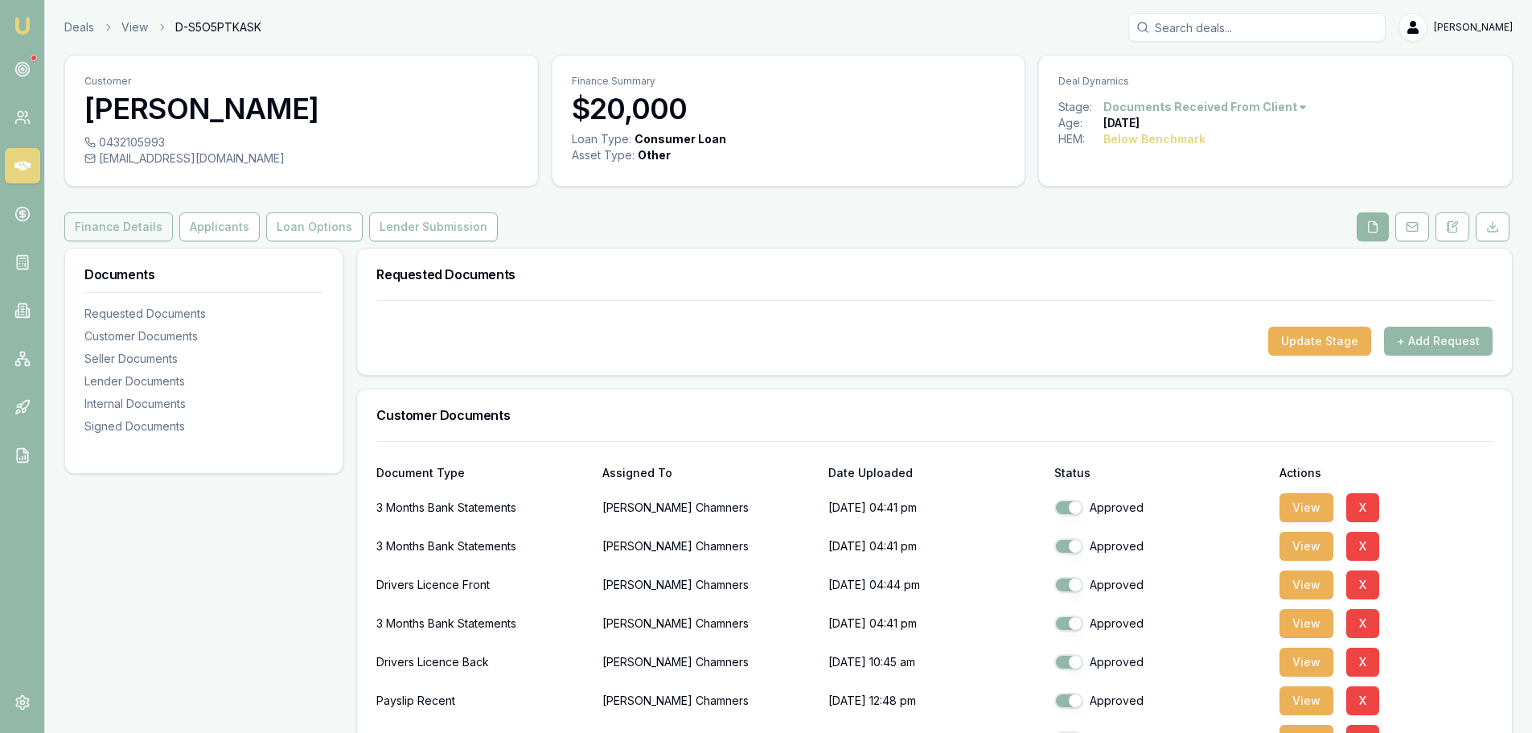
click at [126, 228] on button "Finance Details" at bounding box center [118, 226] width 109 height 29
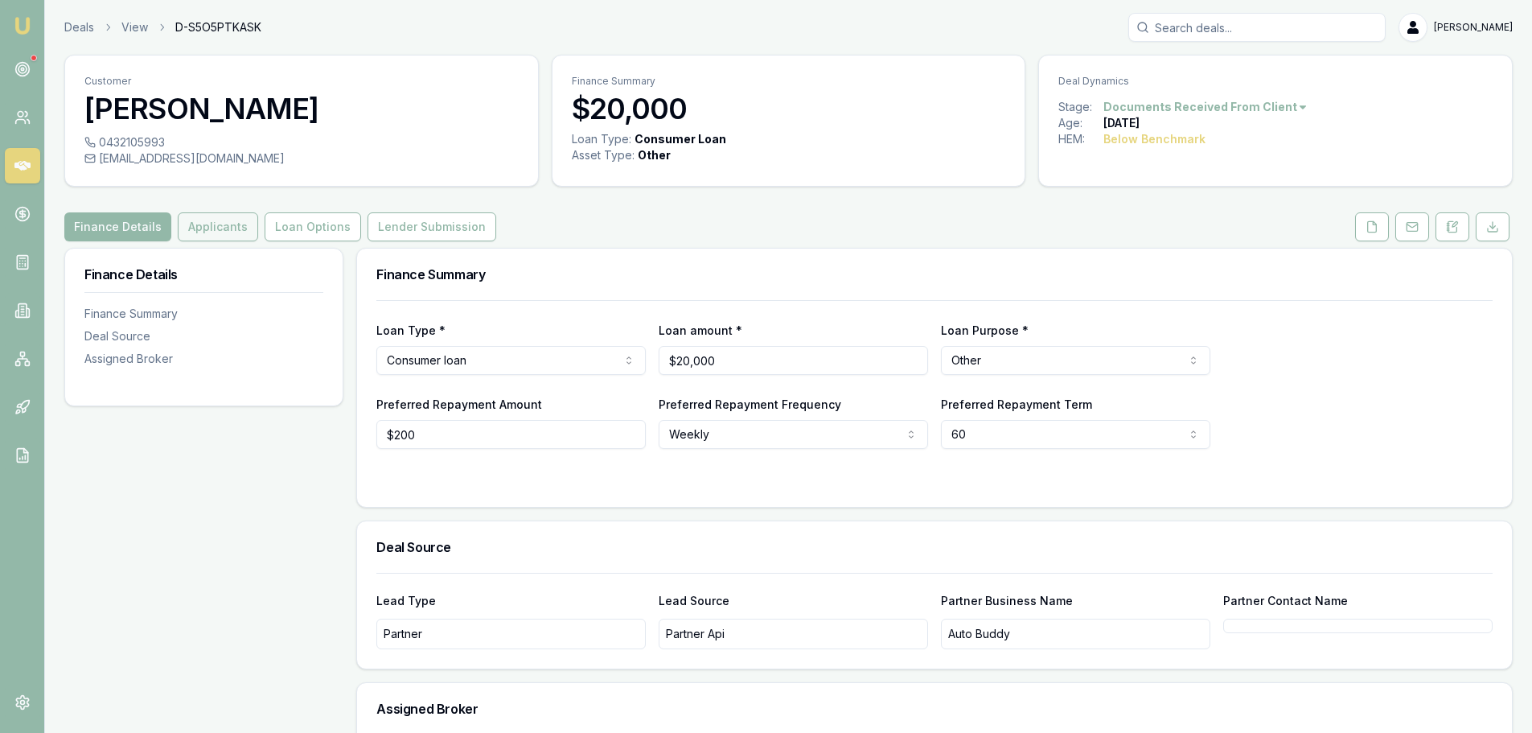
click at [222, 231] on button "Applicants" at bounding box center [218, 226] width 80 height 29
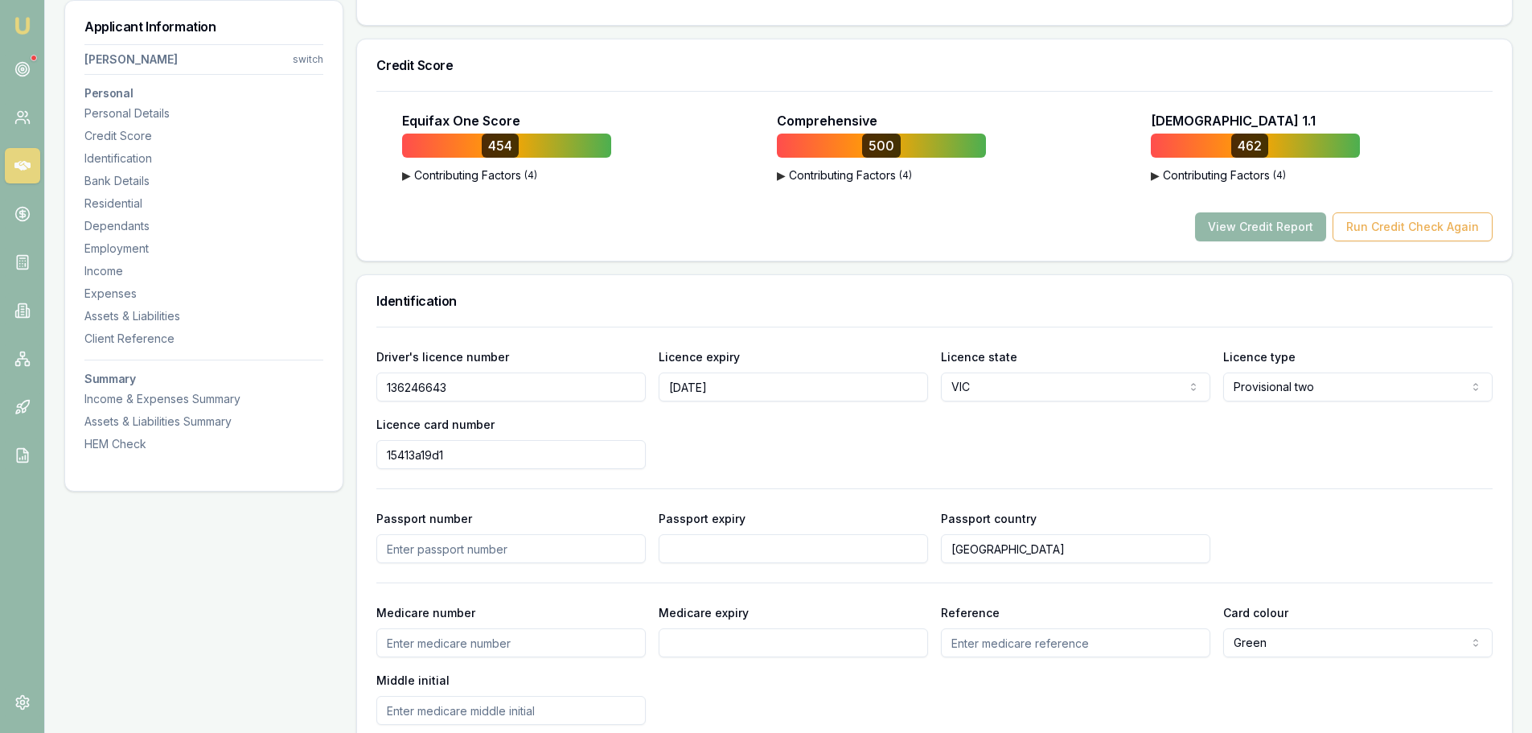
scroll to position [563, 0]
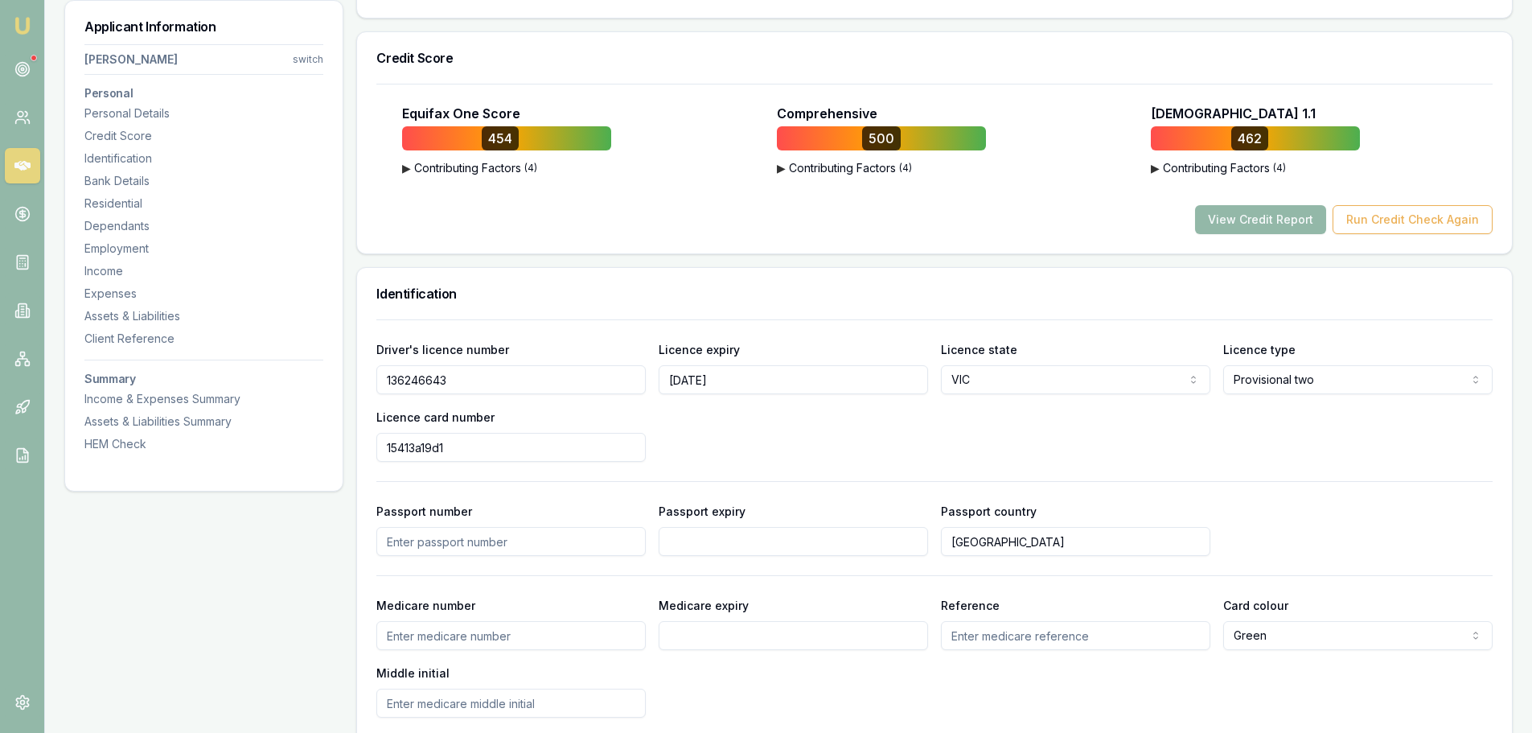
drag, startPoint x: 466, startPoint y: 381, endPoint x: 369, endPoint y: 389, distance: 96.9
click at [369, 389] on div "Driver's licence number 136246643 Licence expiry 12/01/2026 Licence state VIC N…" at bounding box center [934, 547] width 1155 height 456
drag, startPoint x: 482, startPoint y: 446, endPoint x: 341, endPoint y: 449, distance: 140.8
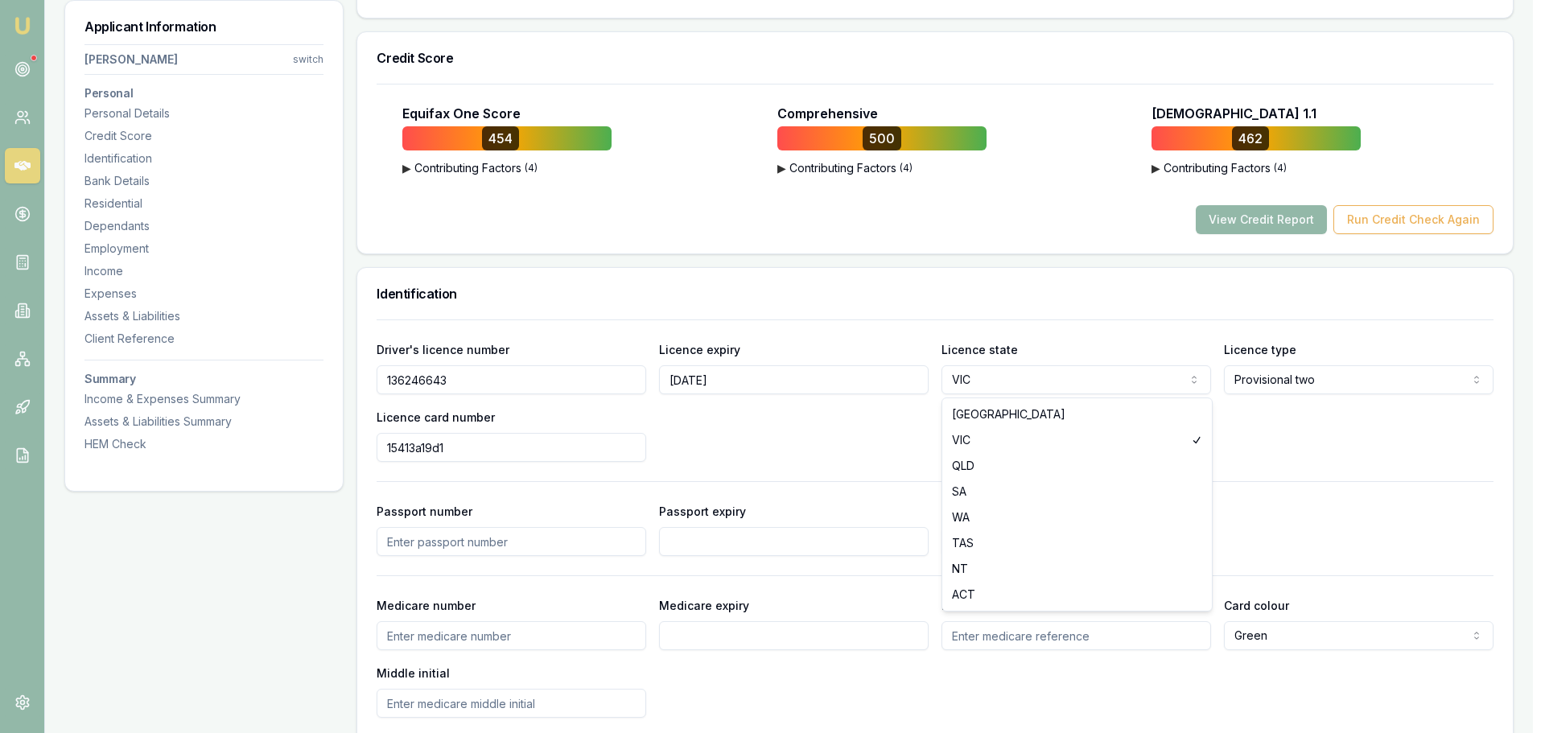
select select "QLD"
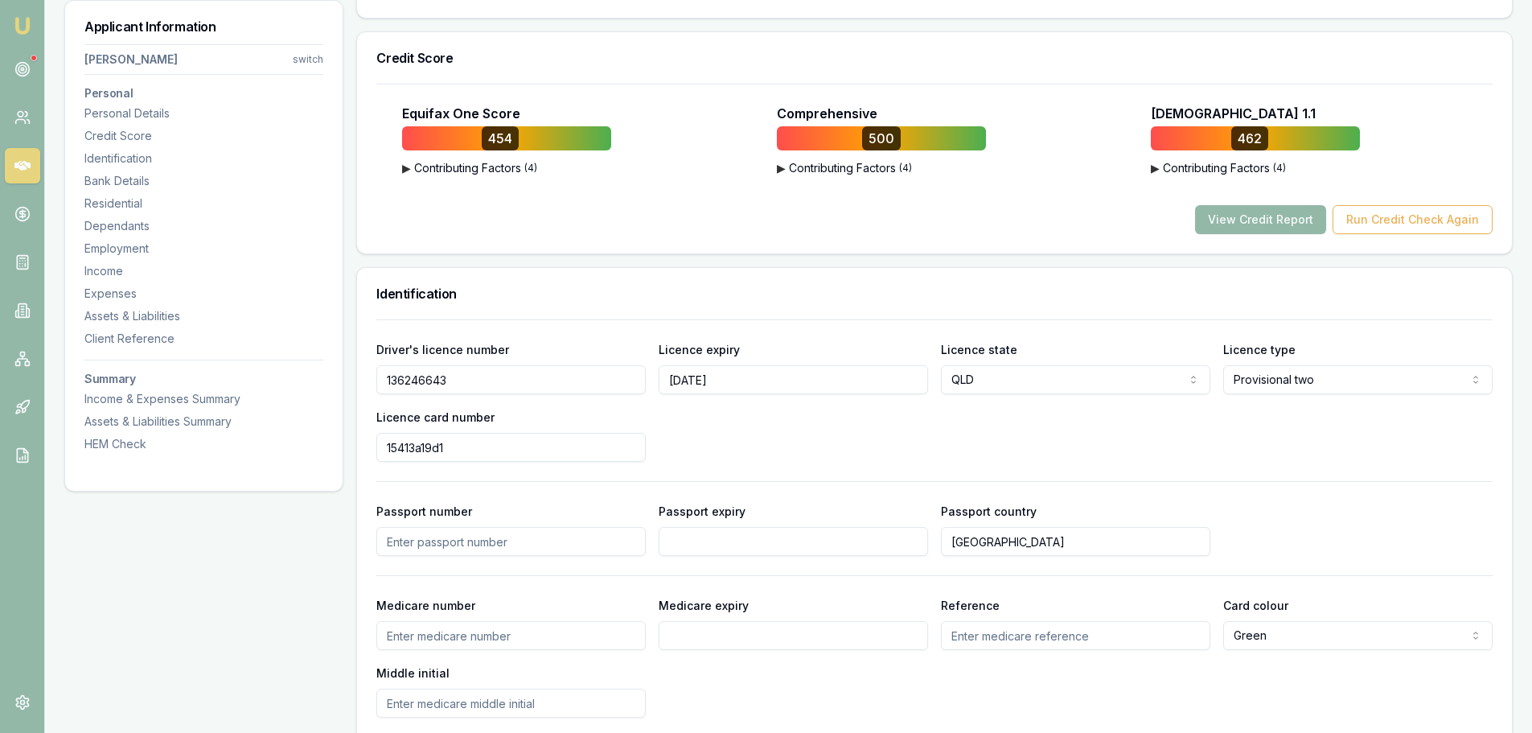
drag, startPoint x: 853, startPoint y: 452, endPoint x: 1069, endPoint y: 408, distance: 220.9
click at [855, 450] on div "Driver's licence number 136246643 Licence expiry 12/01/2026 Licence state QLD N…" at bounding box center [934, 400] width 1117 height 122
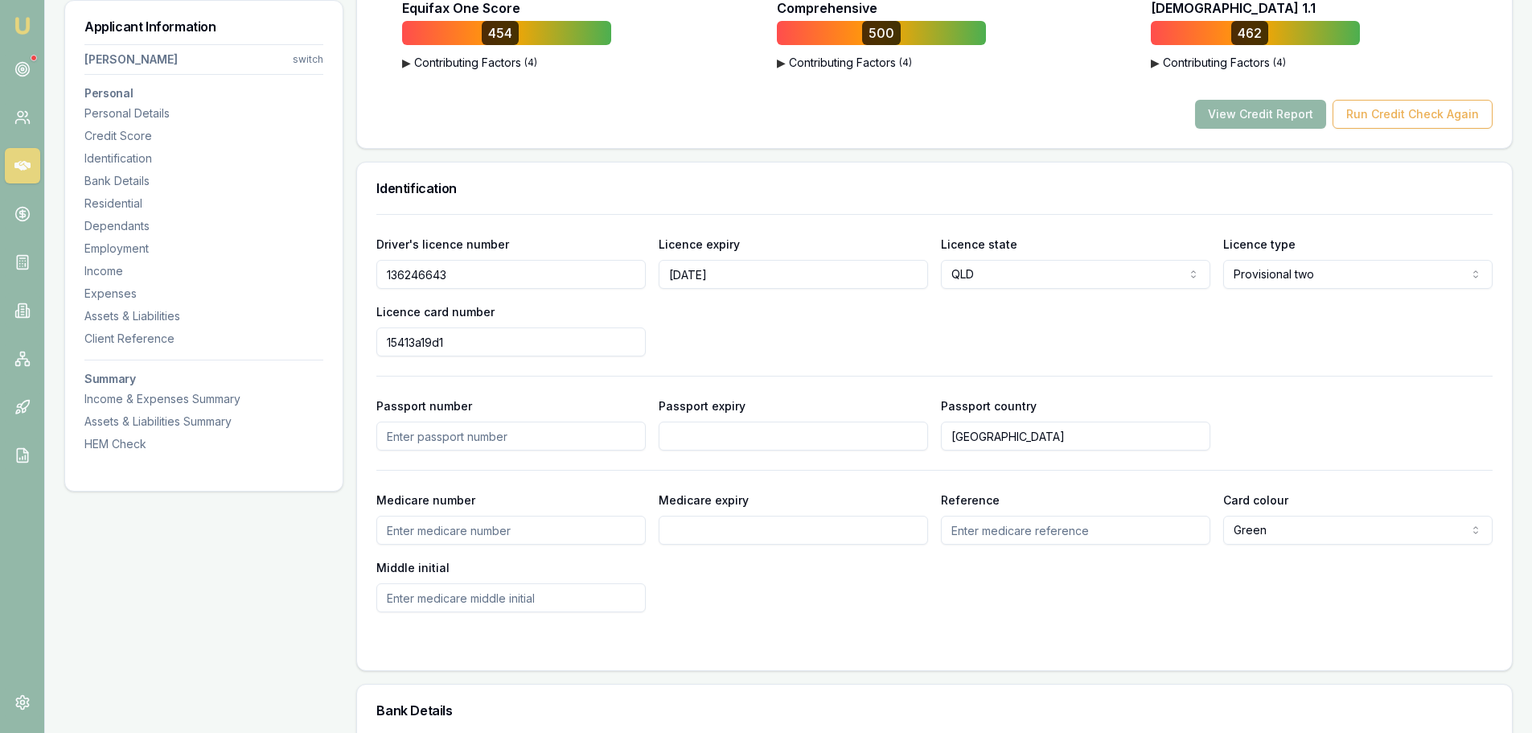
scroll to position [724, 0]
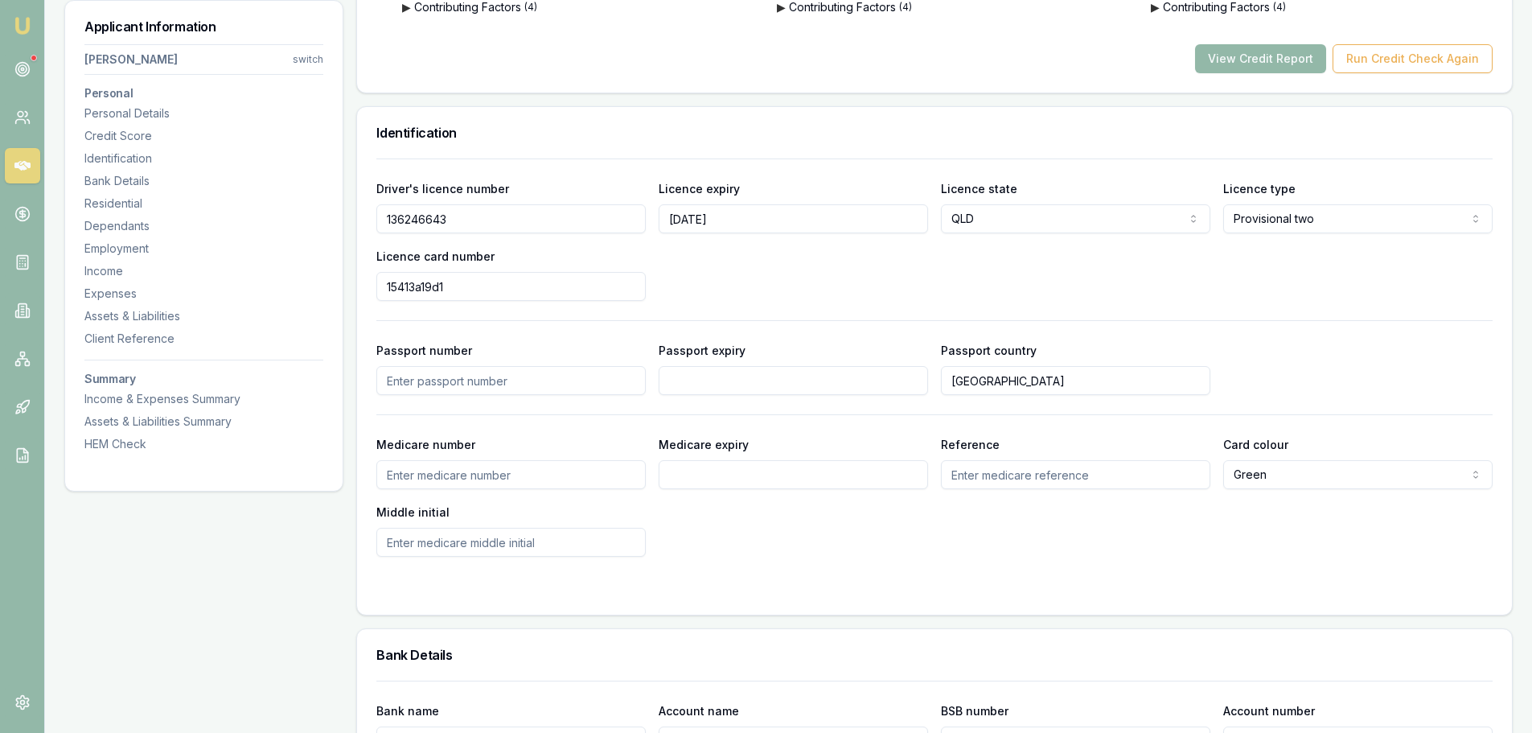
drag, startPoint x: 739, startPoint y: 216, endPoint x: 636, endPoint y: 216, distance: 103.0
click at [636, 216] on div "Driver's licence number 136246643 Licence expiry 12/01/2026 Licence state QLD N…" at bounding box center [934, 240] width 1117 height 122
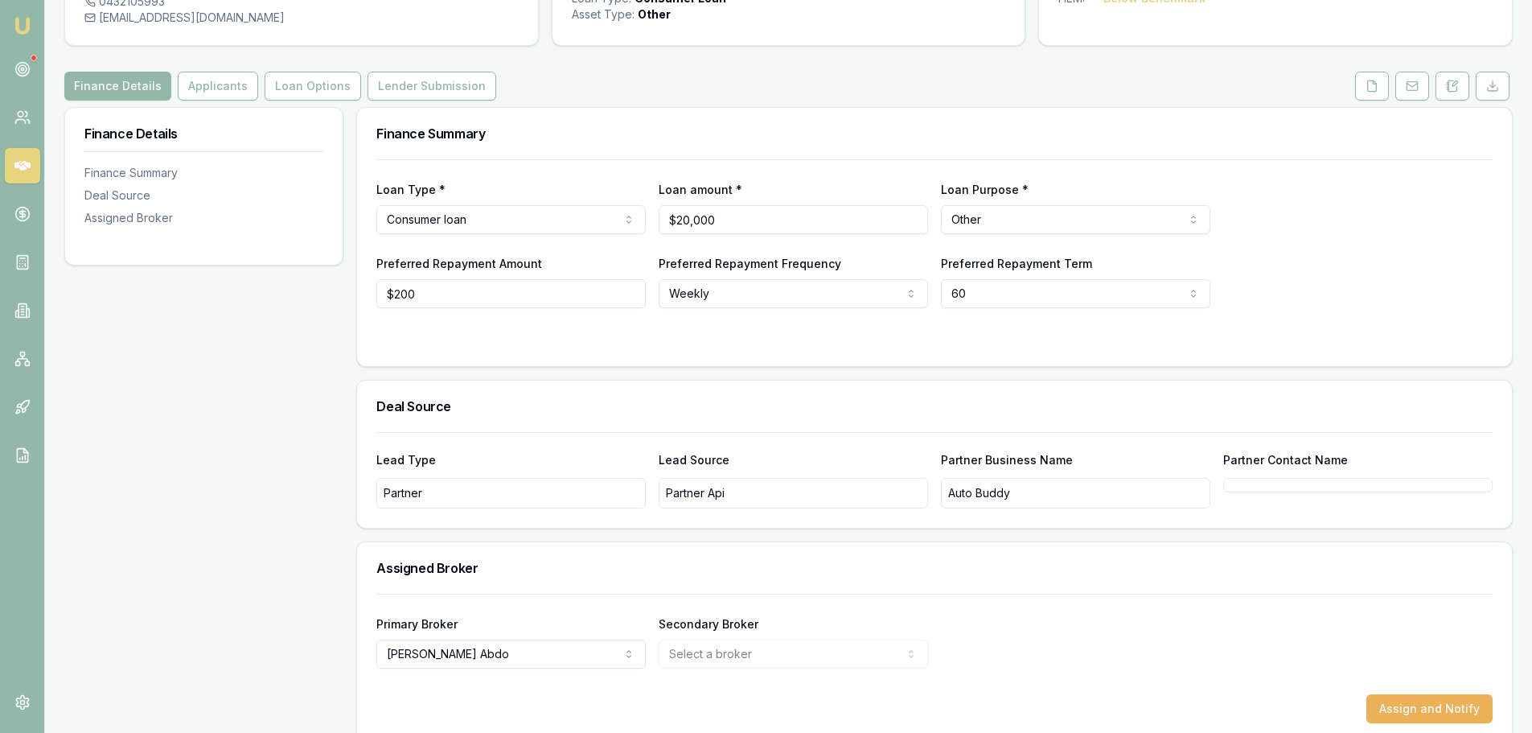
scroll to position [164, 0]
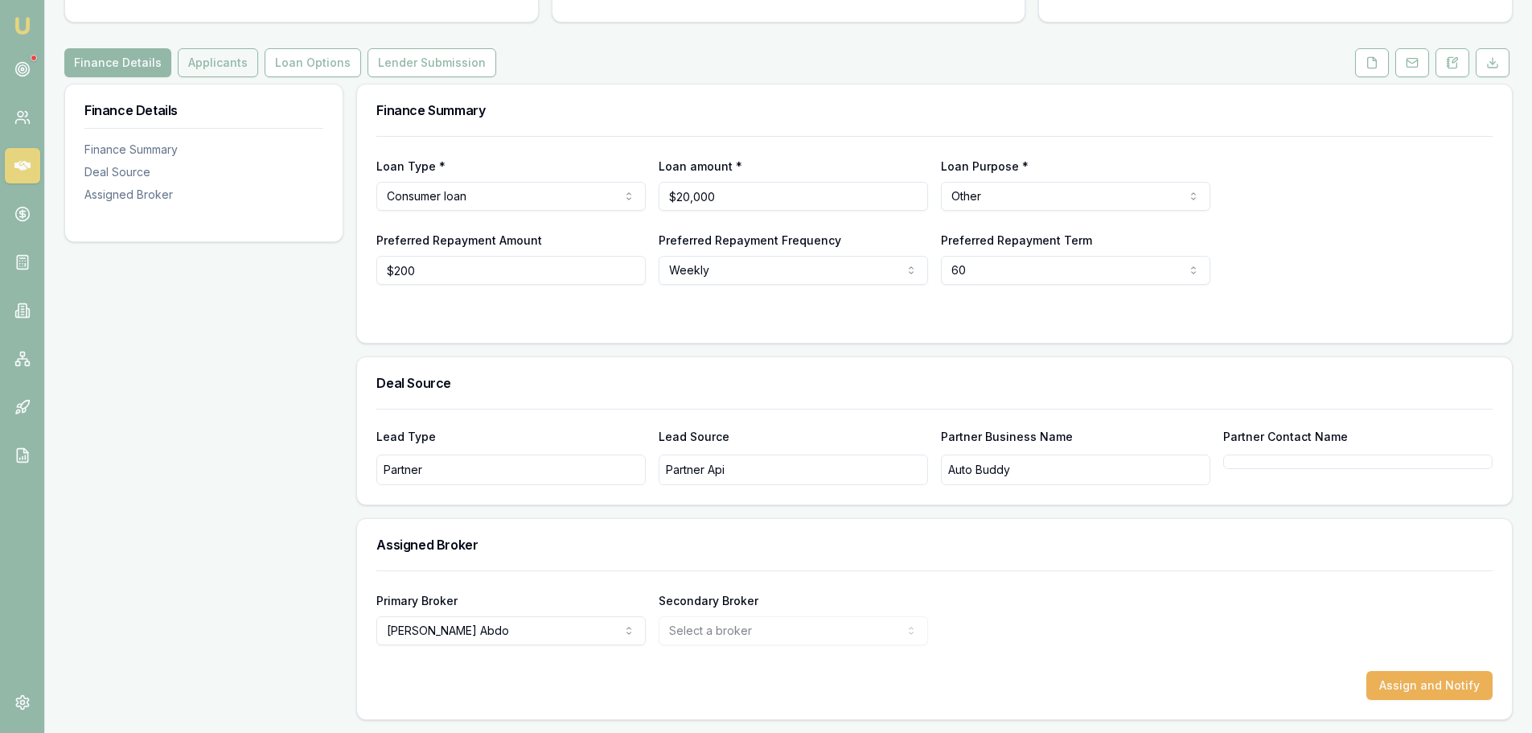
click at [216, 66] on button "Applicants" at bounding box center [218, 62] width 80 height 29
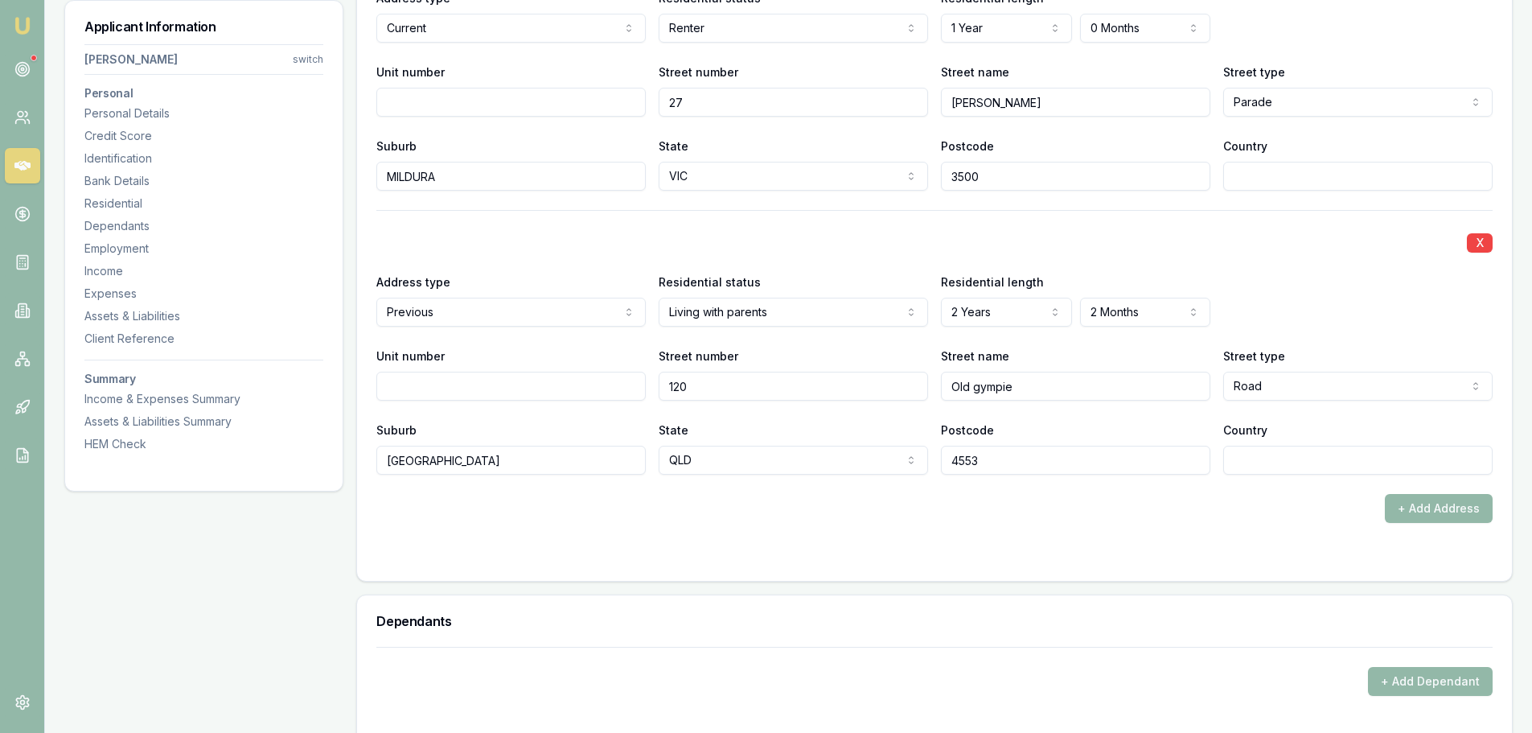
scroll to position [1594, 0]
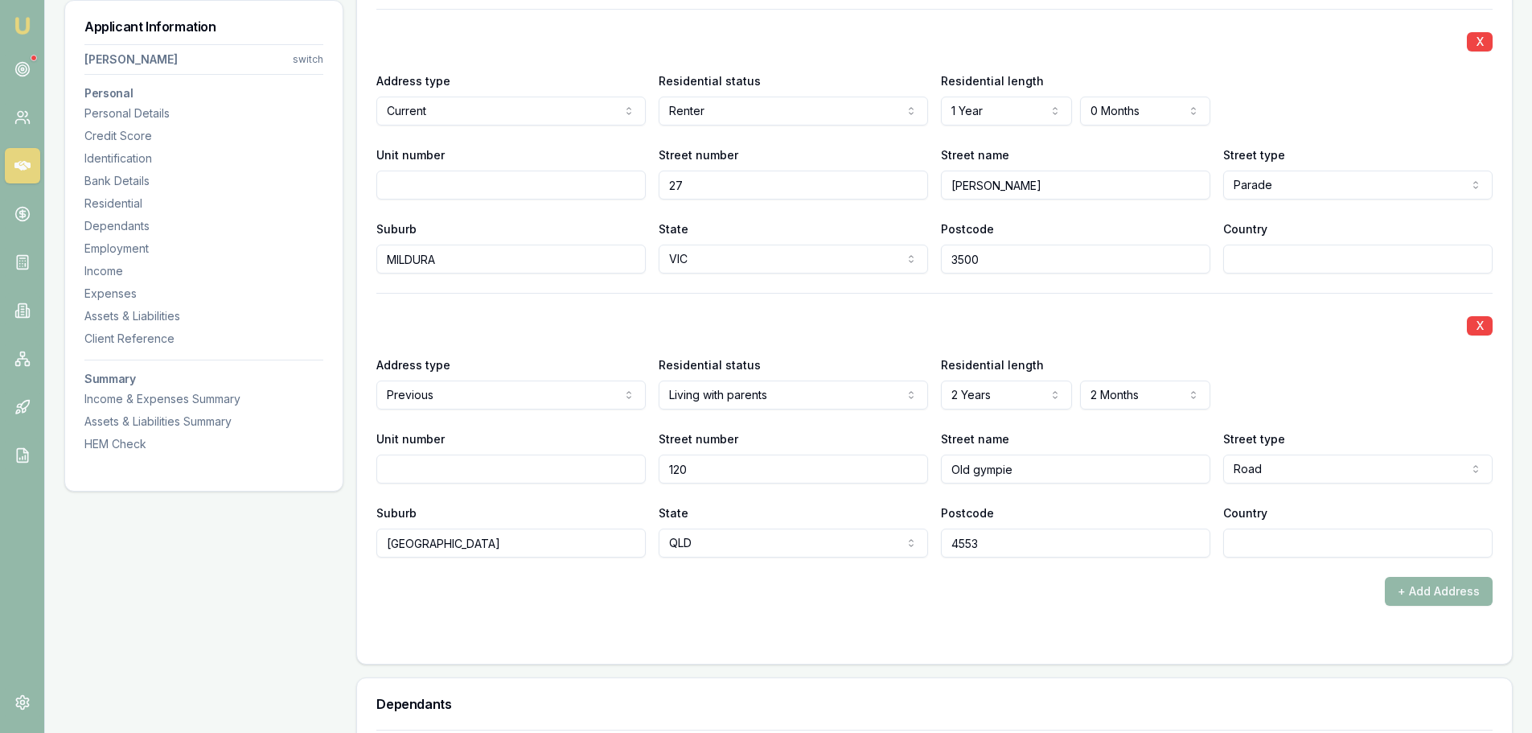
drag, startPoint x: 668, startPoint y: 471, endPoint x: 704, endPoint y: 470, distance: 35.4
click at [704, 470] on input "120" at bounding box center [793, 469] width 269 height 29
drag, startPoint x: 1058, startPoint y: 470, endPoint x: 936, endPoint y: 473, distance: 122.3
click at [936, 473] on div "Unit number Street number 120 Street name Old gympie Street type Road Access Al…" at bounding box center [934, 456] width 1117 height 55
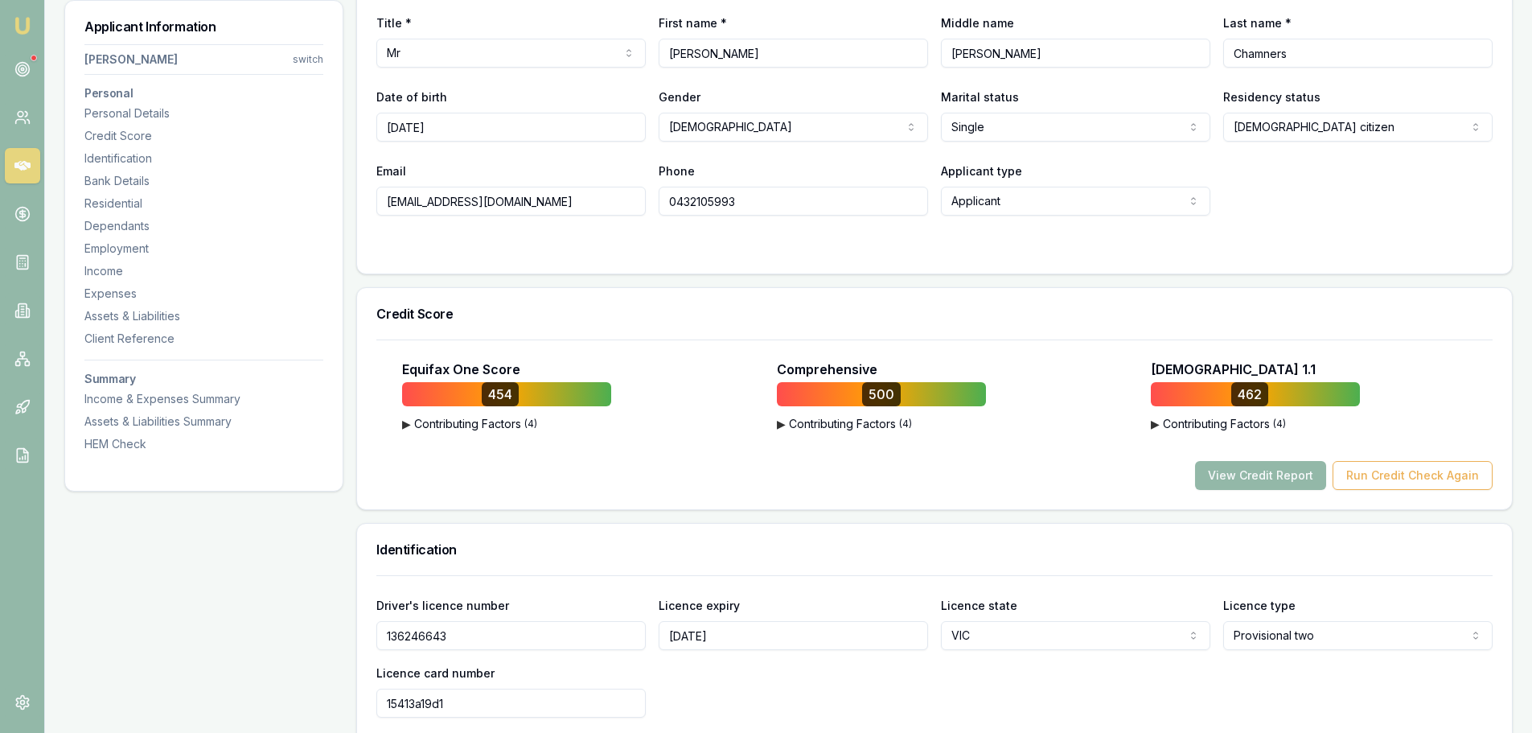
scroll to position [0, 0]
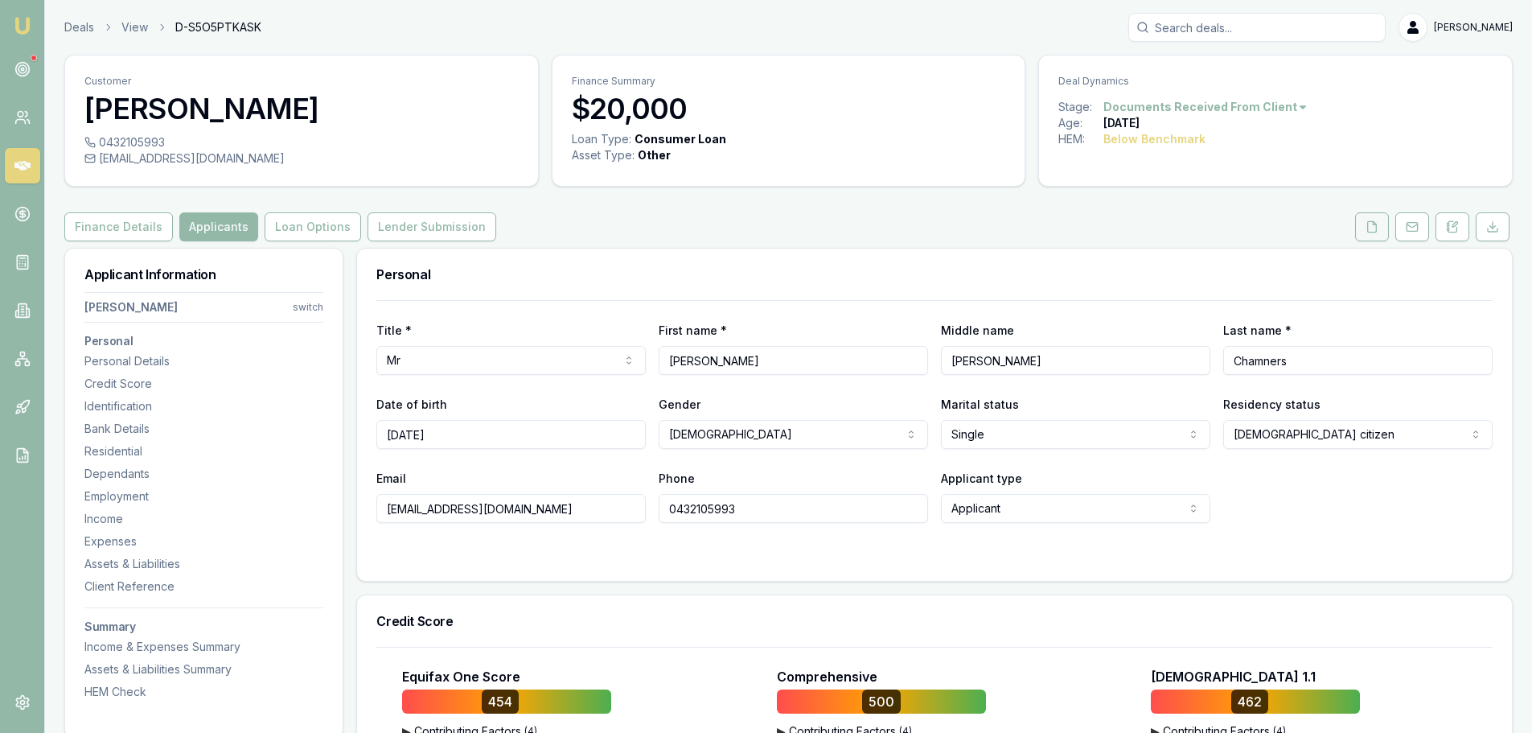
click at [1373, 225] on icon at bounding box center [1372, 226] width 13 height 13
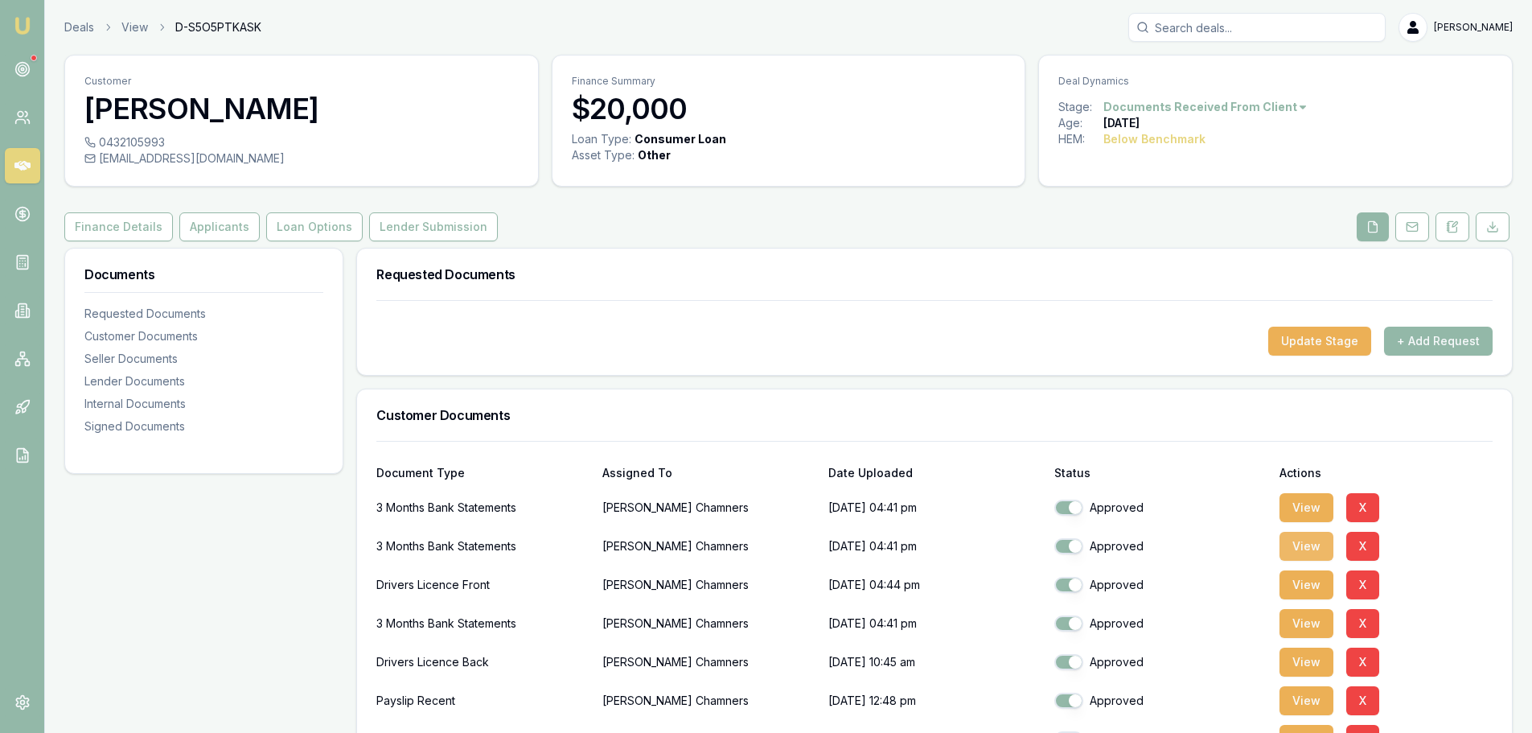
click at [1307, 547] on button "View" at bounding box center [1307, 546] width 54 height 29
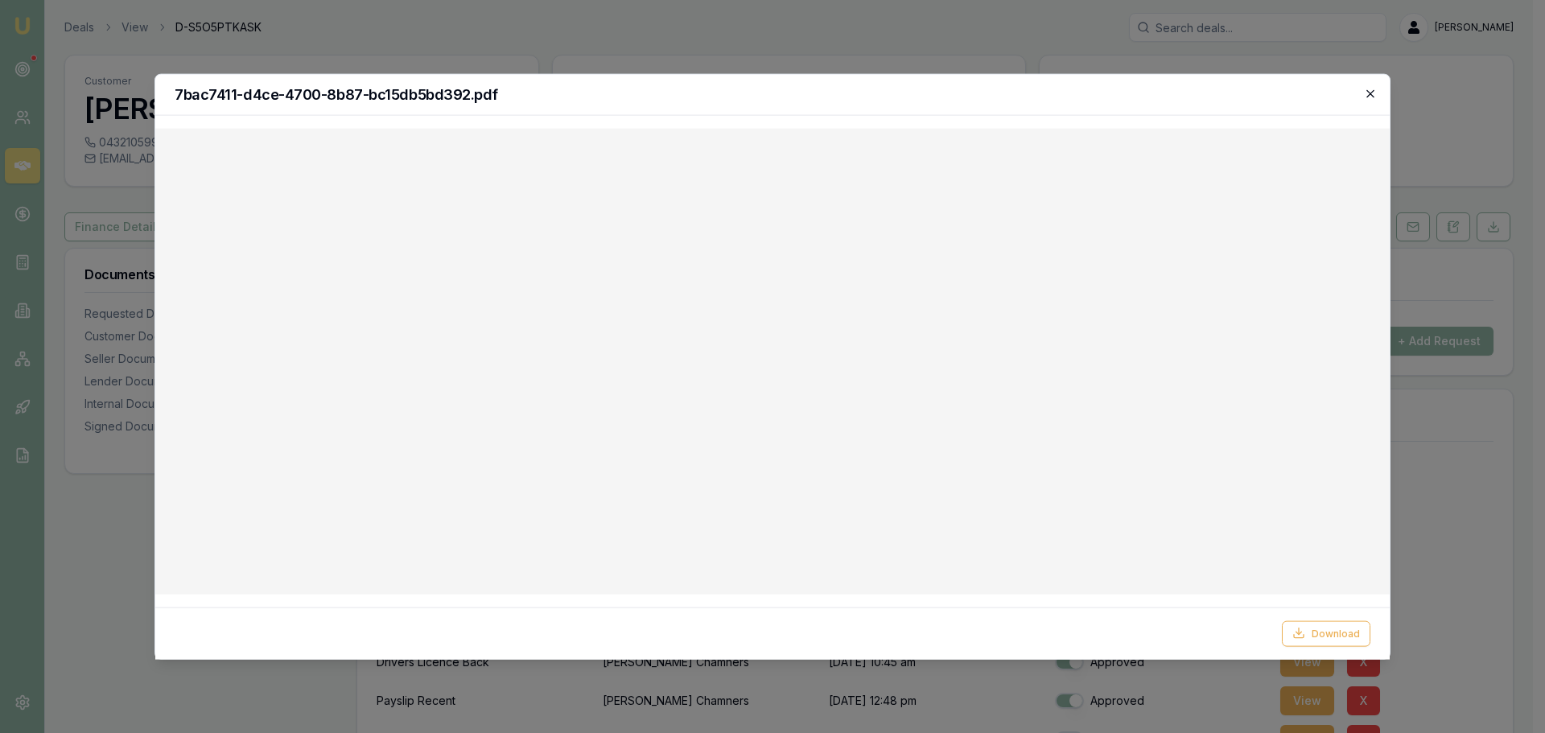
click at [1368, 94] on icon "button" at bounding box center [1370, 93] width 13 height 13
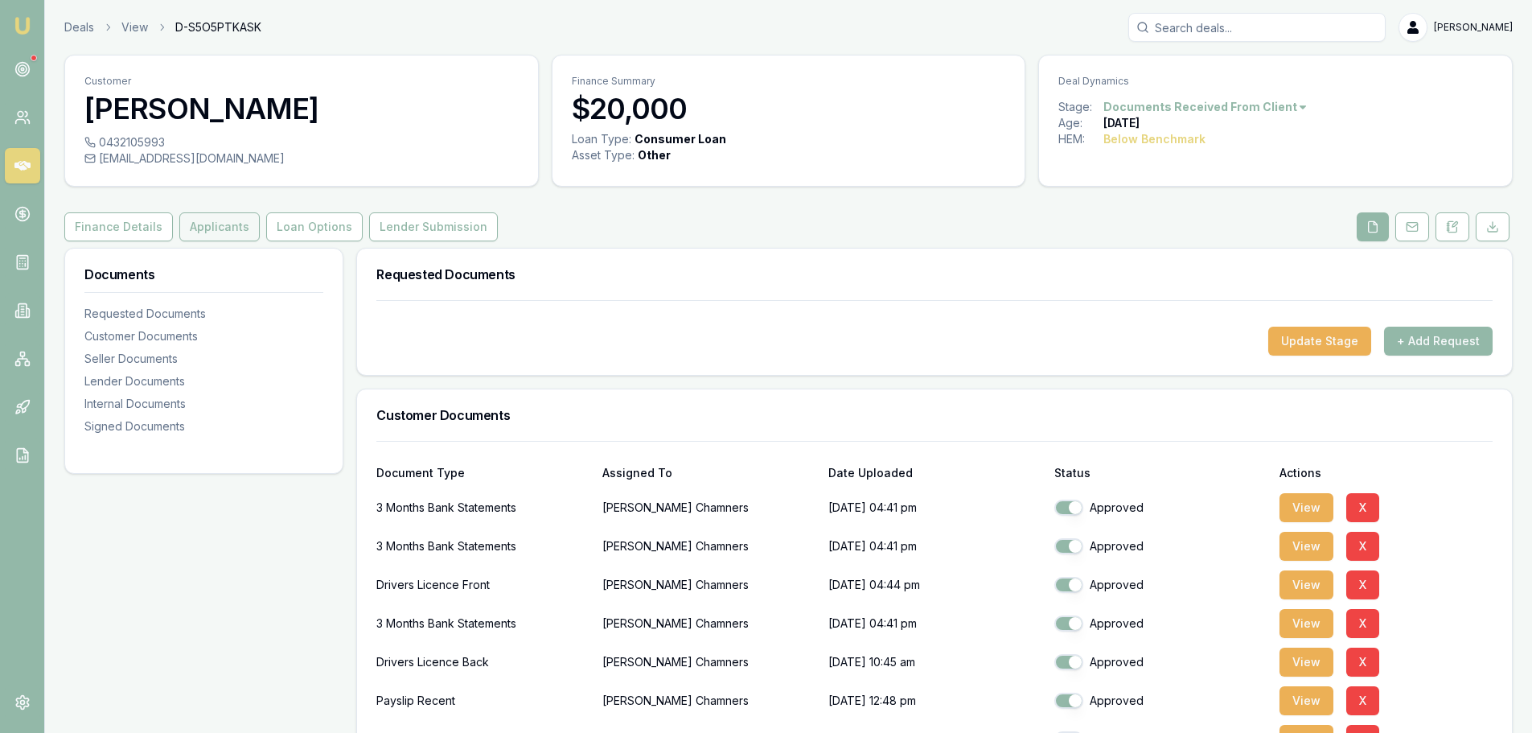
click at [224, 224] on button "Applicants" at bounding box center [219, 226] width 80 height 29
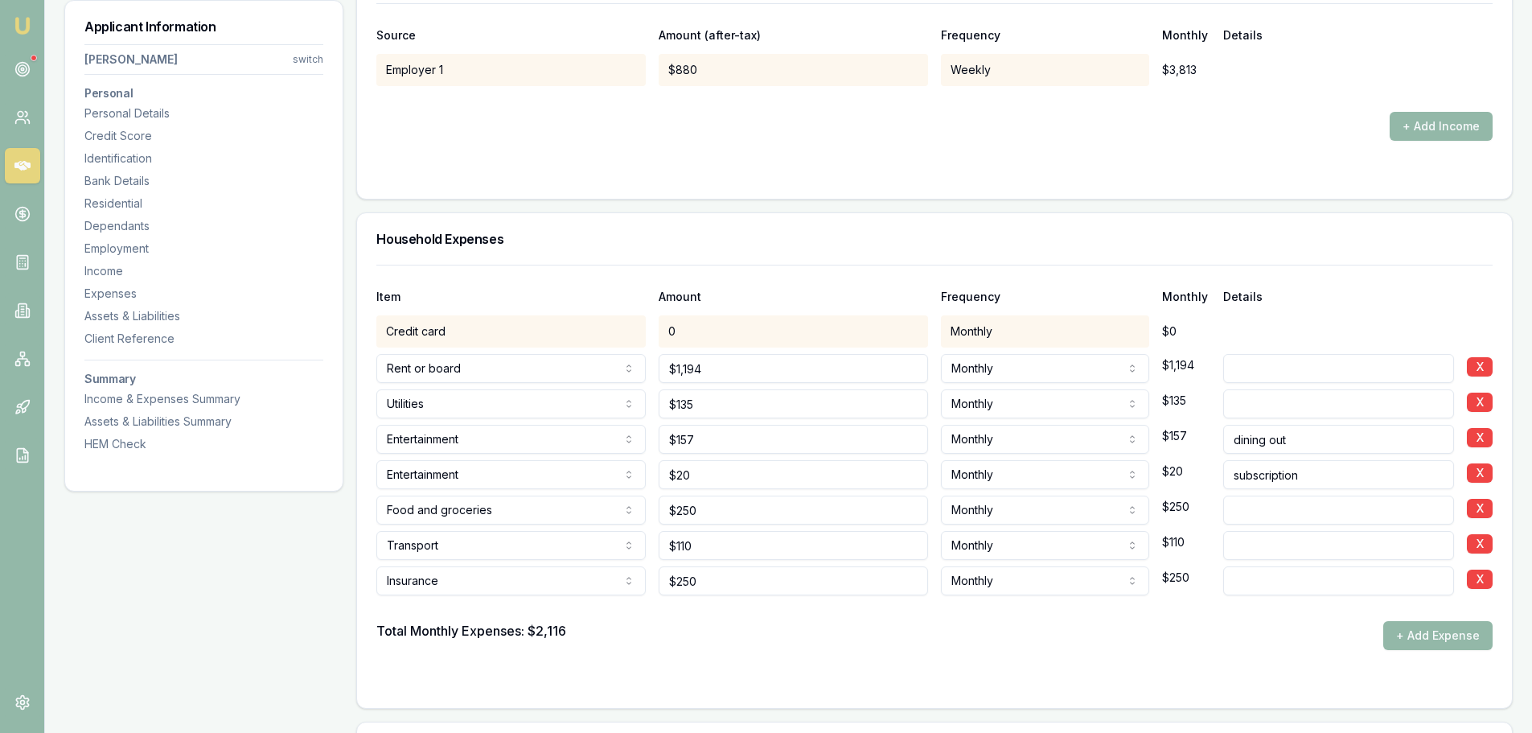
scroll to position [3137, 0]
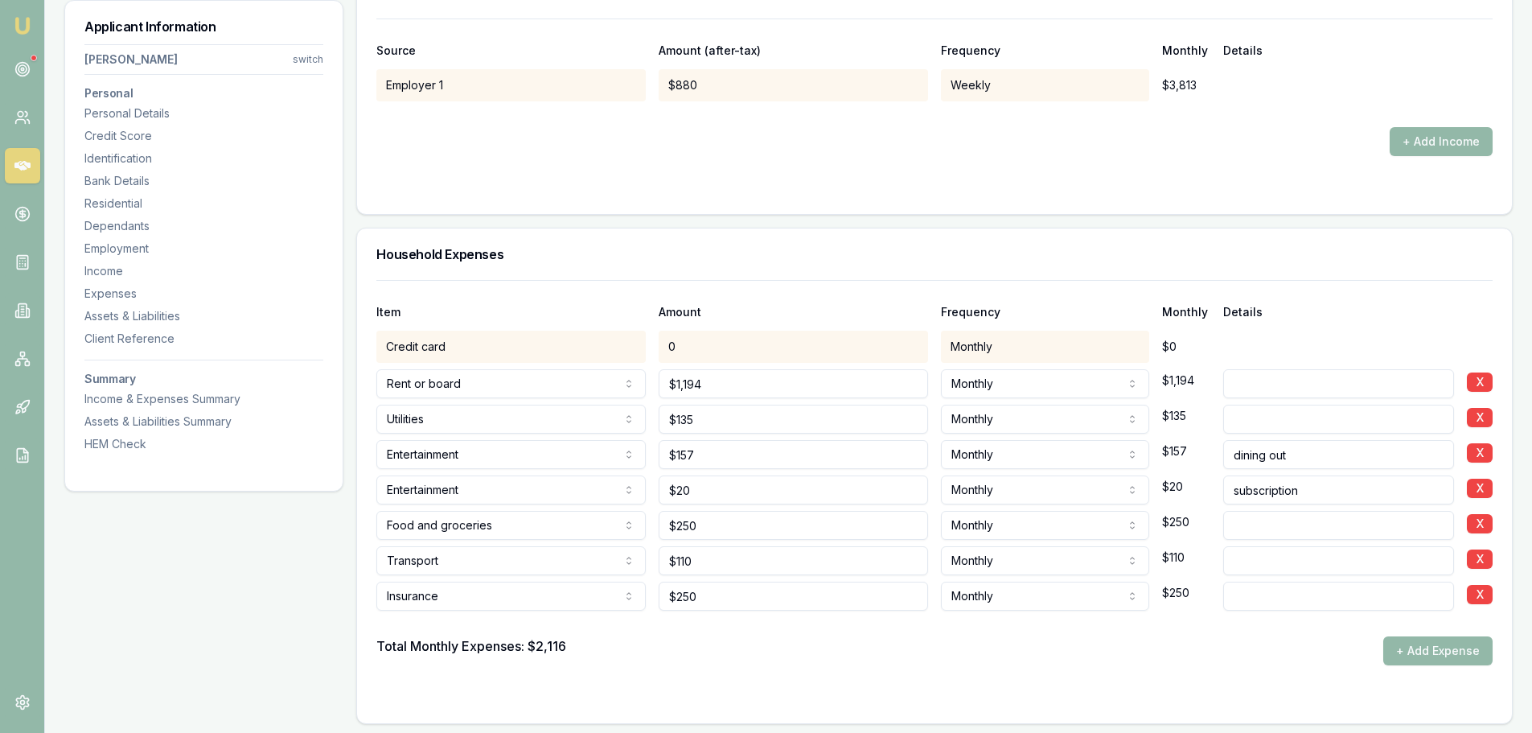
click at [699, 343] on div "0" at bounding box center [793, 347] width 269 height 32
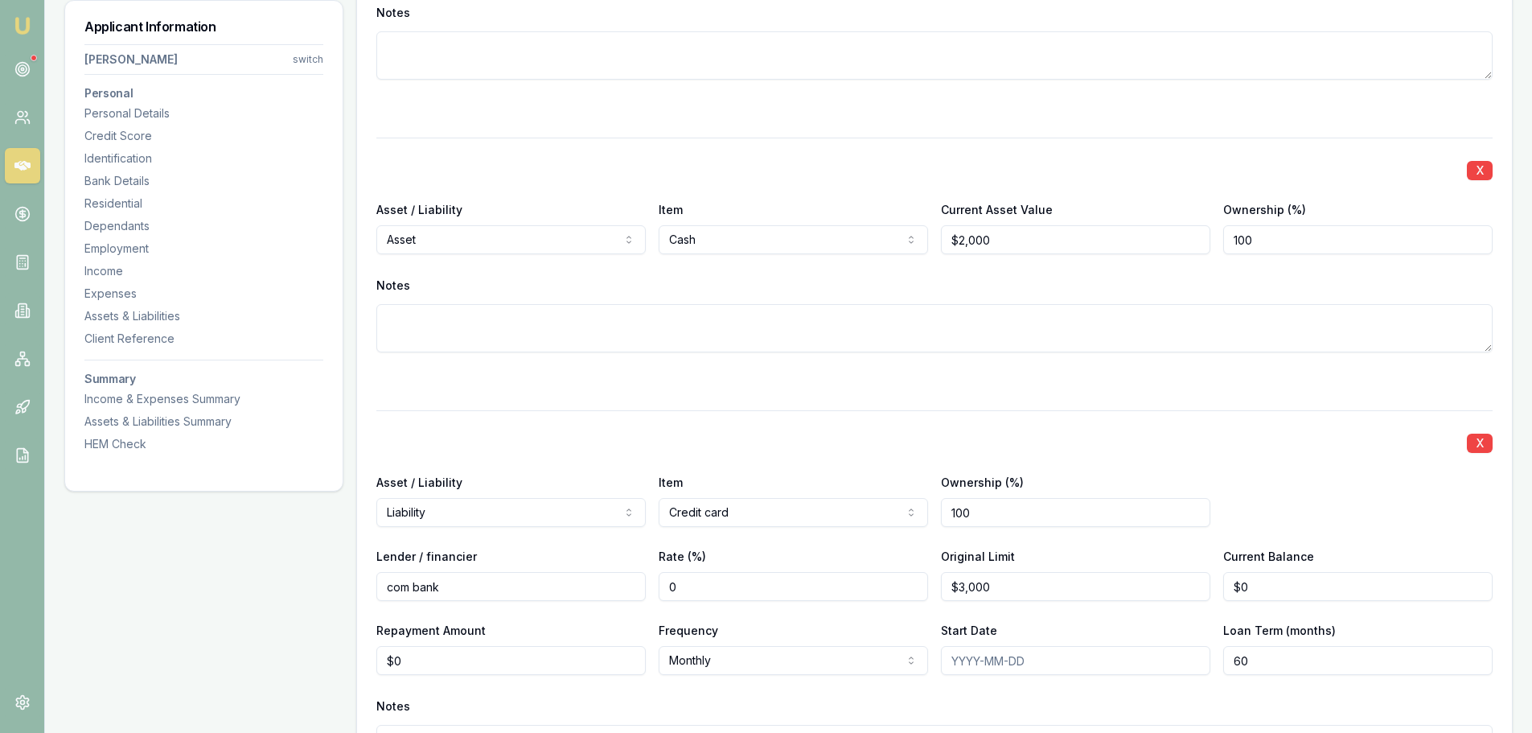
scroll to position [4505, 0]
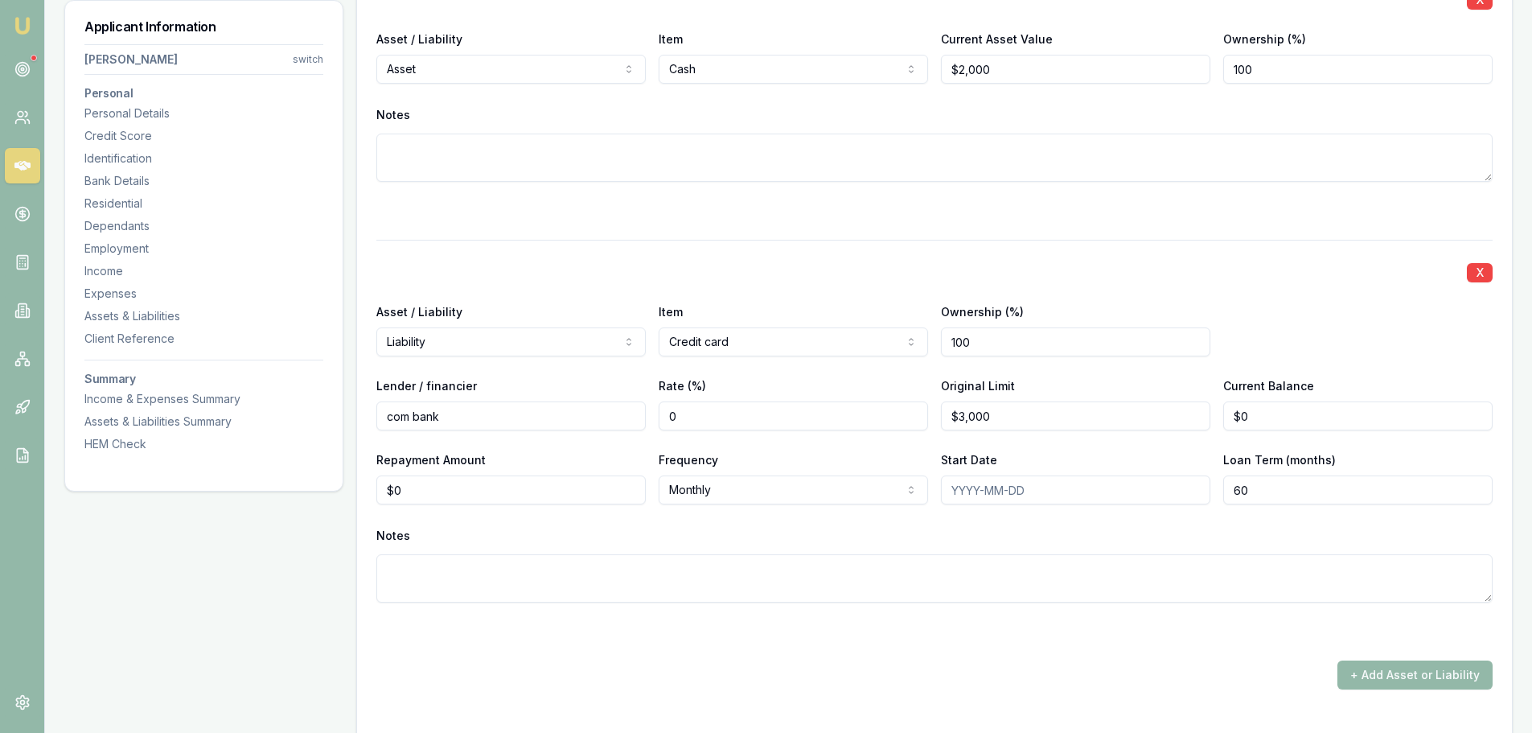
type input "0"
drag, startPoint x: 422, startPoint y: 496, endPoint x: 379, endPoint y: 496, distance: 42.6
click at [379, 496] on input "0" at bounding box center [510, 489] width 269 height 29
type input "$114"
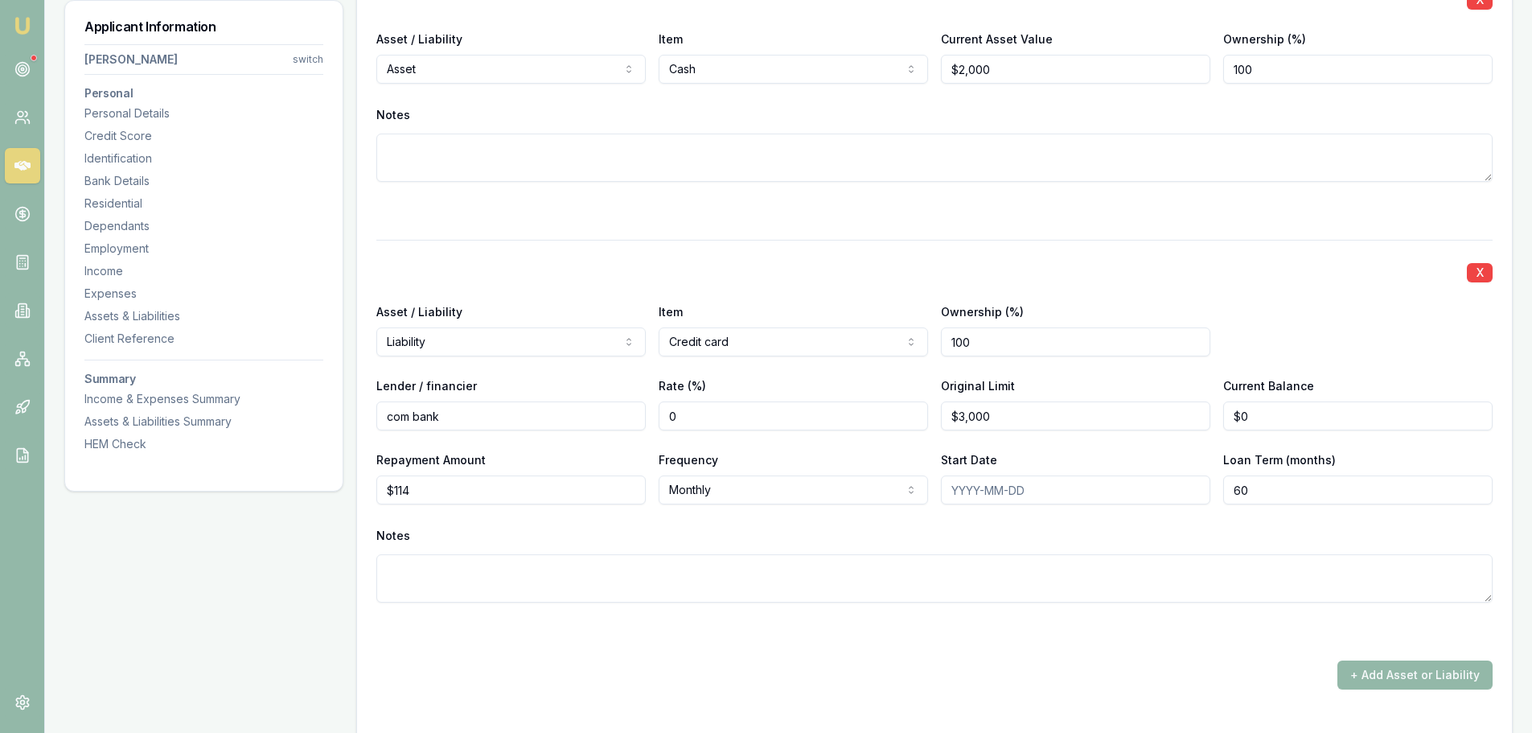
click at [1172, 687] on div "+ Add Asset or Liability" at bounding box center [934, 674] width 1117 height 29
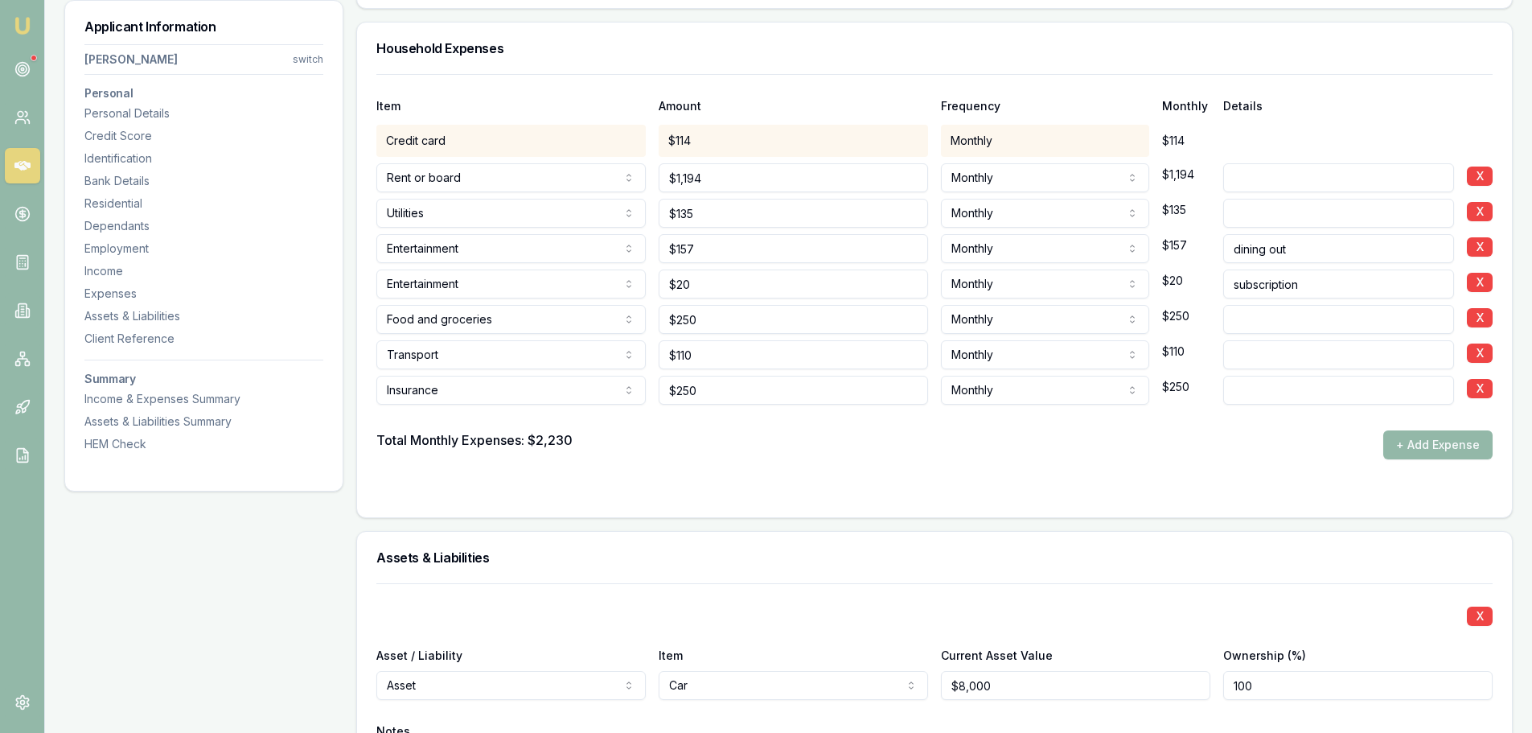
scroll to position [3137, 0]
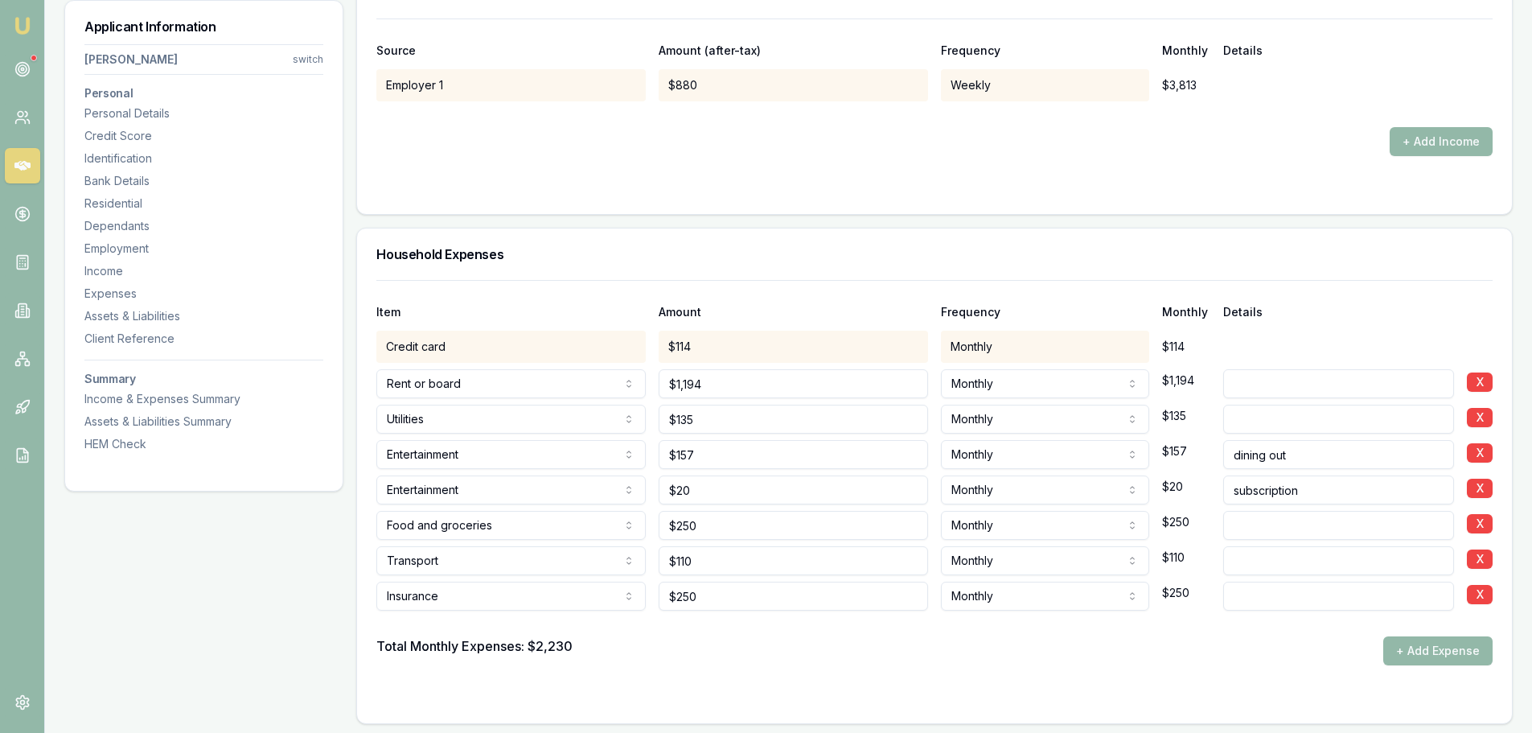
click at [590, 277] on div "Household Expenses" at bounding box center [934, 253] width 1155 height 51
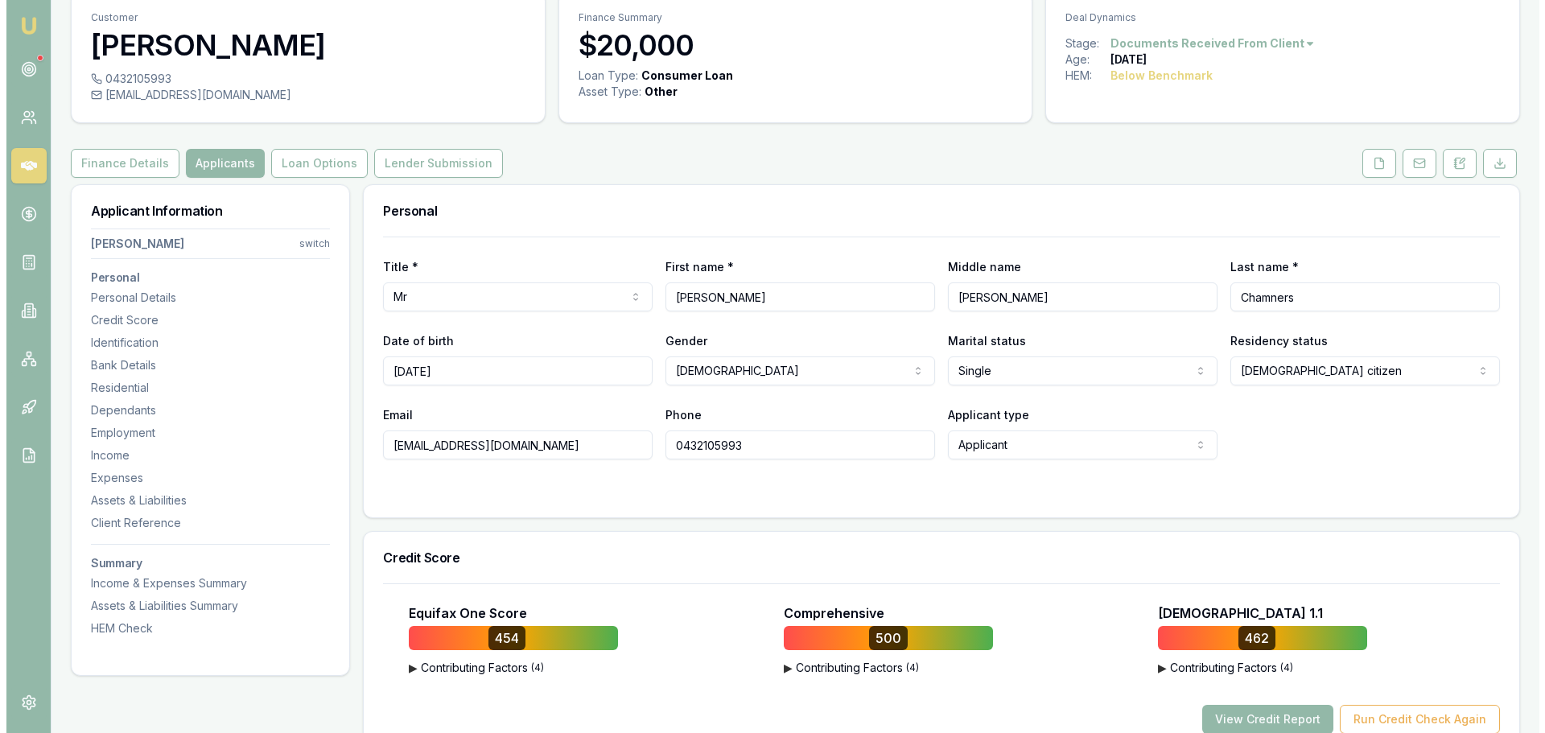
scroll to position [0, 0]
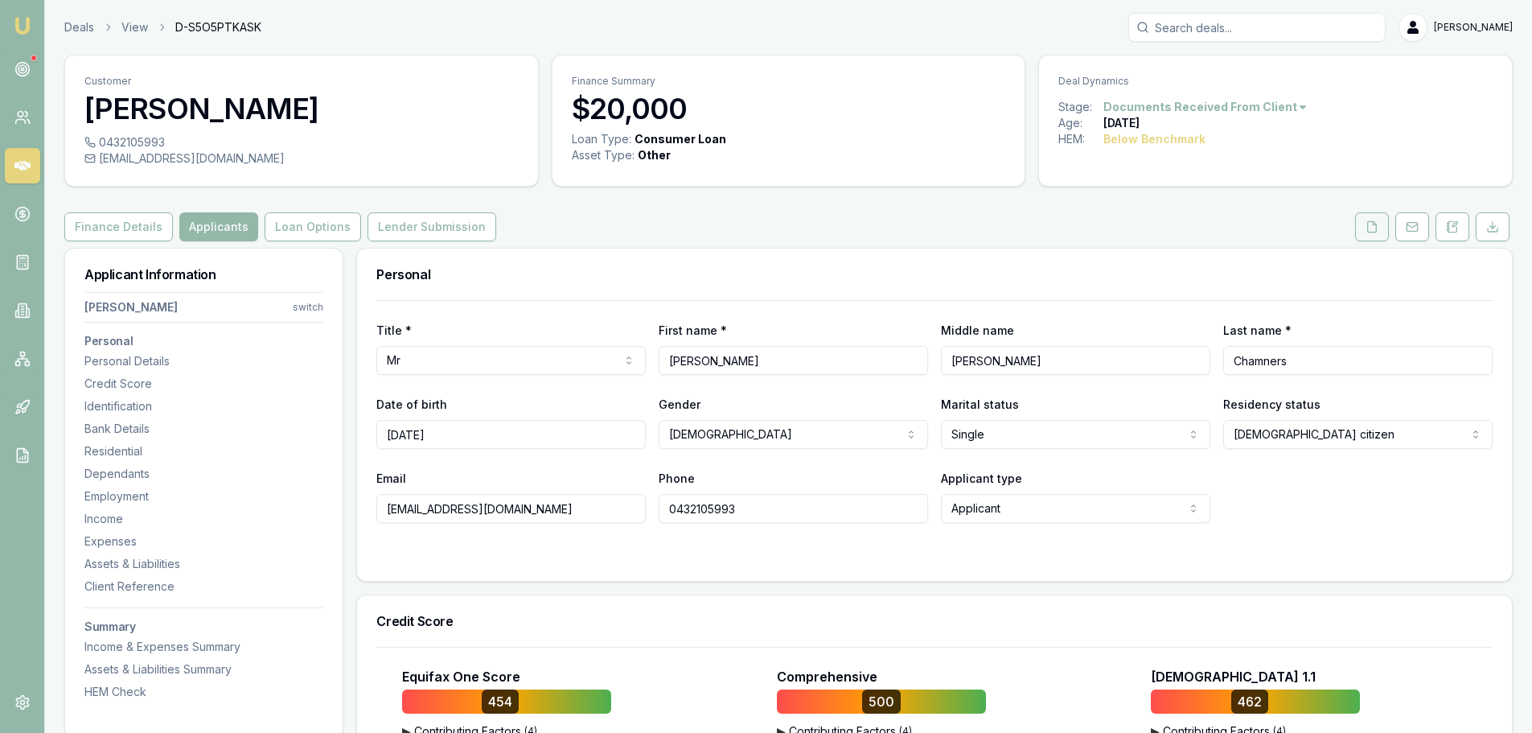
click at [1376, 224] on polyline at bounding box center [1374, 222] width 3 height 3
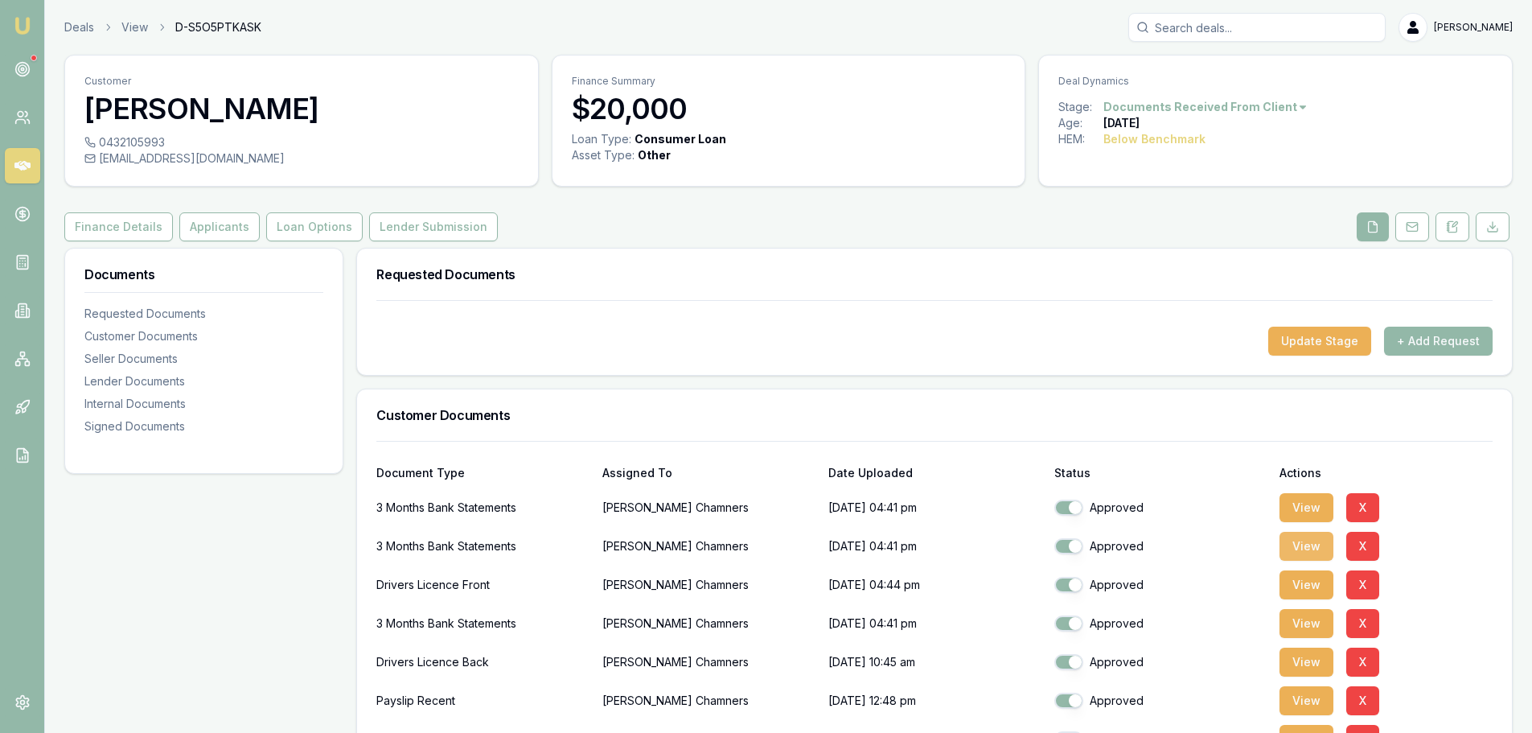
click at [1306, 540] on button "View" at bounding box center [1307, 546] width 54 height 29
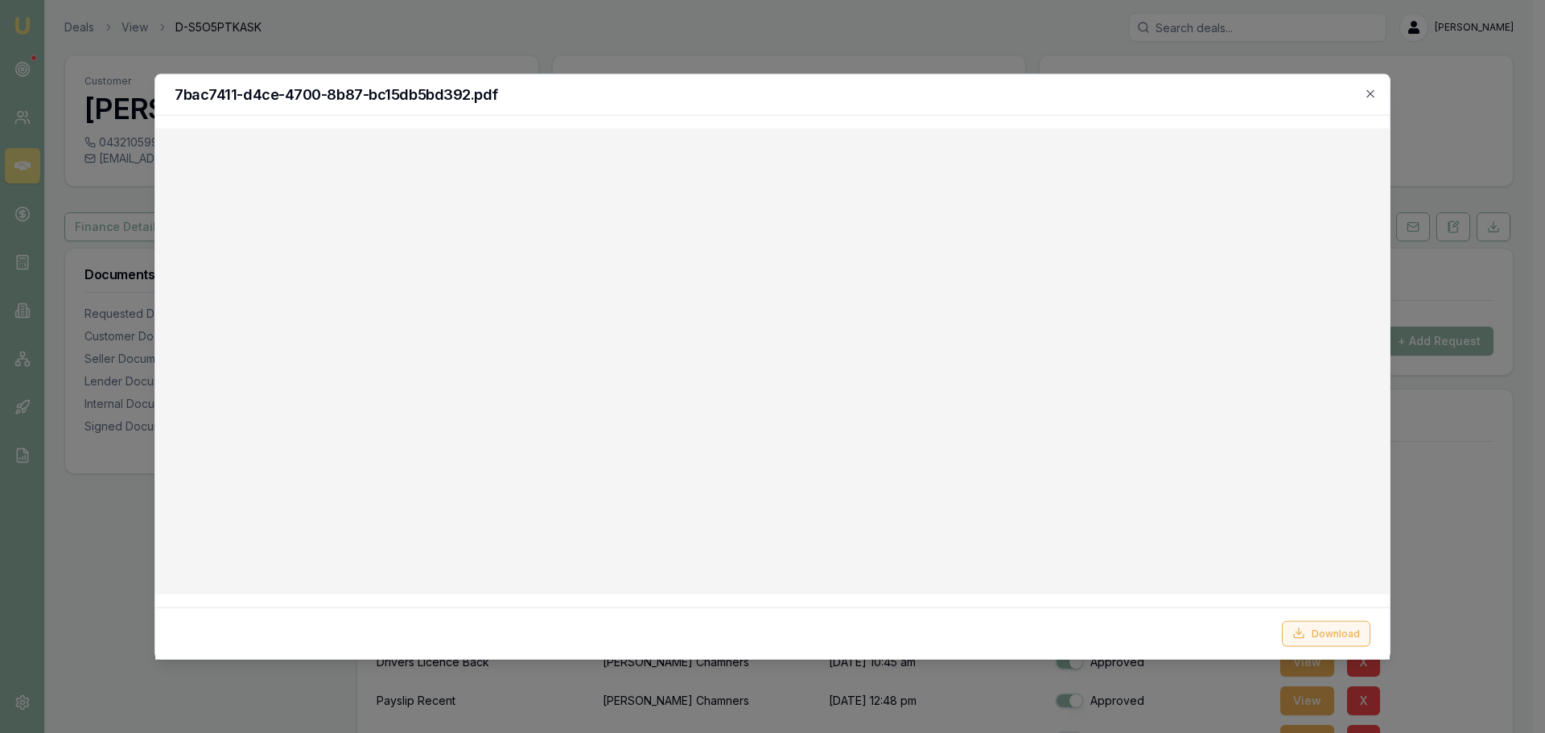
click at [1337, 637] on button "Download" at bounding box center [1325, 633] width 88 height 26
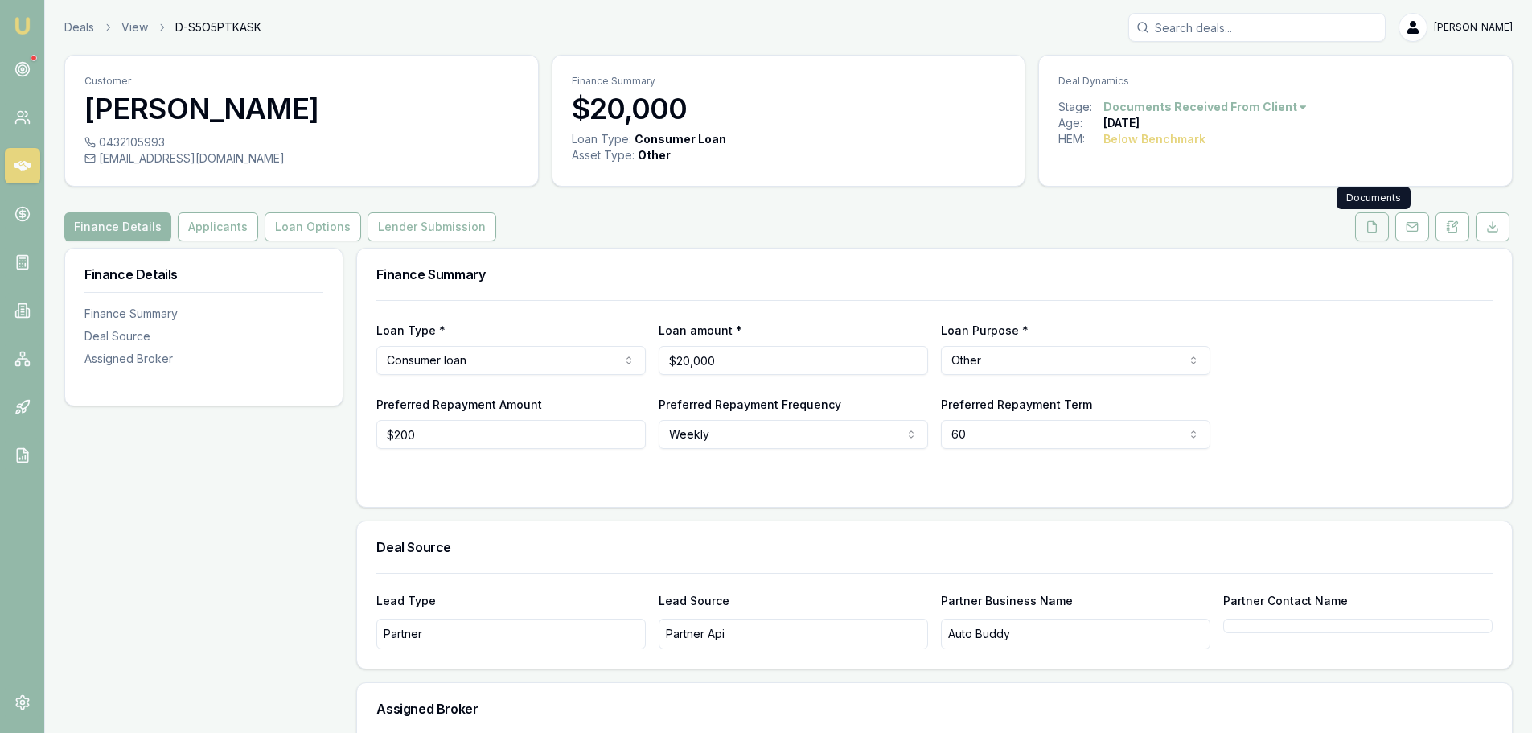
click at [1369, 227] on icon at bounding box center [1372, 226] width 13 height 13
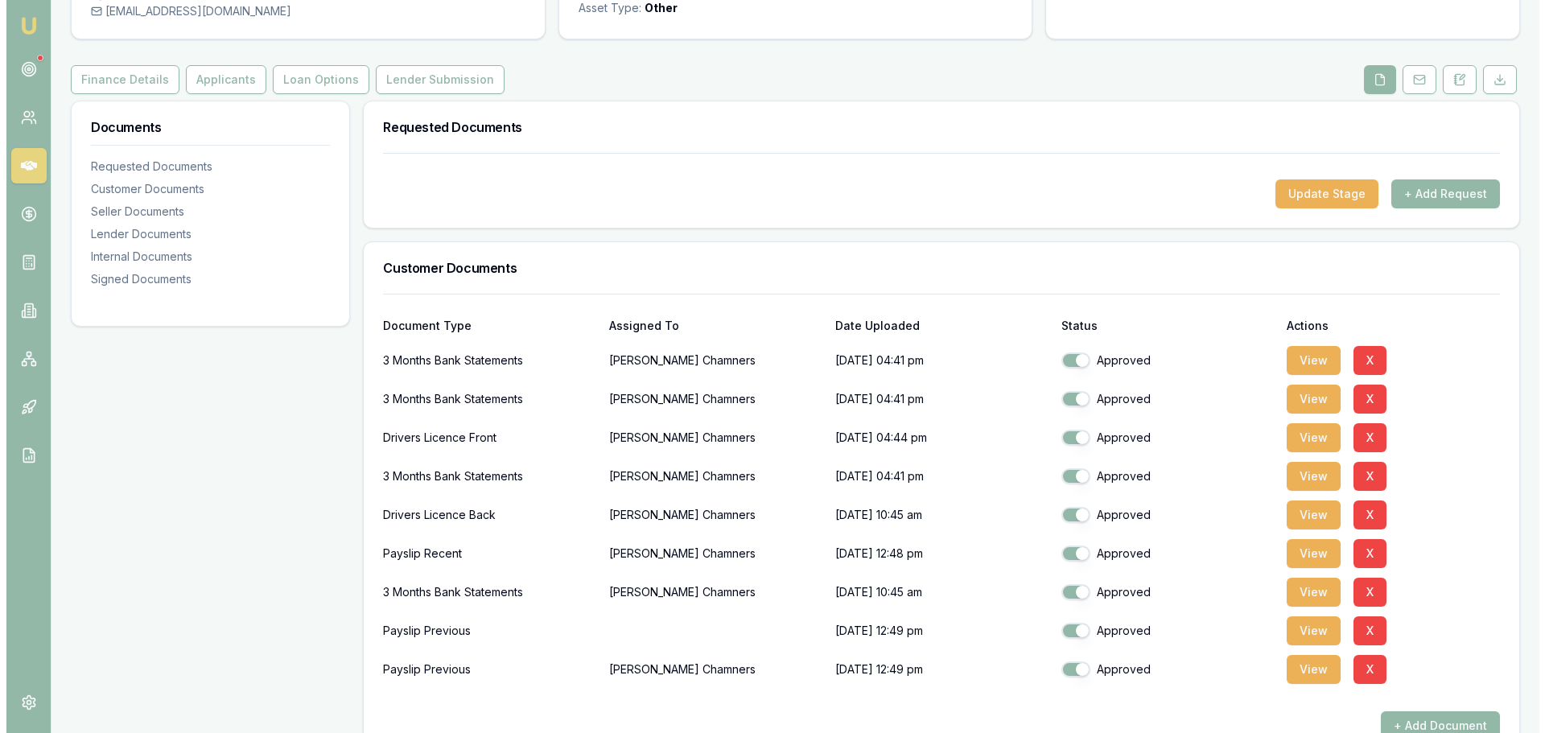
scroll to position [161, 0]
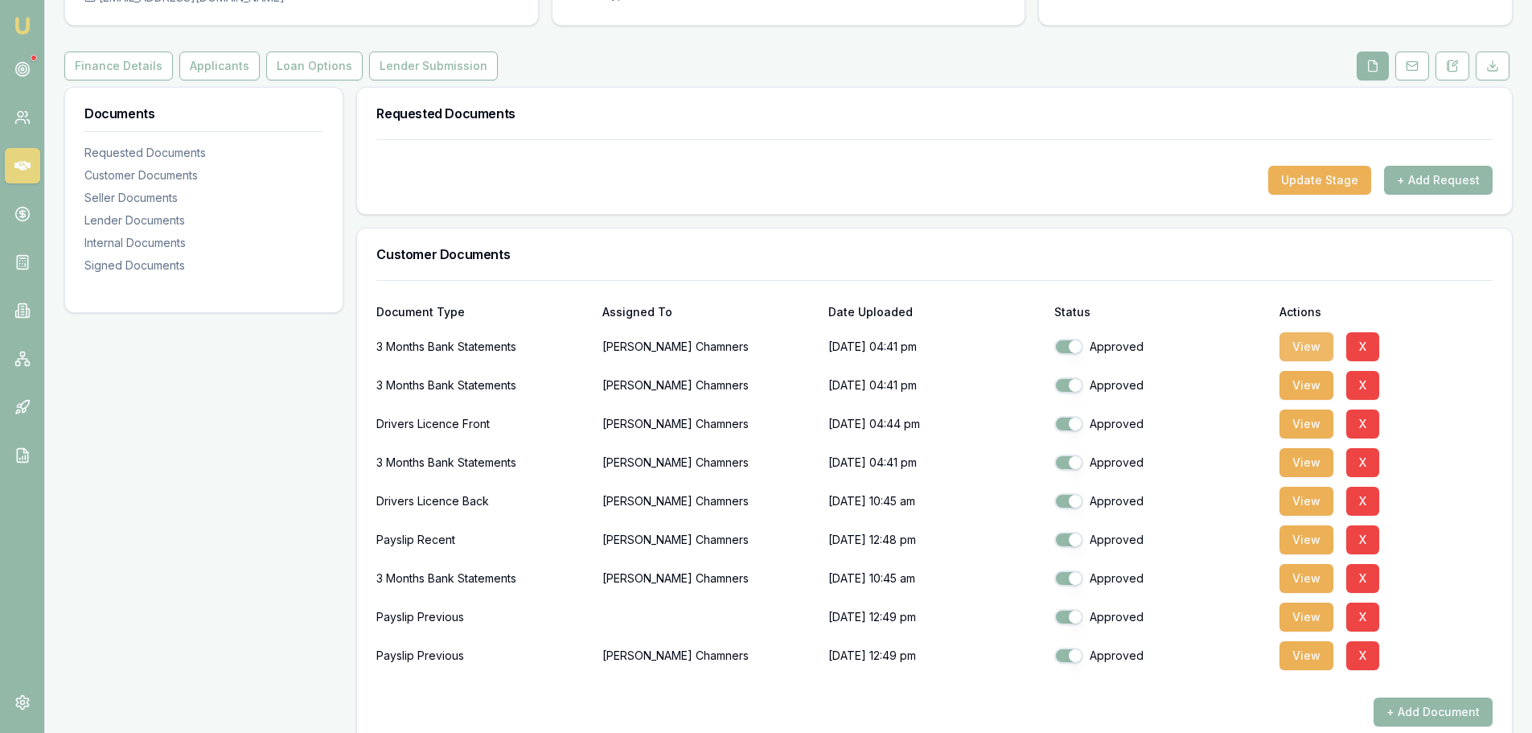
click at [1306, 347] on button "View" at bounding box center [1307, 346] width 54 height 29
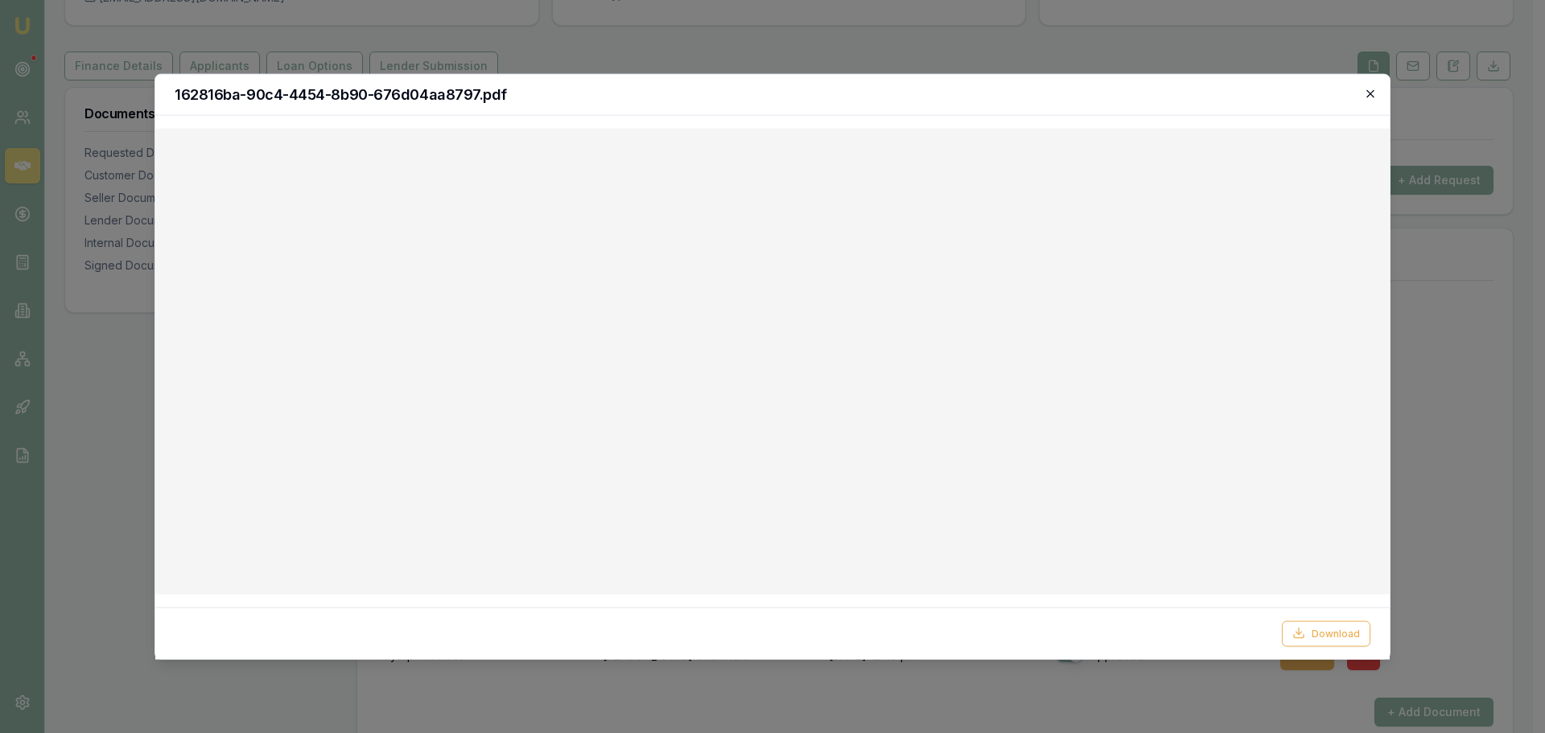
click at [1371, 93] on icon "button" at bounding box center [1369, 92] width 7 height 7
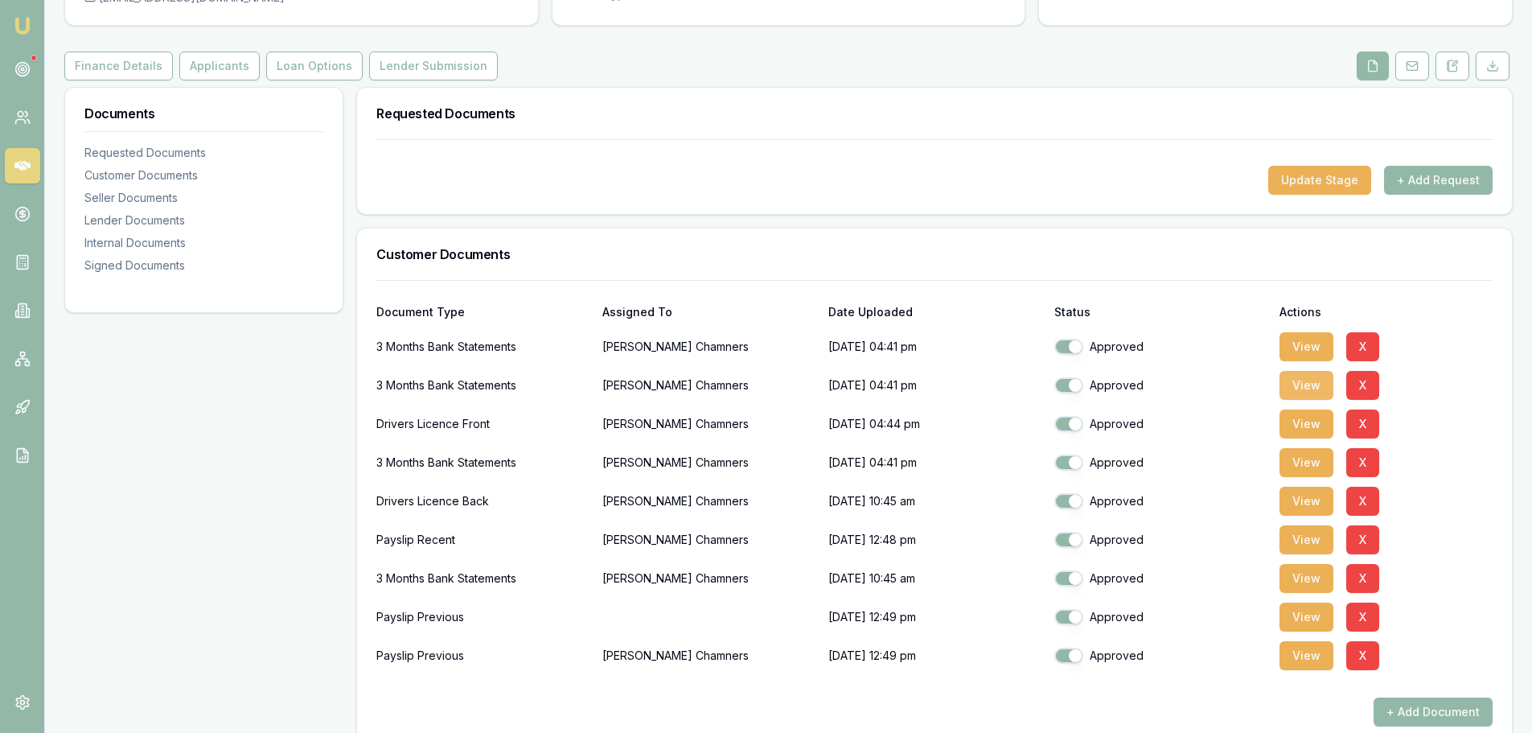
click at [1302, 385] on button "View" at bounding box center [1307, 385] width 54 height 29
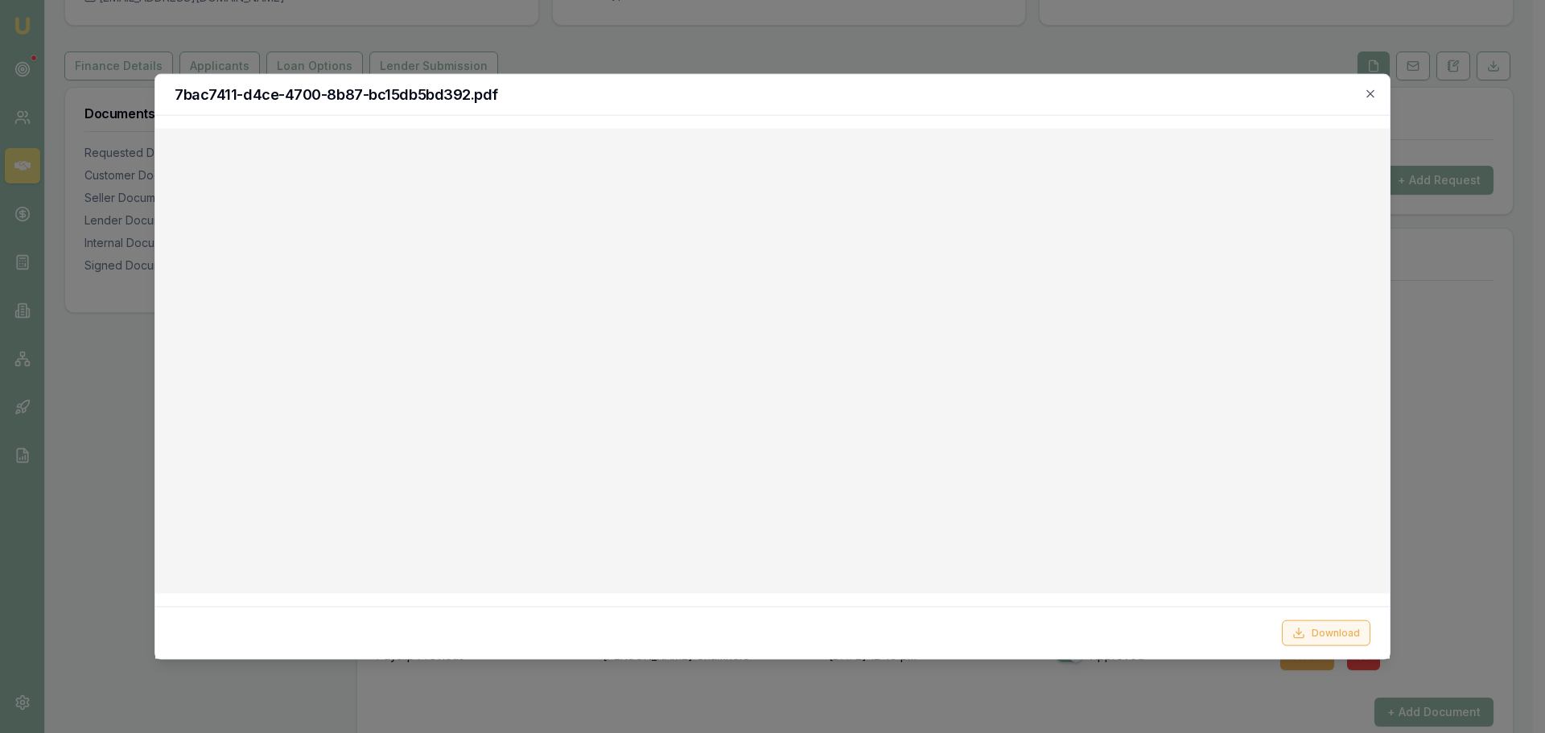
click at [1318, 631] on button "Download" at bounding box center [1325, 633] width 88 height 26
click at [1368, 92] on icon "button" at bounding box center [1369, 92] width 7 height 7
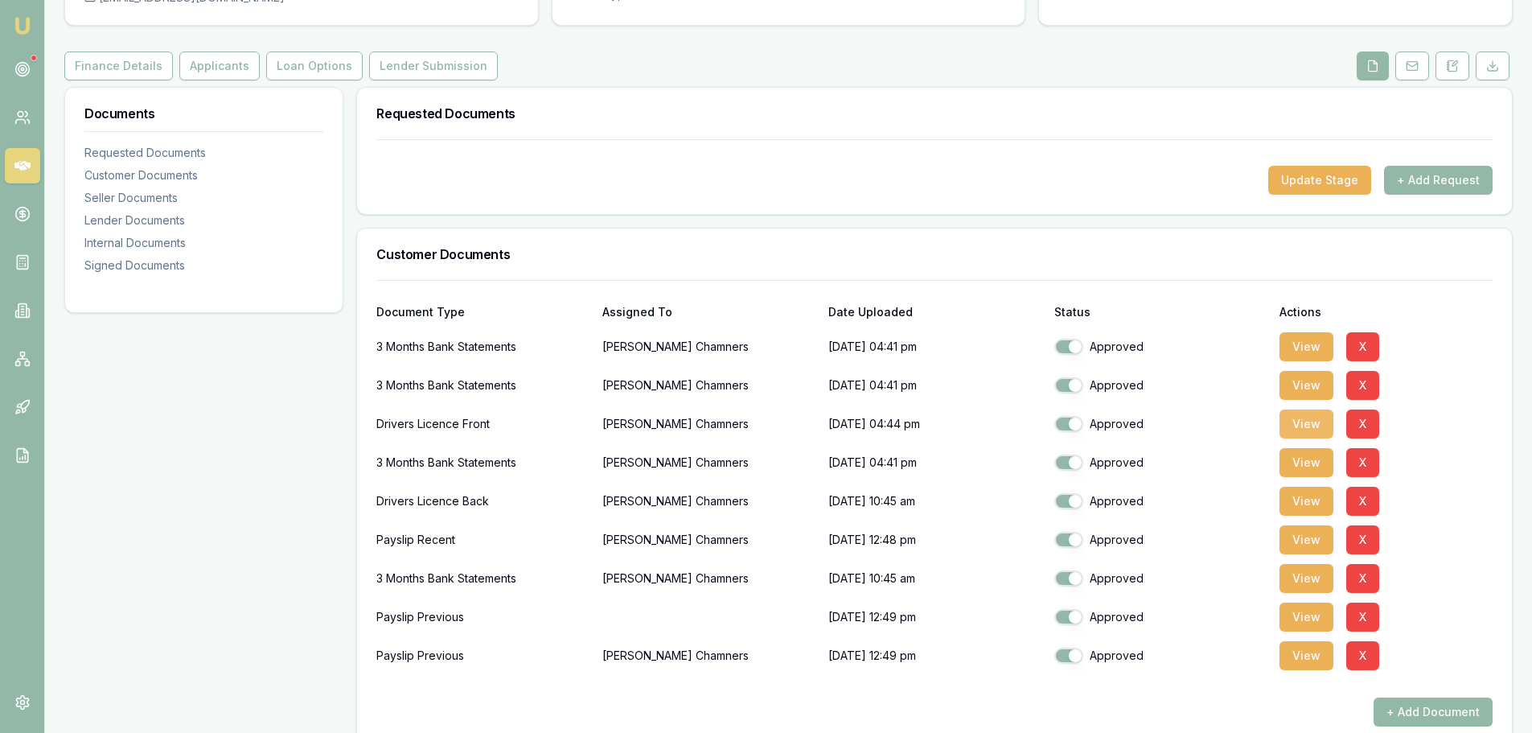
click at [1297, 423] on button "View" at bounding box center [1307, 423] width 54 height 29
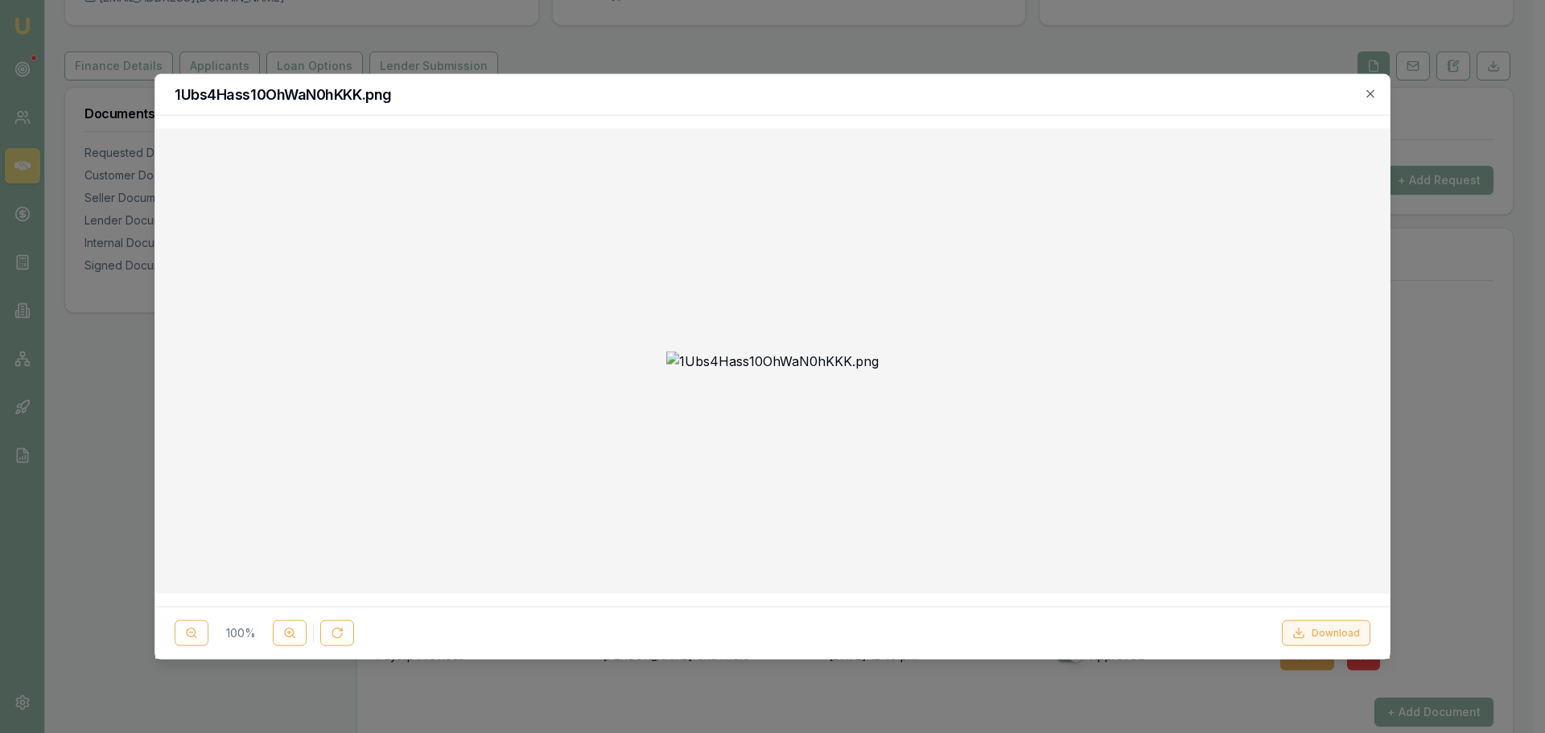
click at [1323, 637] on button "Download" at bounding box center [1325, 633] width 88 height 26
drag, startPoint x: 1339, startPoint y: 639, endPoint x: 1341, endPoint y: 627, distance: 12.2
click at [1339, 639] on button "Download" at bounding box center [1325, 633] width 88 height 26
click at [1121, 42] on div at bounding box center [772, 366] width 1545 height 733
